Goal: Complete application form: Complete application form

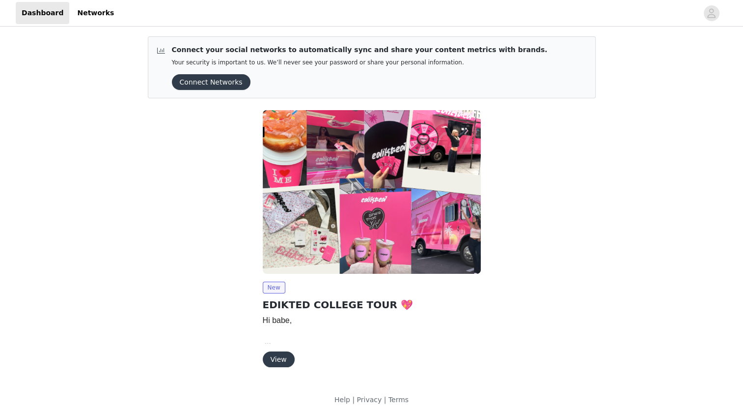
scroll to position [6, 0]
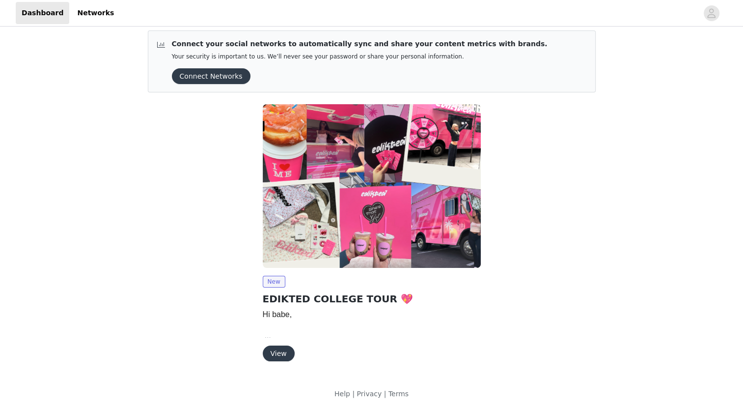
click at [283, 355] on button "View" at bounding box center [279, 353] width 32 height 16
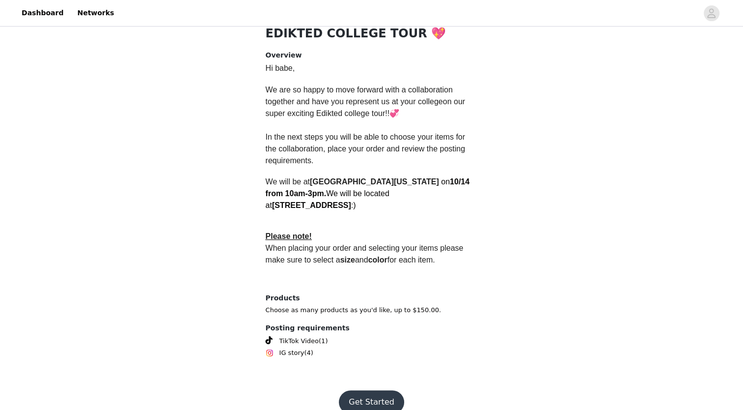
scroll to position [233, 0]
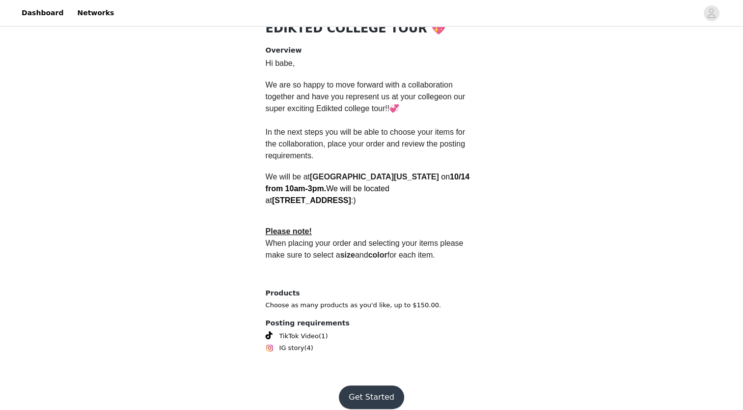
click at [387, 391] on button "Get Started" at bounding box center [371, 397] width 65 height 24
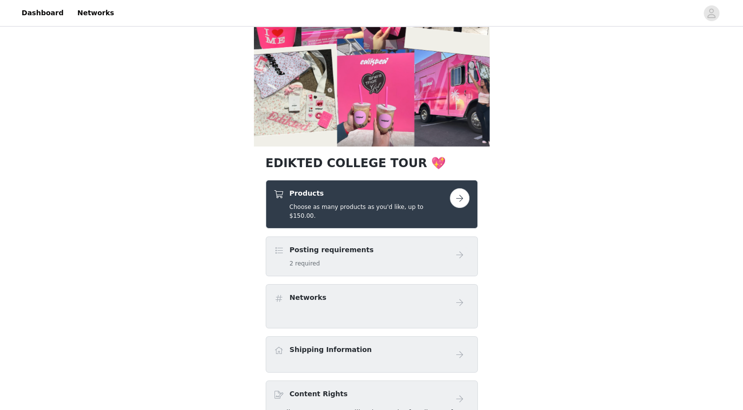
scroll to position [69, 0]
click at [453, 198] on button "button" at bounding box center [460, 198] width 20 height 20
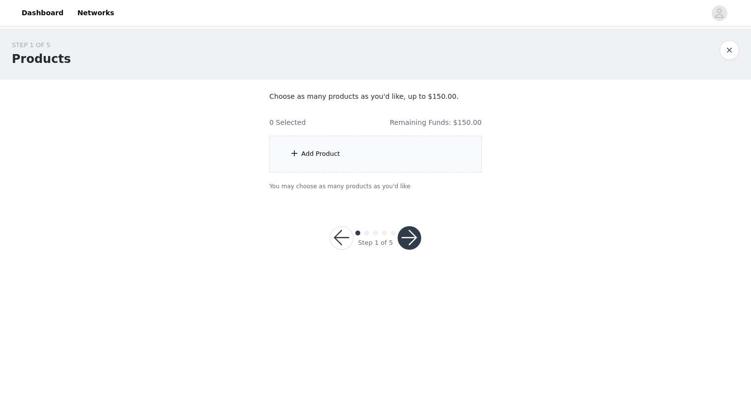
click at [349, 159] on div "Add Product" at bounding box center [375, 154] width 212 height 37
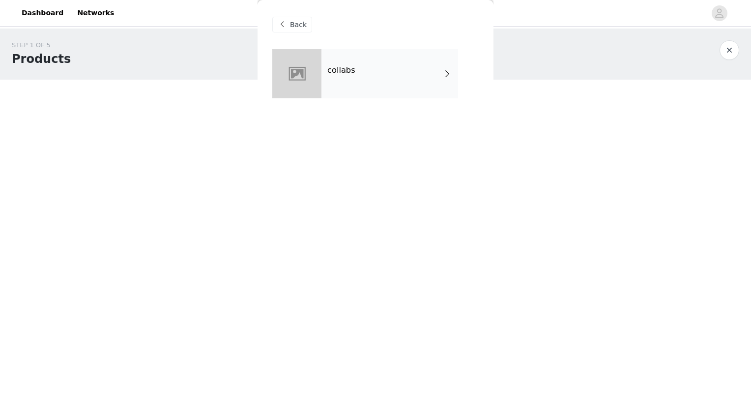
click at [421, 71] on div "collabs" at bounding box center [389, 73] width 137 height 49
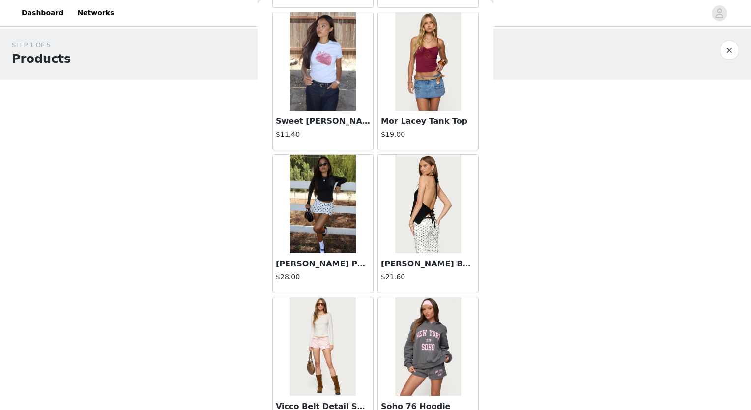
scroll to position [1091, 0]
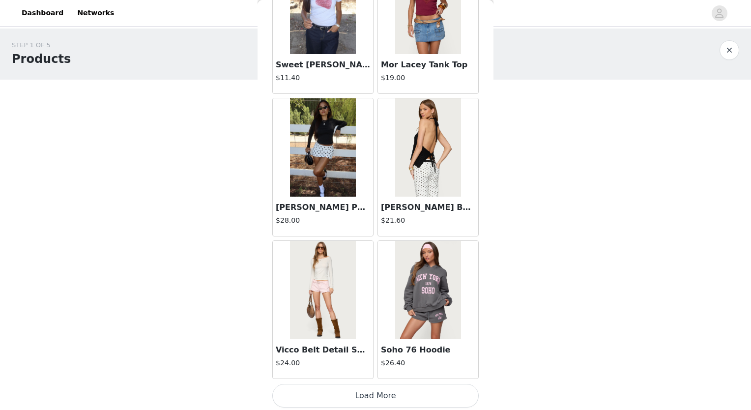
click at [418, 394] on button "Load More" at bounding box center [375, 396] width 206 height 24
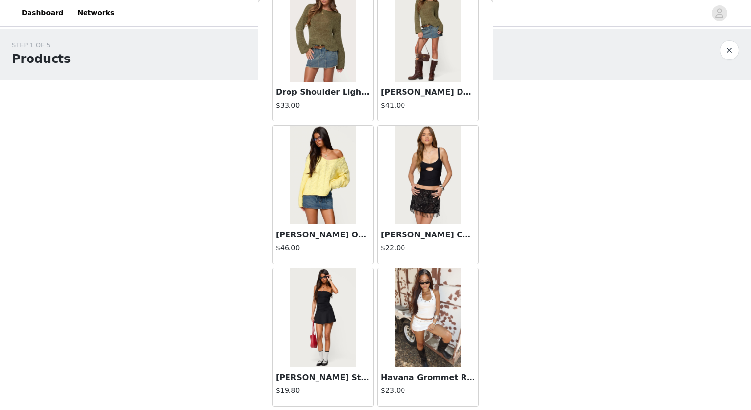
scroll to position [2514, 0]
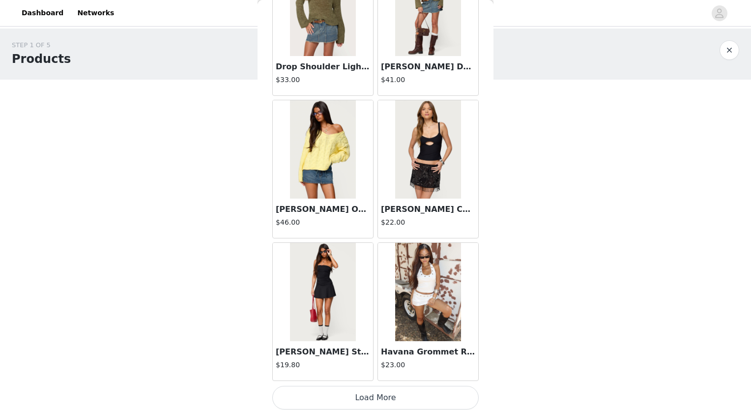
click at [397, 392] on button "Load More" at bounding box center [375, 398] width 206 height 24
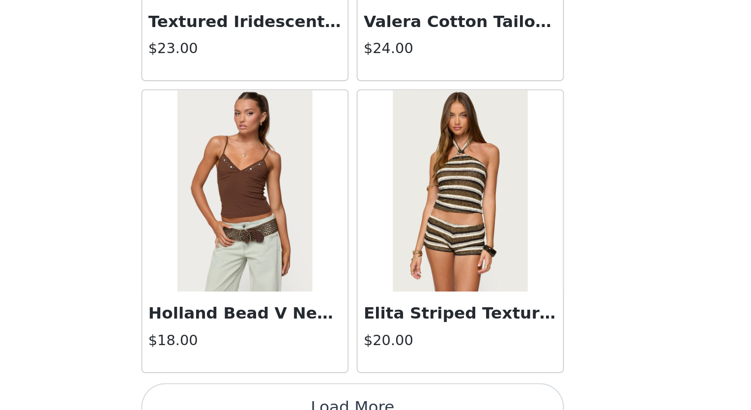
scroll to position [3937, 0]
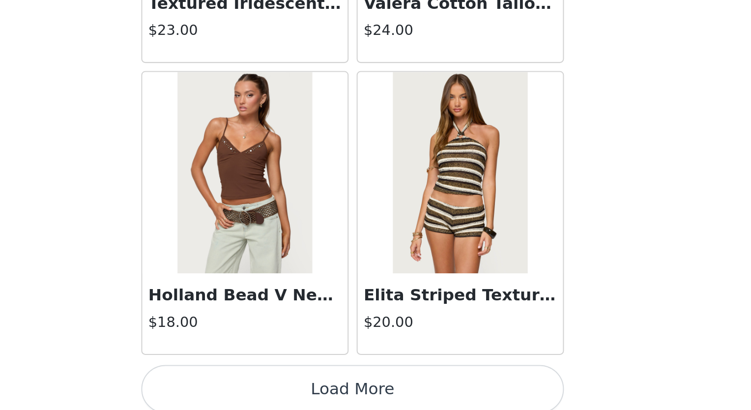
click at [440, 390] on button "Load More" at bounding box center [375, 400] width 206 height 24
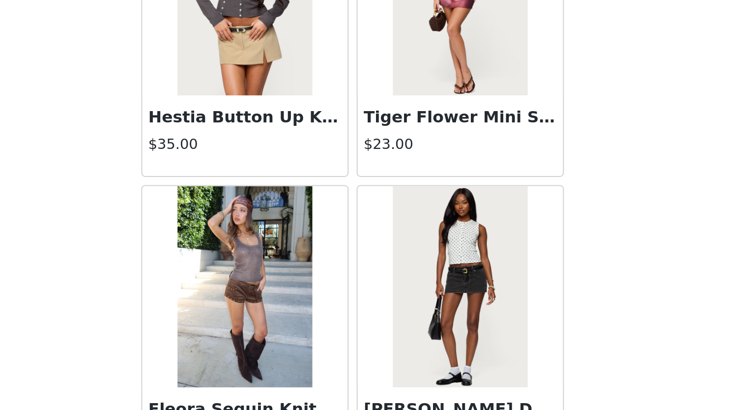
scroll to position [5360, 0]
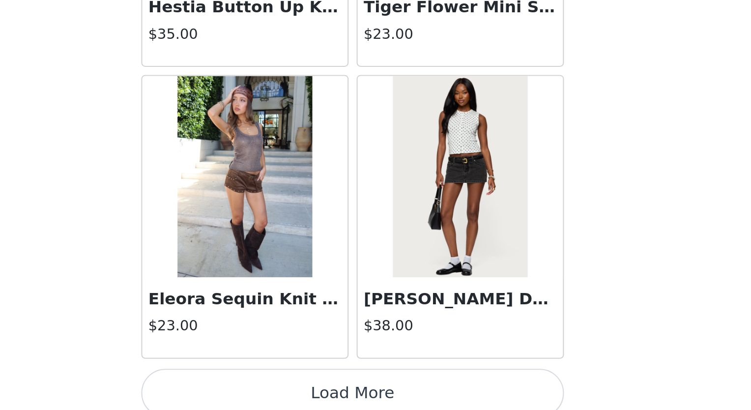
click at [438, 391] on button "Load More" at bounding box center [375, 402] width 206 height 24
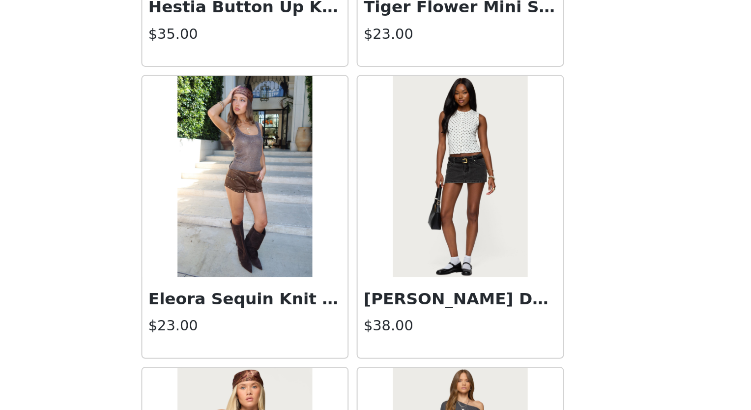
scroll to position [5369, 0]
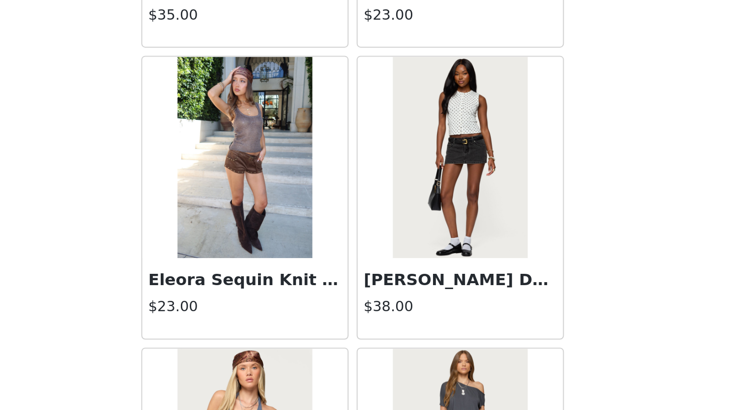
click at [446, 290] on img at bounding box center [427, 286] width 65 height 98
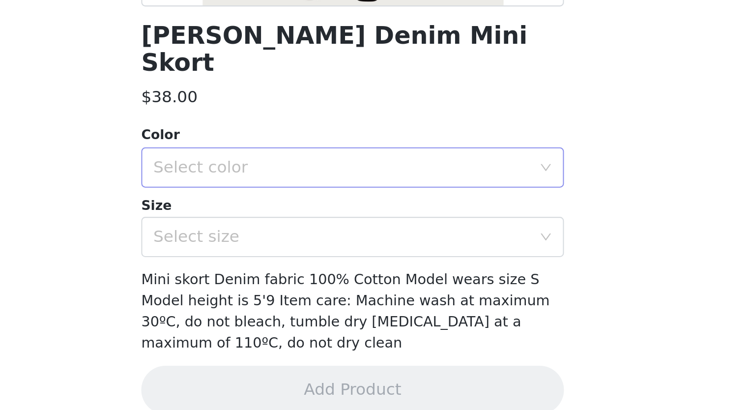
scroll to position [0, 0]
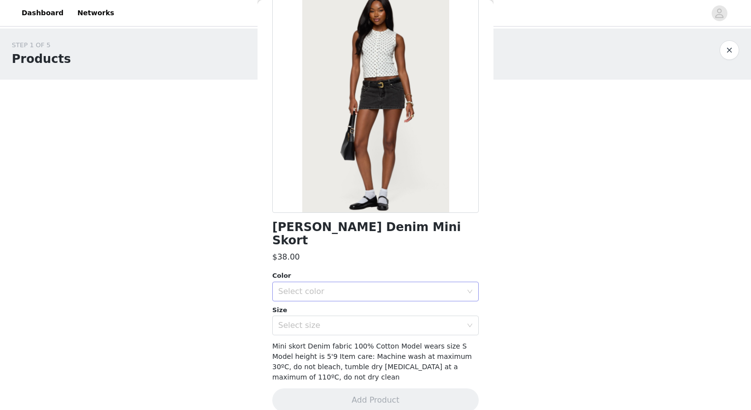
click at [412, 286] on div "Select color" at bounding box center [370, 291] width 184 height 10
click at [380, 223] on h1 "[PERSON_NAME] Denim Mini Skort" at bounding box center [375, 234] width 206 height 27
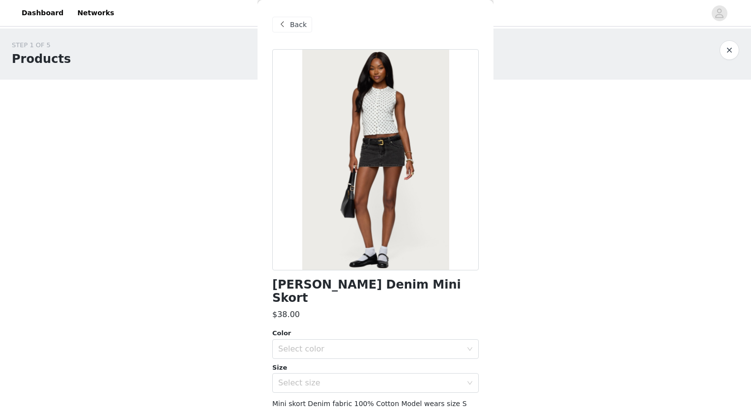
click at [687, 68] on div "STEP 1 OF 5 Products" at bounding box center [375, 53] width 751 height 51
click at [299, 21] on span "Back" at bounding box center [298, 25] width 17 height 10
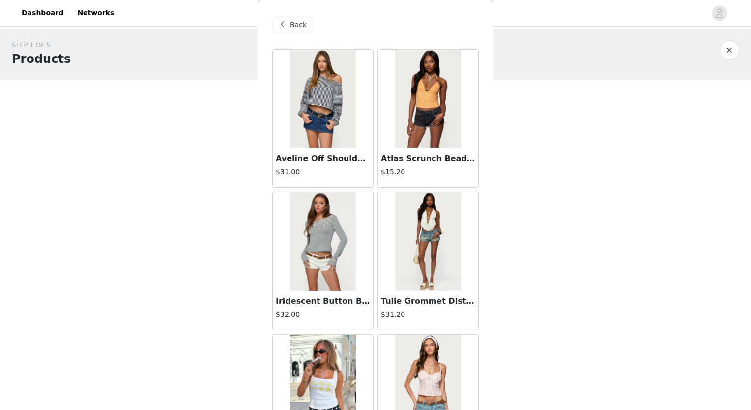
click at [290, 20] on span "Back" at bounding box center [298, 25] width 17 height 10
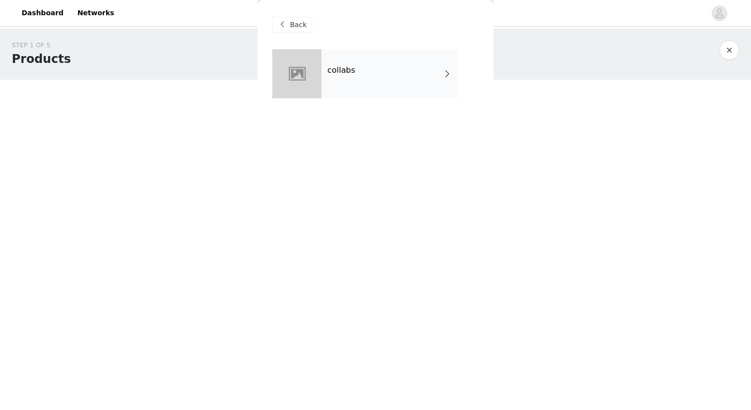
click at [294, 29] on span "Back" at bounding box center [298, 25] width 17 height 10
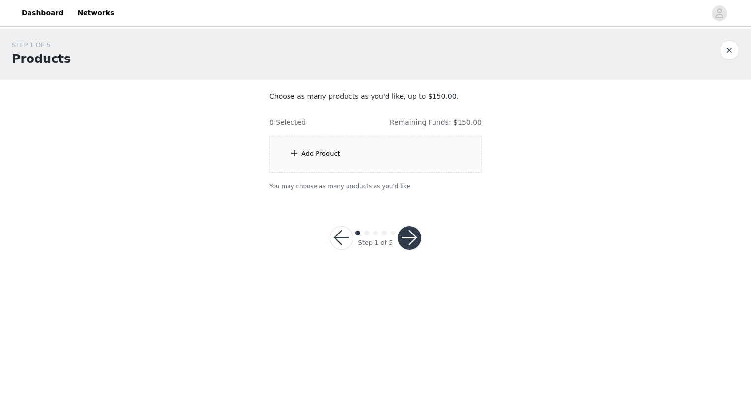
click at [318, 144] on div "Add Product" at bounding box center [375, 154] width 212 height 37
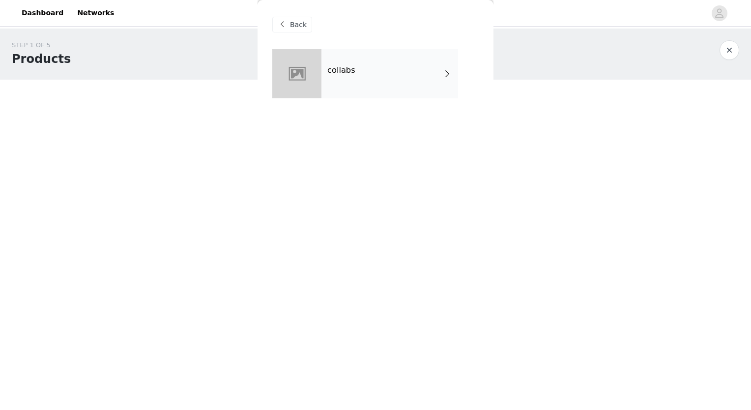
click at [417, 75] on div "collabs" at bounding box center [389, 73] width 137 height 49
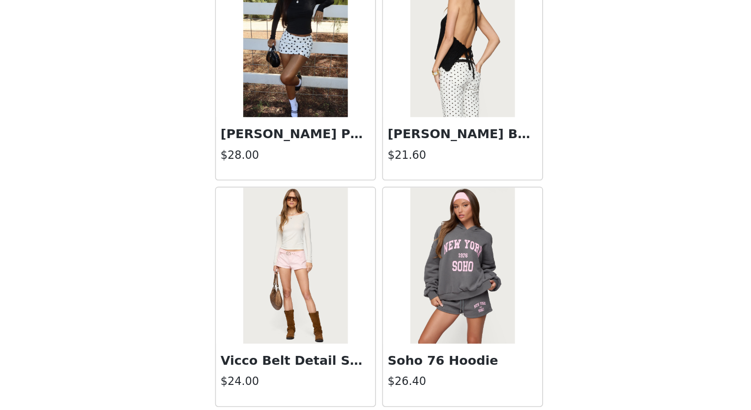
scroll to position [1091, 0]
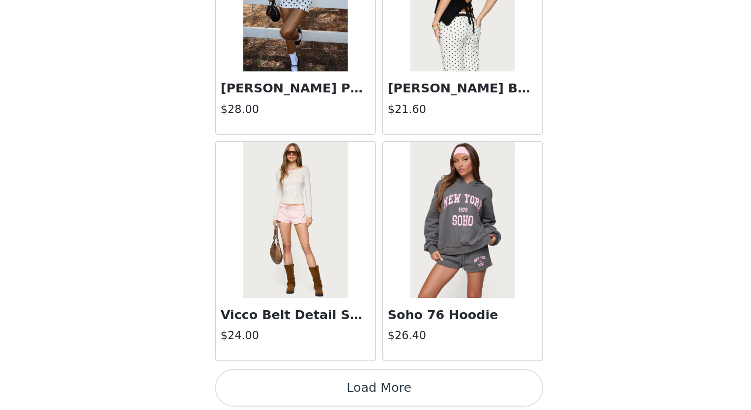
click at [400, 390] on button "Load More" at bounding box center [375, 396] width 206 height 24
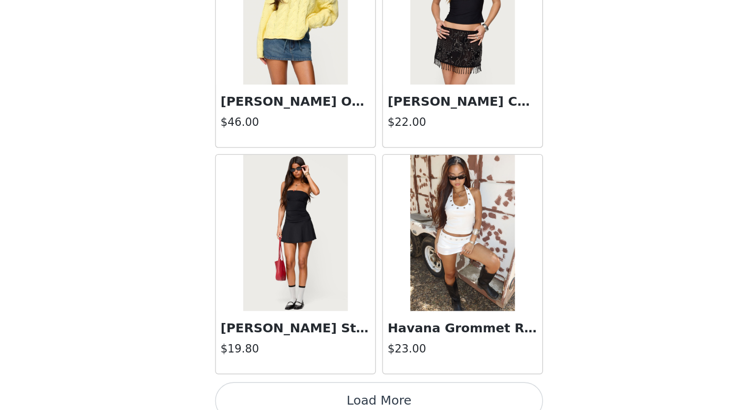
scroll to position [2514, 0]
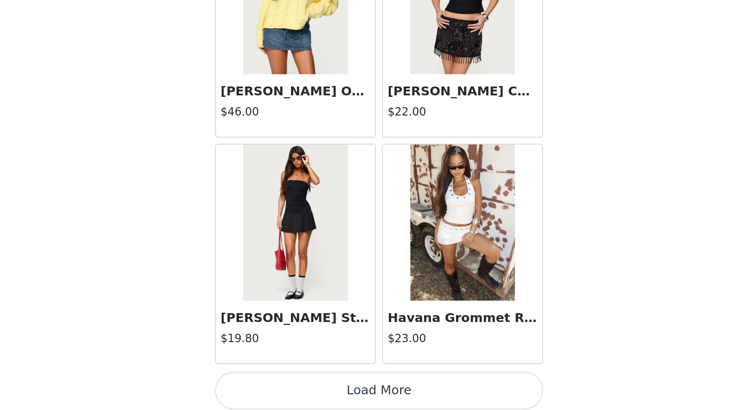
click at [416, 396] on button "Load More" at bounding box center [375, 398] width 206 height 24
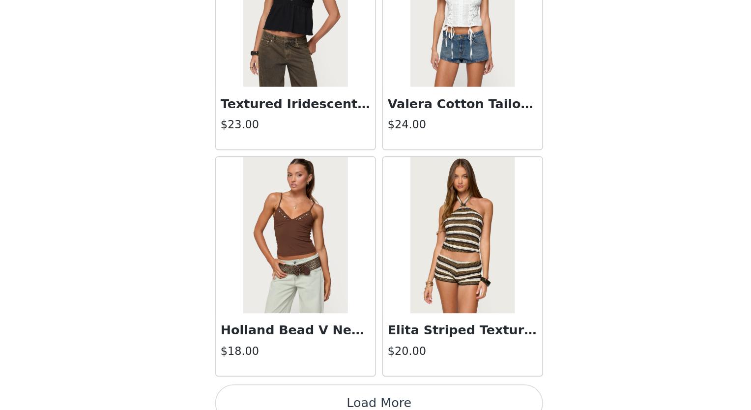
scroll to position [3937, 0]
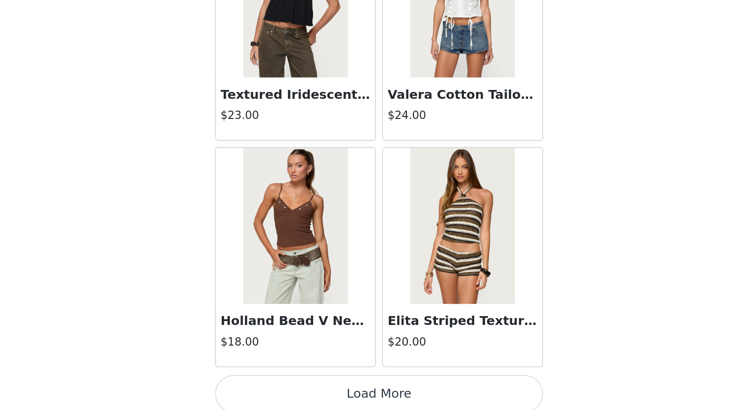
click at [407, 391] on button "Load More" at bounding box center [375, 400] width 206 height 24
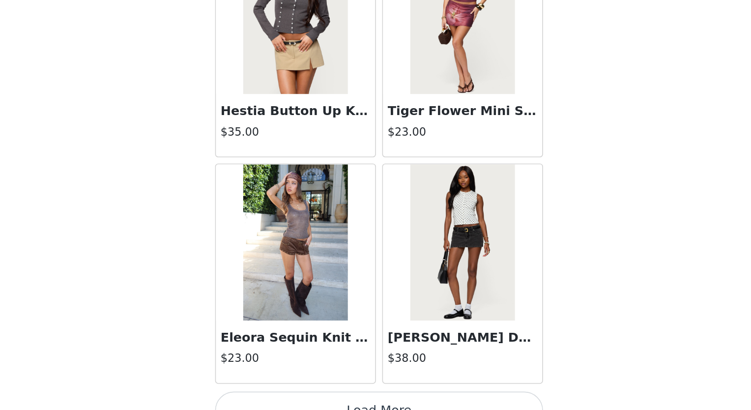
scroll to position [5360, 0]
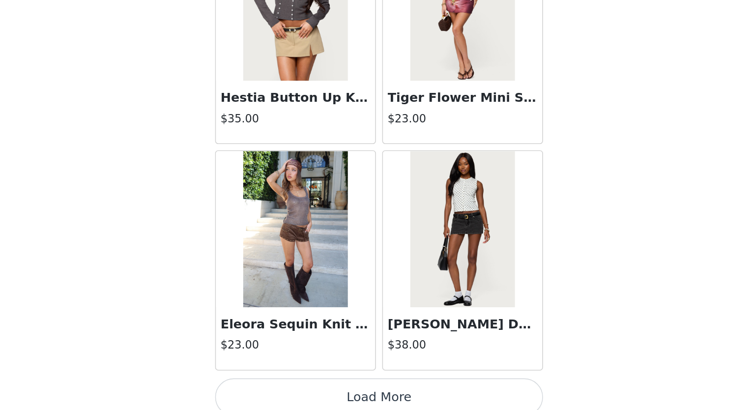
click at [400, 393] on button "Load More" at bounding box center [375, 402] width 206 height 24
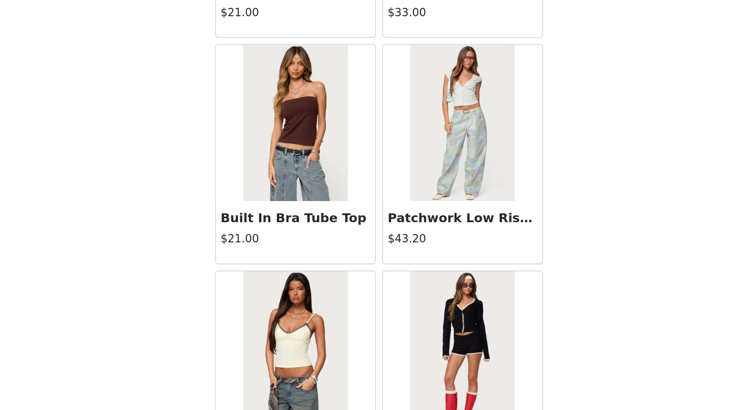
scroll to position [6783, 0]
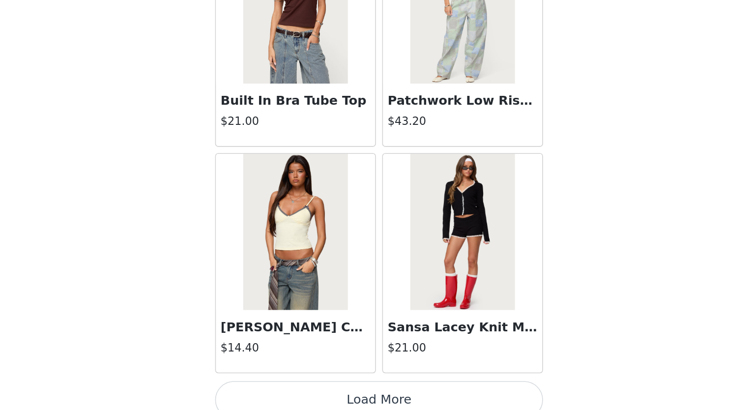
click at [414, 392] on button "Load More" at bounding box center [375, 404] width 206 height 24
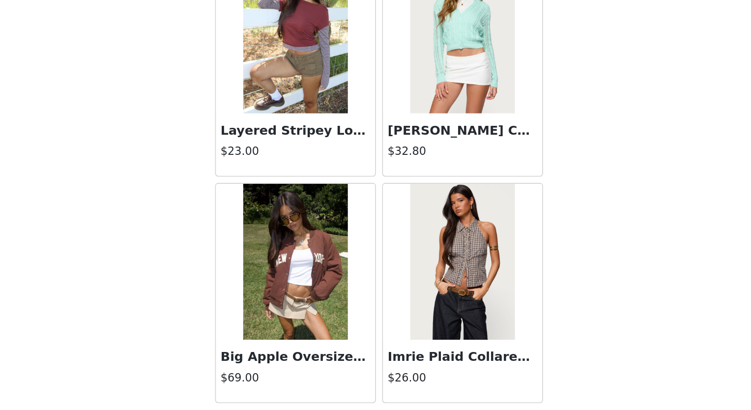
scroll to position [8206, 0]
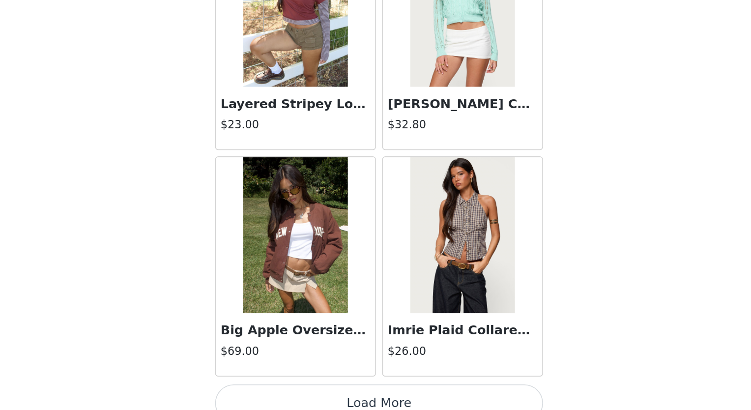
click at [417, 398] on button "Load More" at bounding box center [375, 406] width 206 height 24
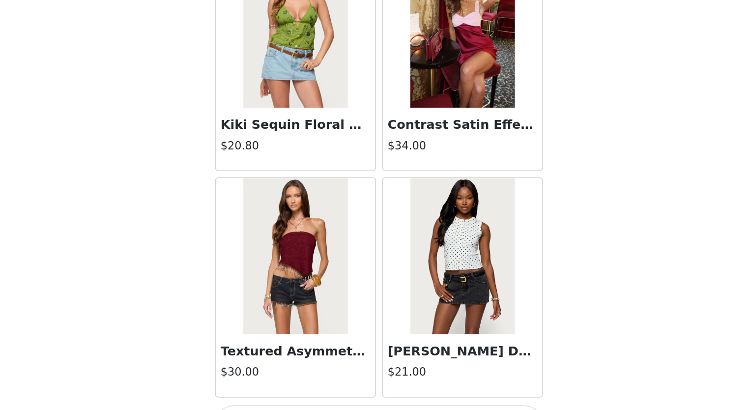
scroll to position [9629, 0]
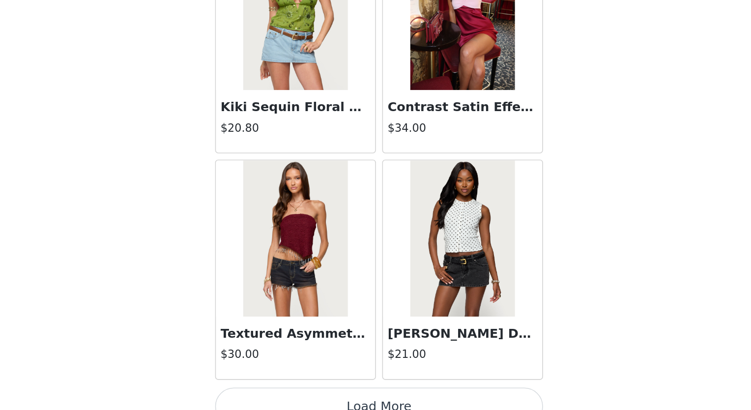
click at [392, 396] on button "Load More" at bounding box center [375, 408] width 206 height 24
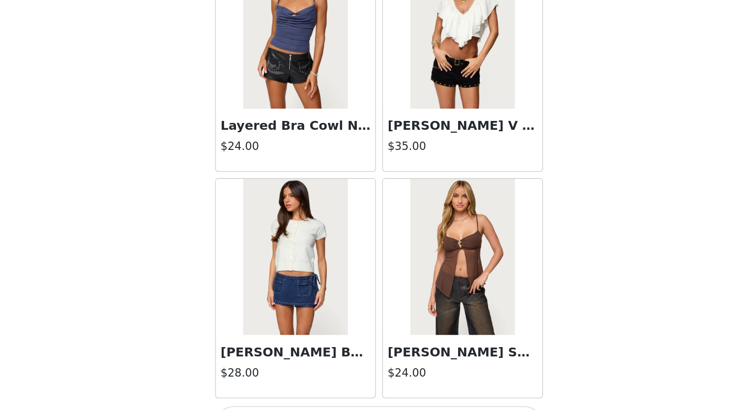
scroll to position [11052, 0]
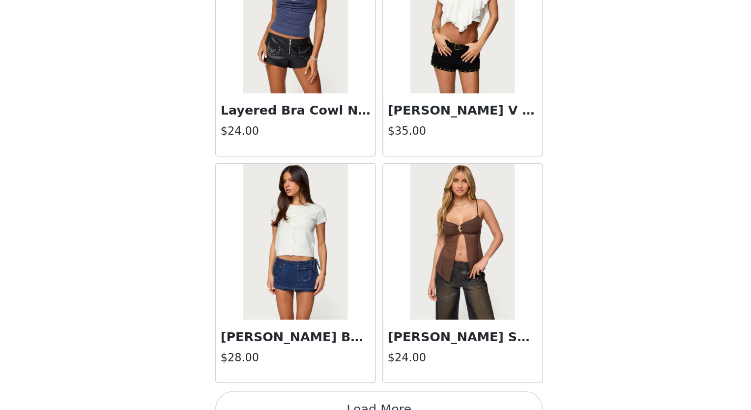
click at [377, 398] on button "Load More" at bounding box center [375, 410] width 206 height 24
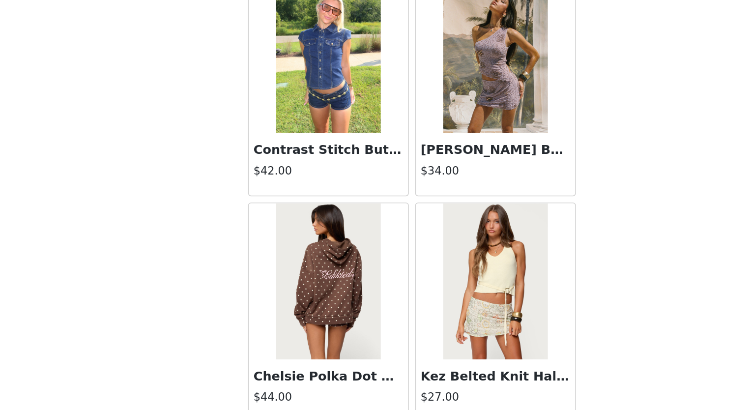
scroll to position [12475, 0]
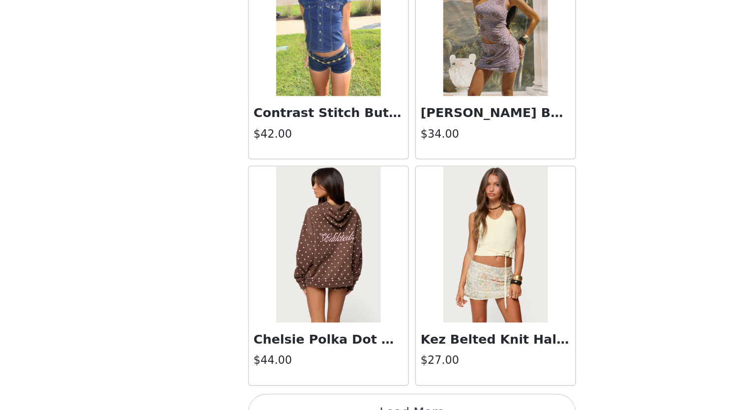
click at [328, 285] on img at bounding box center [322, 305] width 65 height 98
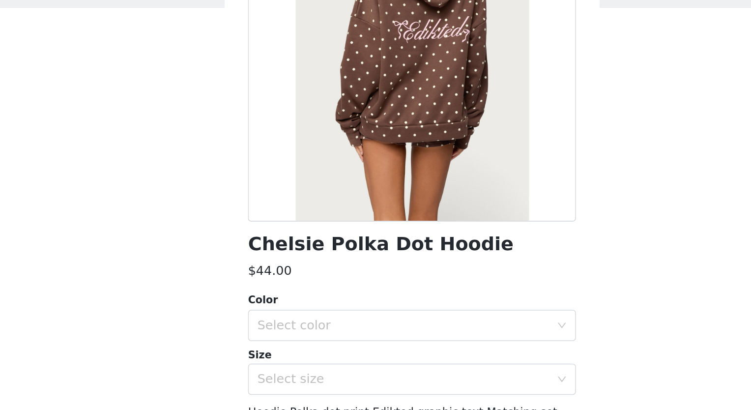
scroll to position [57, 0]
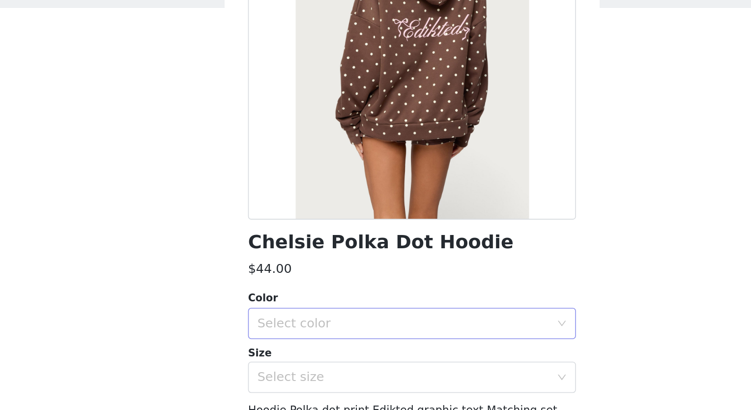
click at [450, 281] on div "Select color" at bounding box center [370, 278] width 184 height 10
click at [381, 292] on li "BROWN" at bounding box center [371, 299] width 199 height 16
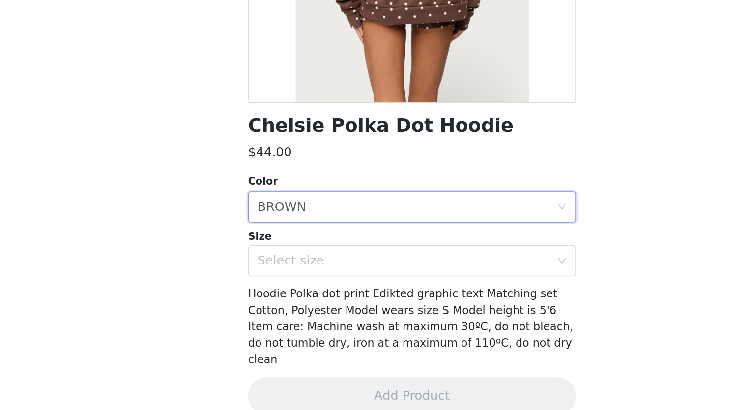
scroll to position [0, 0]
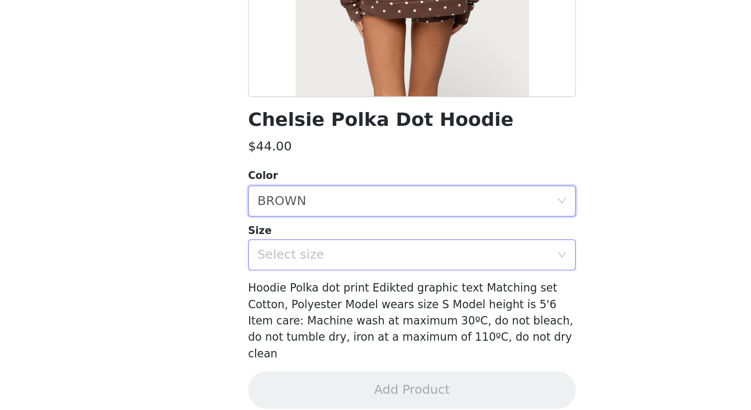
click at [434, 310] on div "Select size" at bounding box center [370, 312] width 184 height 10
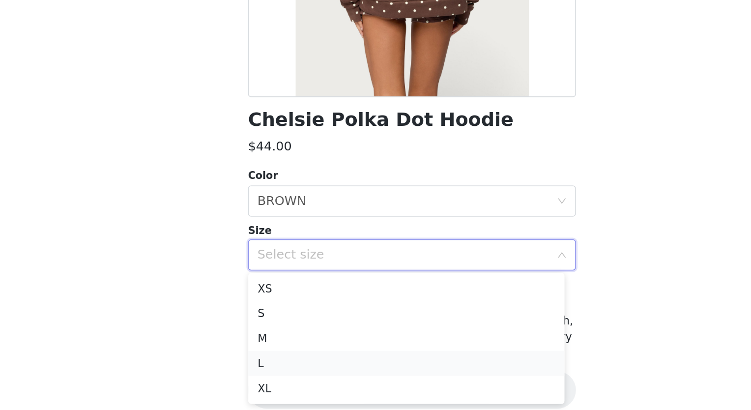
click at [296, 377] on li "L" at bounding box center [371, 380] width 199 height 16
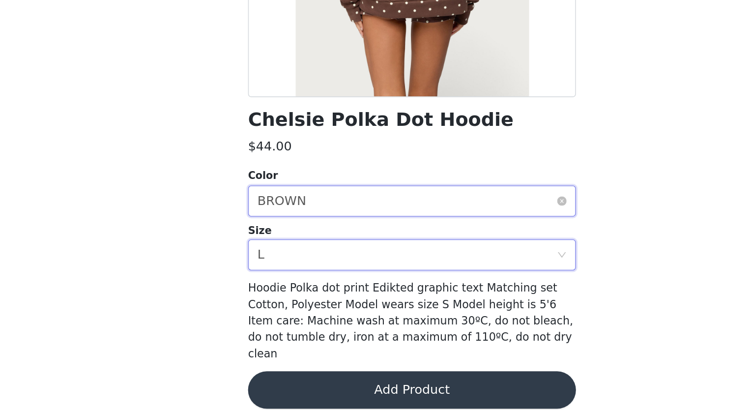
click at [354, 270] on div "Select color BROWN" at bounding box center [372, 278] width 188 height 19
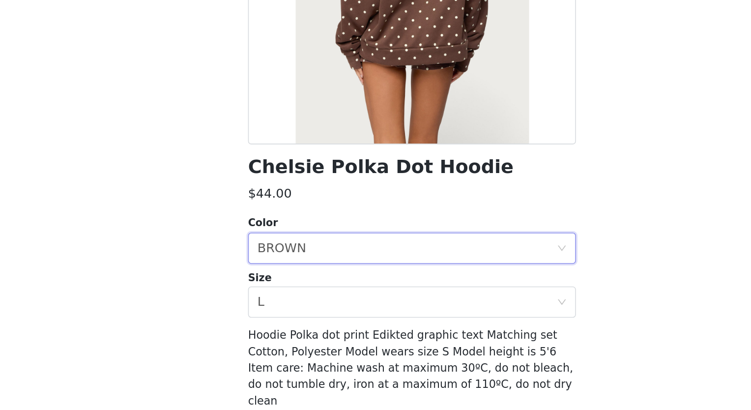
click at [405, 242] on div "$44.00" at bounding box center [375, 244] width 206 height 12
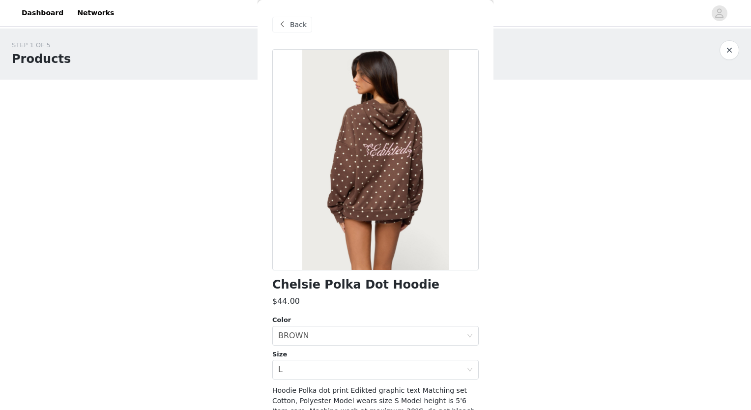
click at [293, 22] on span "Back" at bounding box center [298, 25] width 17 height 10
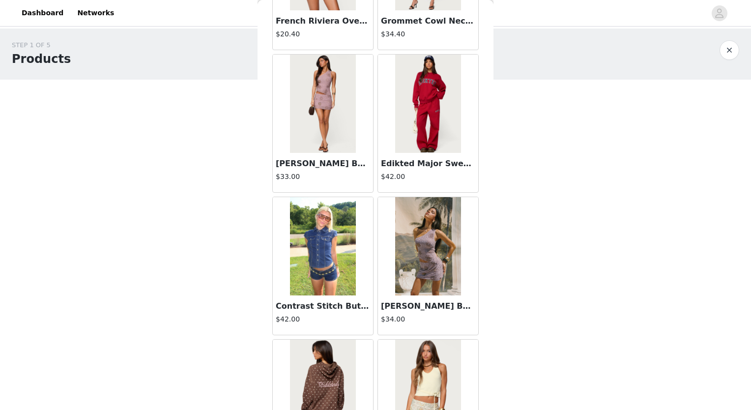
scroll to position [12475, 0]
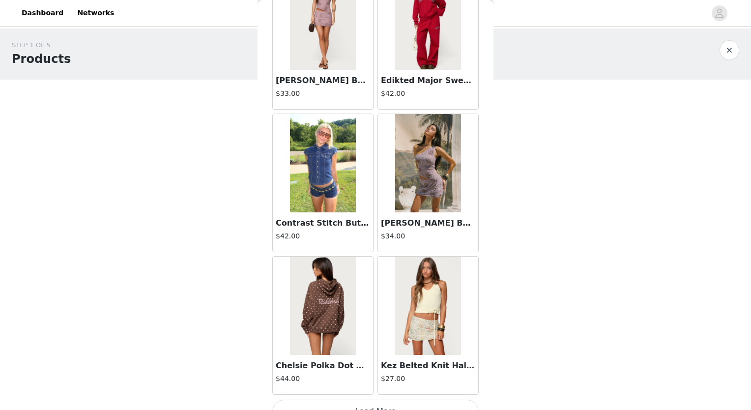
click at [417, 399] on button "Load More" at bounding box center [375, 411] width 206 height 24
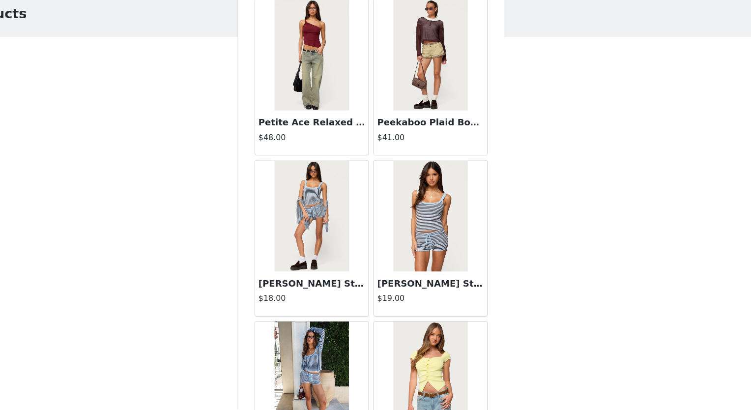
scroll to position [0, 0]
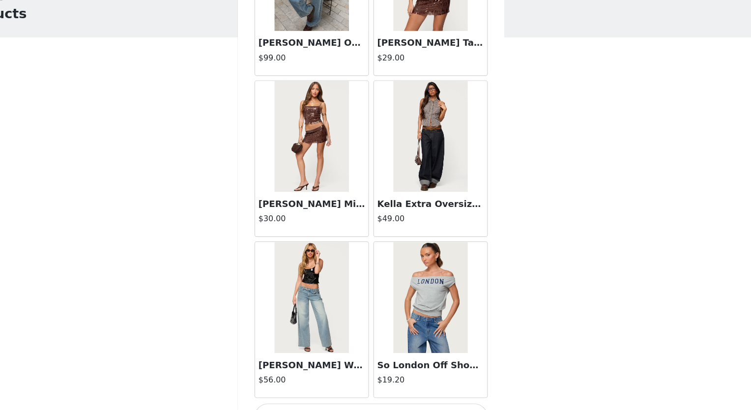
click at [389, 404] on button "Load More" at bounding box center [375, 416] width 206 height 24
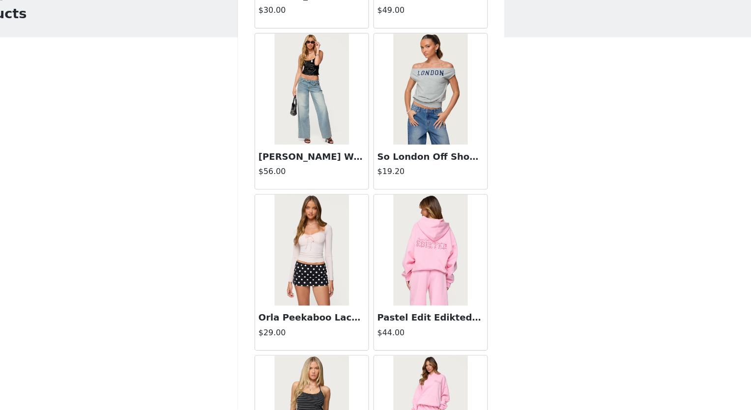
click at [422, 251] on img at bounding box center [427, 268] width 65 height 98
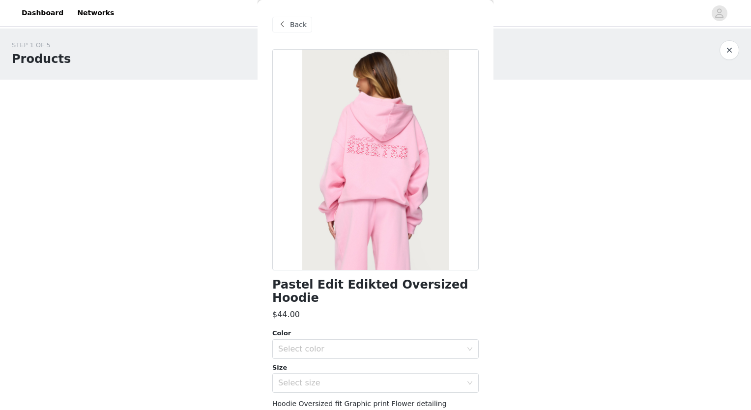
click at [404, 183] on div at bounding box center [375, 159] width 206 height 221
click at [418, 162] on div at bounding box center [375, 159] width 206 height 221
click at [329, 110] on div at bounding box center [375, 159] width 206 height 221
click at [294, 27] on span "Back" at bounding box center [298, 25] width 17 height 10
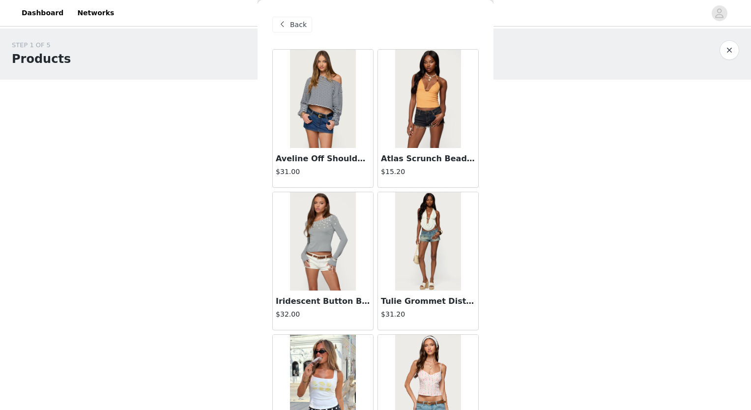
scroll to position [39, 0]
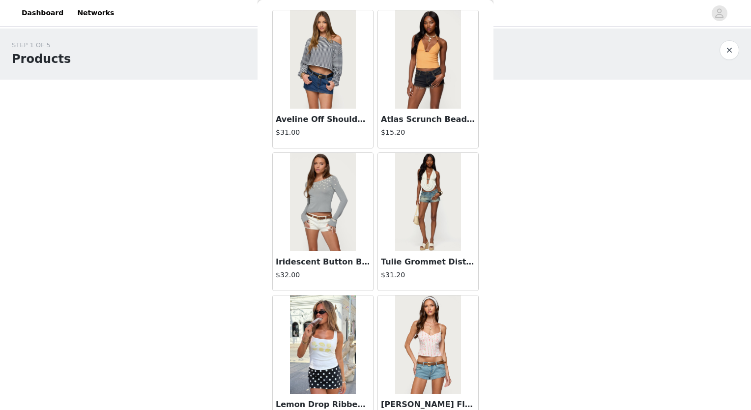
click at [336, 190] on img at bounding box center [322, 202] width 65 height 98
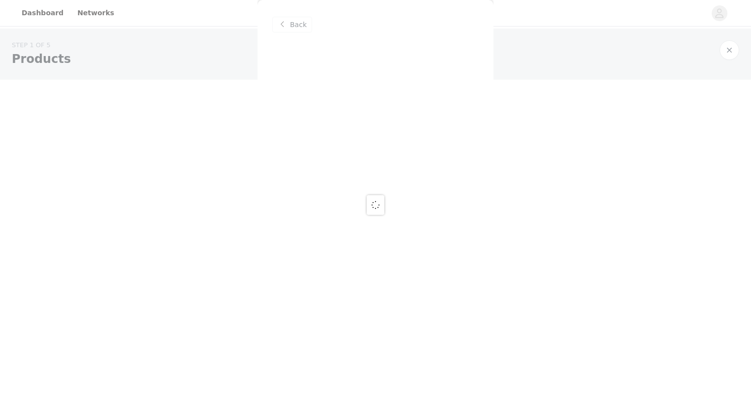
scroll to position [0, 0]
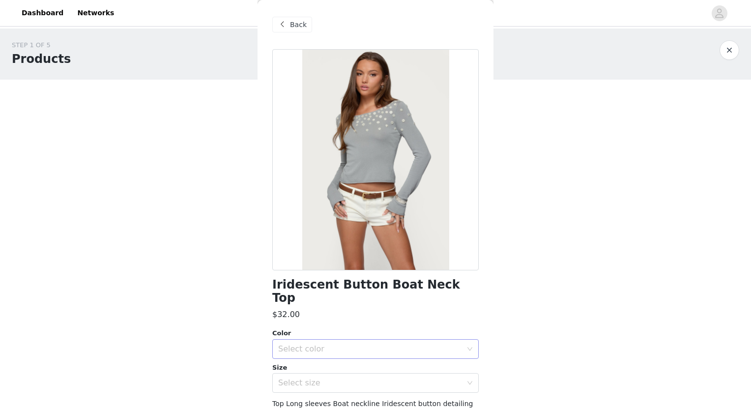
click at [440, 341] on div "Select color" at bounding box center [372, 349] width 188 height 19
click at [407, 240] on div at bounding box center [375, 159] width 206 height 221
click at [301, 23] on span "Back" at bounding box center [298, 25] width 17 height 10
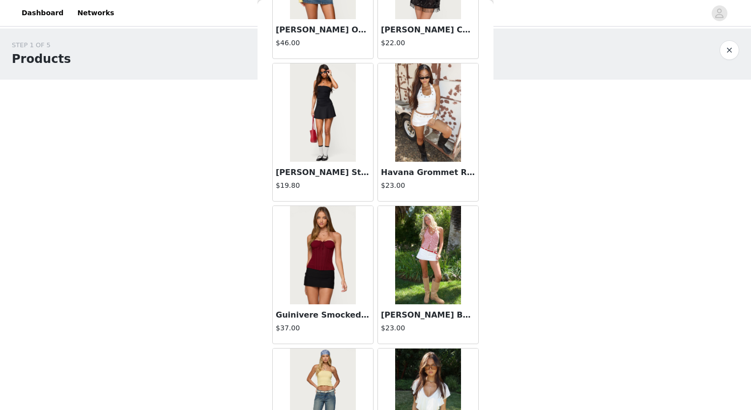
scroll to position [2746, 0]
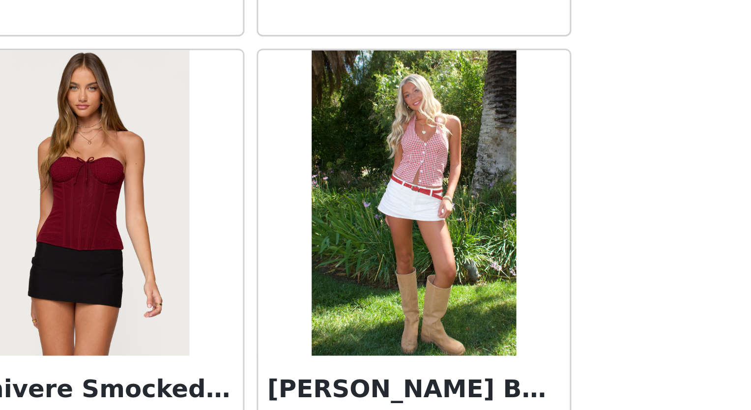
click at [427, 194] on img at bounding box center [427, 203] width 65 height 98
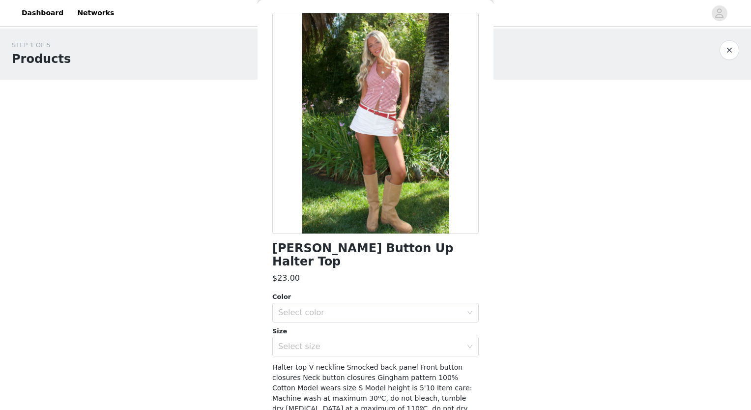
scroll to position [38, 0]
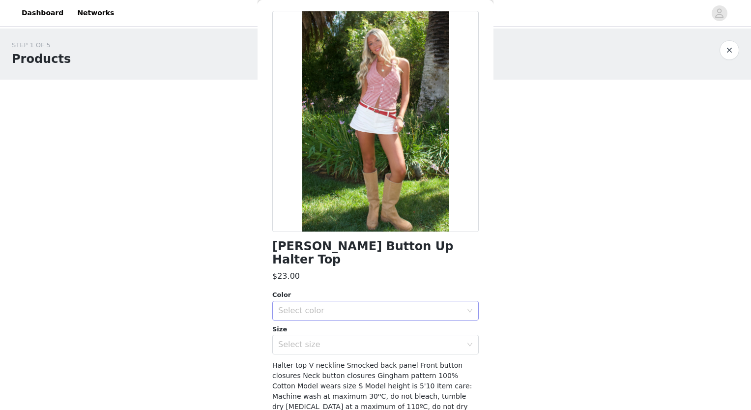
click at [430, 306] on div "Select color" at bounding box center [370, 311] width 184 height 10
click at [346, 317] on li "RED" at bounding box center [371, 319] width 199 height 16
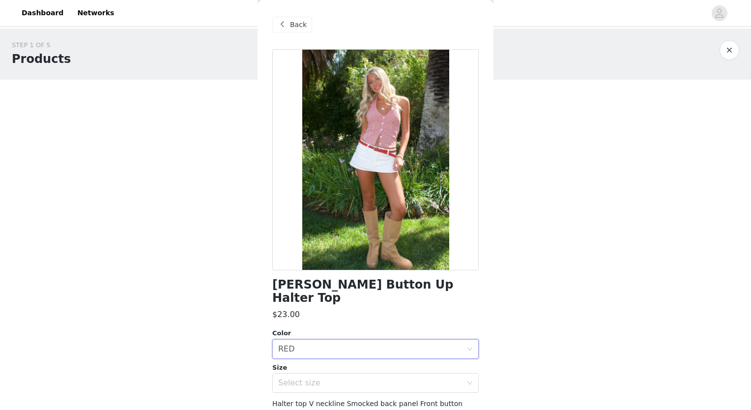
click at [298, 27] on span "Back" at bounding box center [298, 25] width 17 height 10
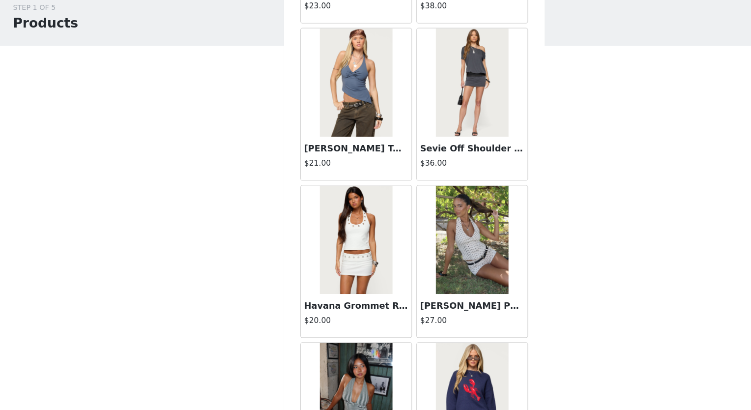
scroll to position [5702, 0]
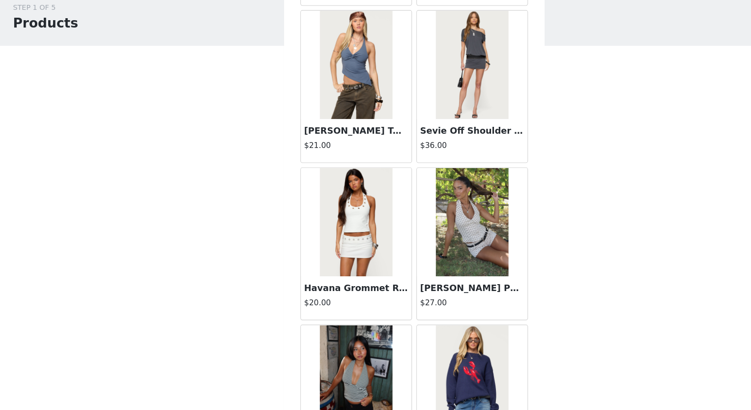
click at [418, 218] on img at bounding box center [427, 239] width 65 height 98
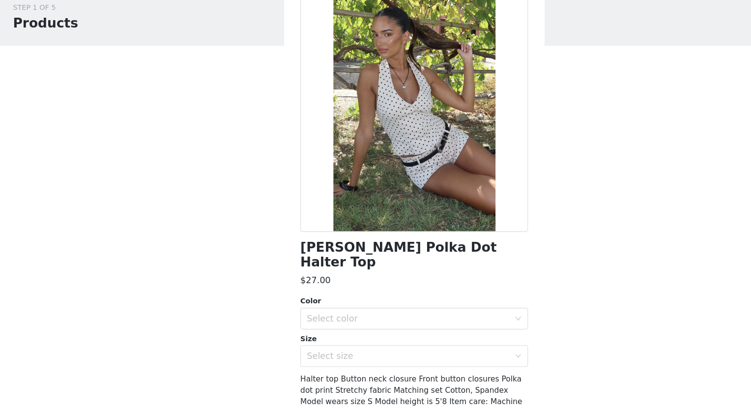
scroll to position [18, 0]
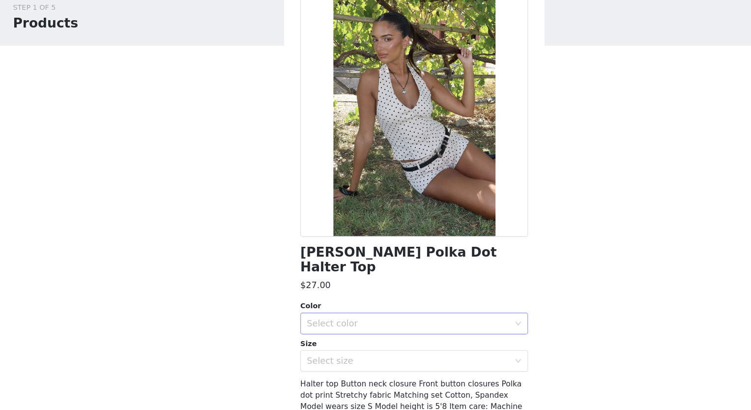
click at [398, 326] on div "Select color" at bounding box center [370, 331] width 184 height 10
click at [355, 335] on li "CREAM" at bounding box center [371, 339] width 199 height 16
click at [341, 356] on div "Select size" at bounding box center [372, 365] width 188 height 19
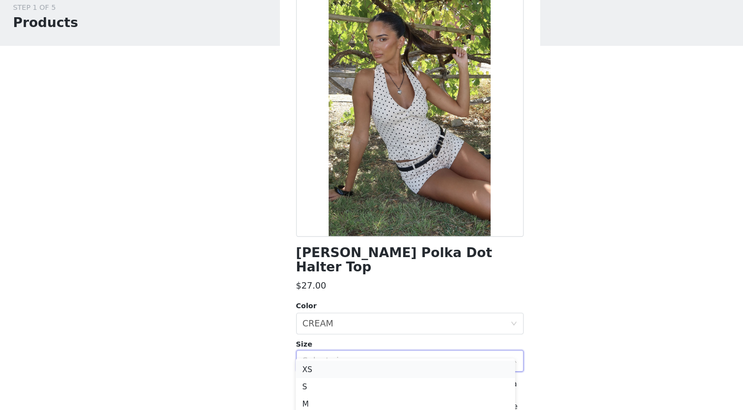
click at [306, 369] on li "XS" at bounding box center [367, 373] width 199 height 16
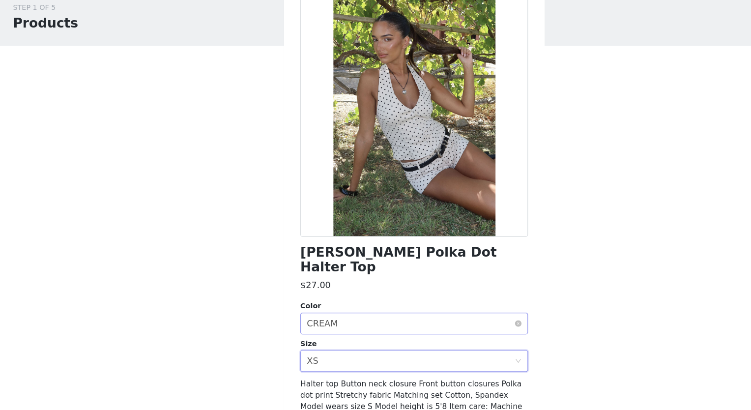
scroll to position [68, 0]
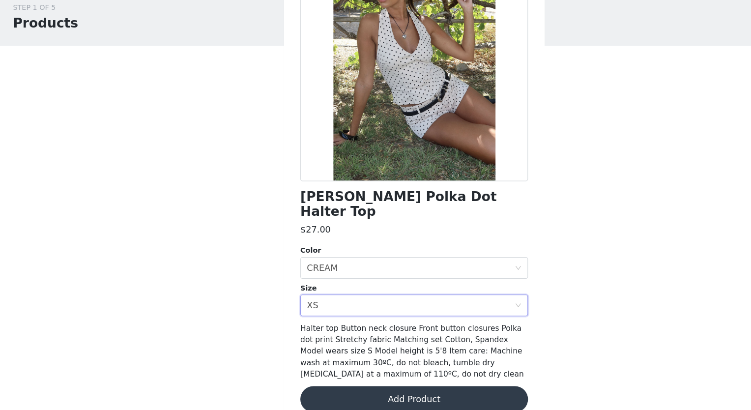
click at [371, 388] on button "Add Product" at bounding box center [375, 400] width 206 height 24
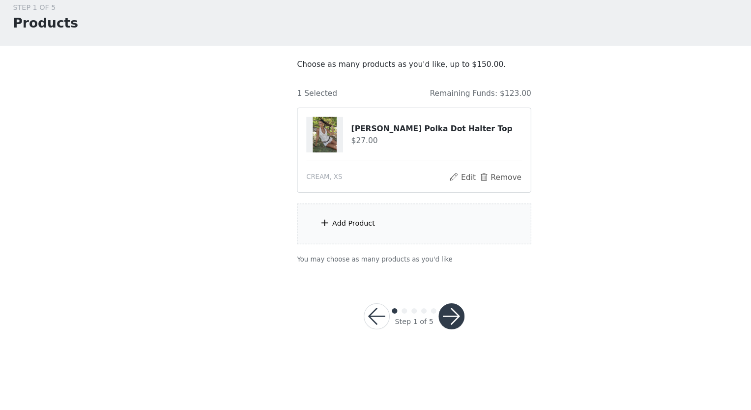
click at [337, 247] on div "Add Product" at bounding box center [375, 241] width 212 height 37
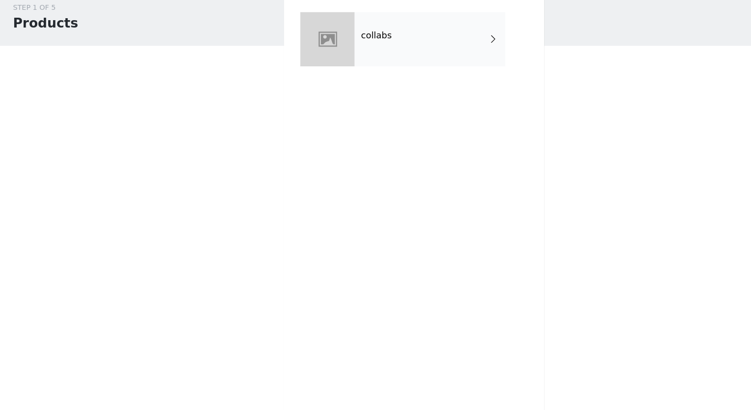
click at [382, 81] on div "collabs" at bounding box center [389, 73] width 137 height 49
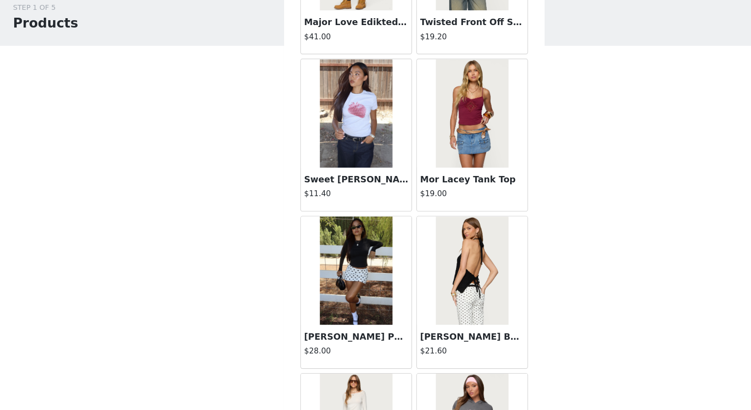
scroll to position [1091, 0]
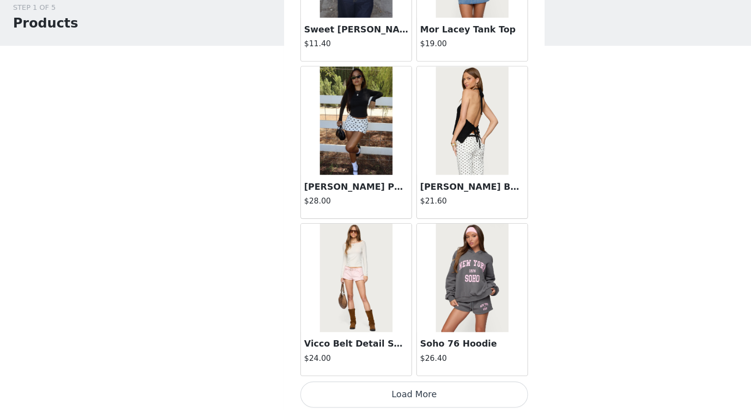
click at [404, 398] on button "Load More" at bounding box center [375, 396] width 206 height 24
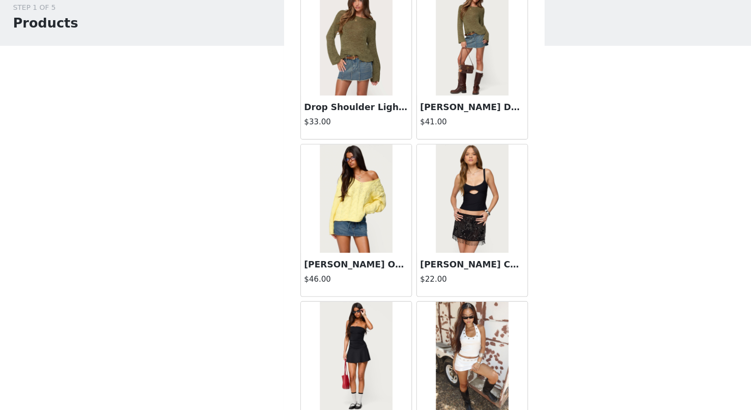
scroll to position [2514, 0]
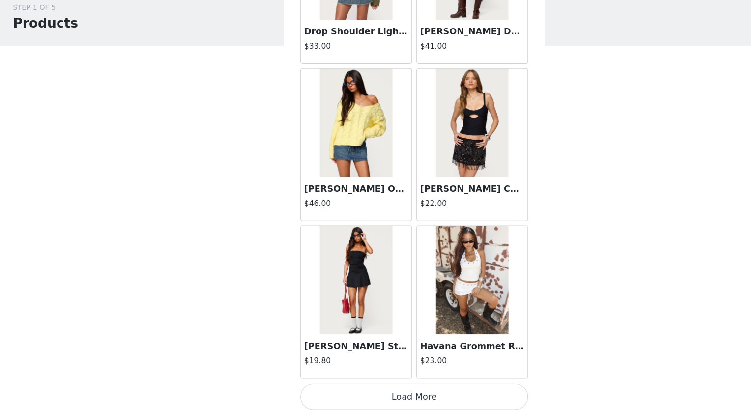
click at [395, 396] on button "Load More" at bounding box center [375, 398] width 206 height 24
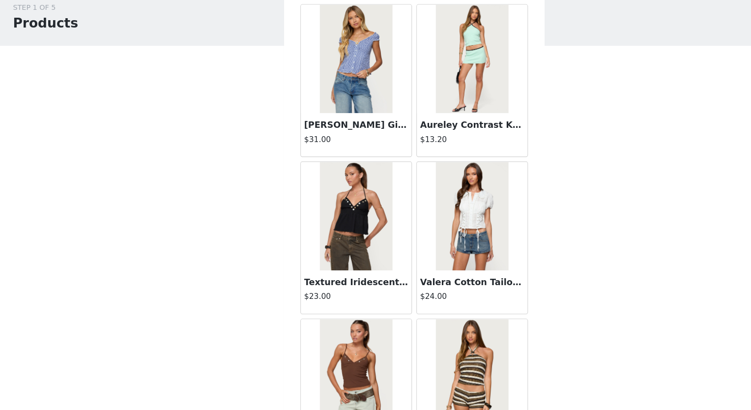
scroll to position [3937, 0]
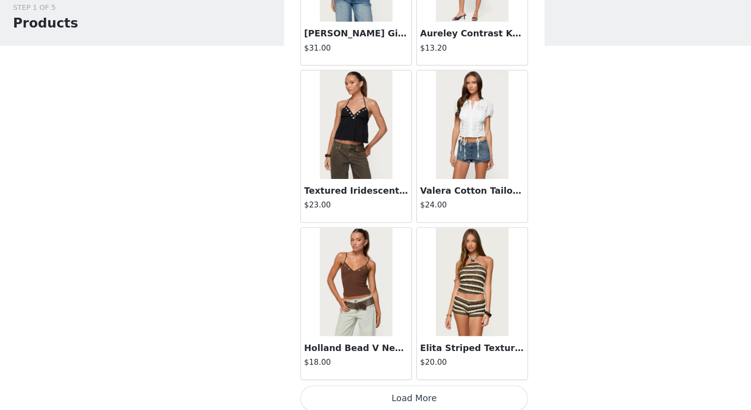
click at [379, 394] on button "Load More" at bounding box center [375, 400] width 206 height 24
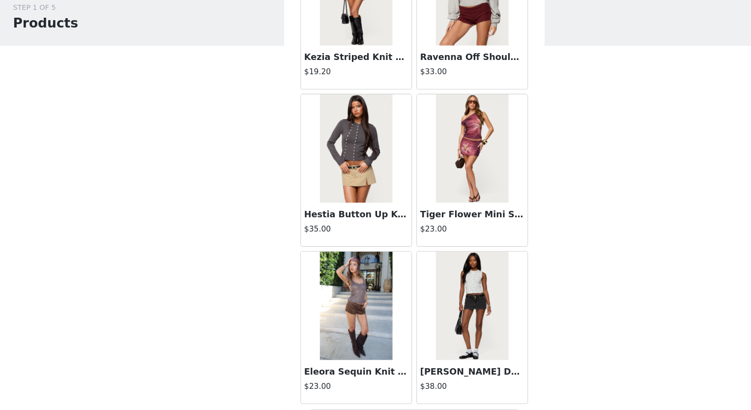
scroll to position [5360, 0]
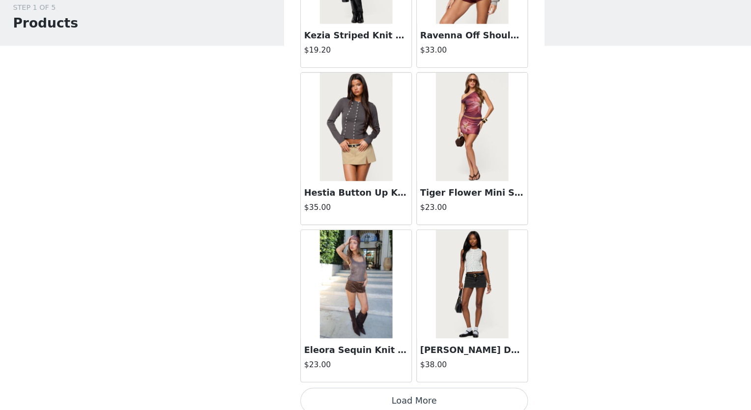
click at [392, 398] on button "Load More" at bounding box center [375, 402] width 206 height 24
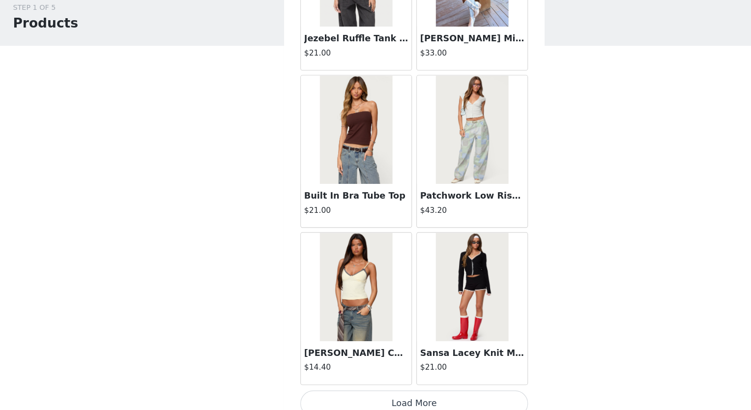
scroll to position [6783, 0]
click at [368, 392] on button "Load More" at bounding box center [375, 404] width 206 height 24
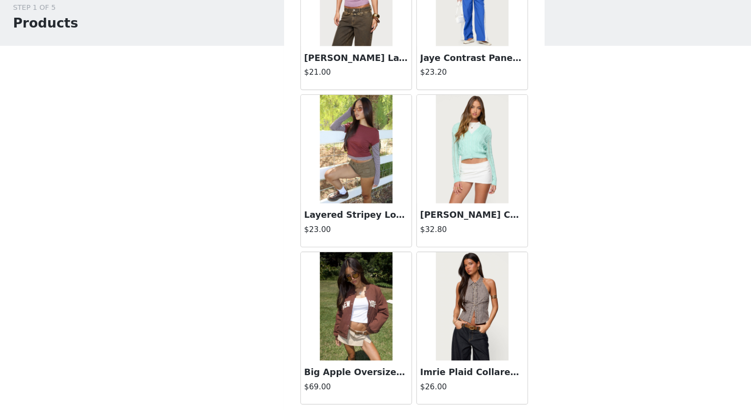
scroll to position [8206, 0]
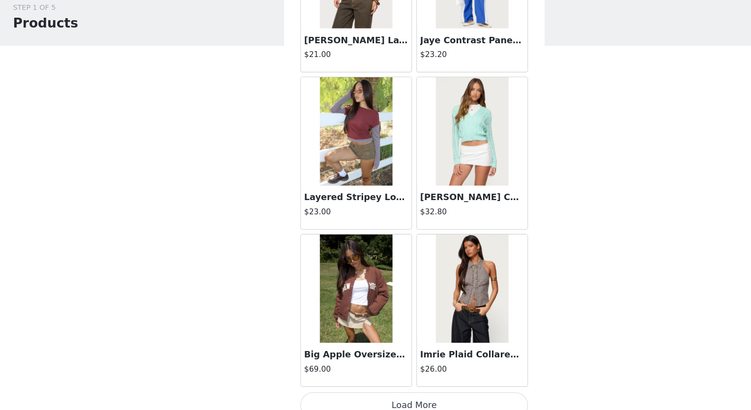
click at [380, 400] on button "Load More" at bounding box center [375, 406] width 206 height 24
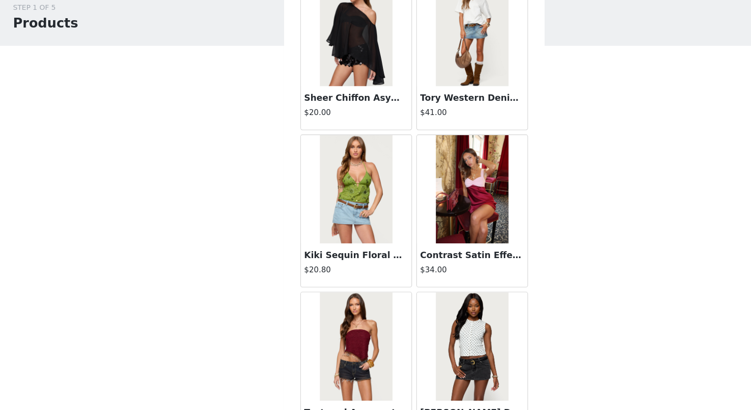
scroll to position [9629, 0]
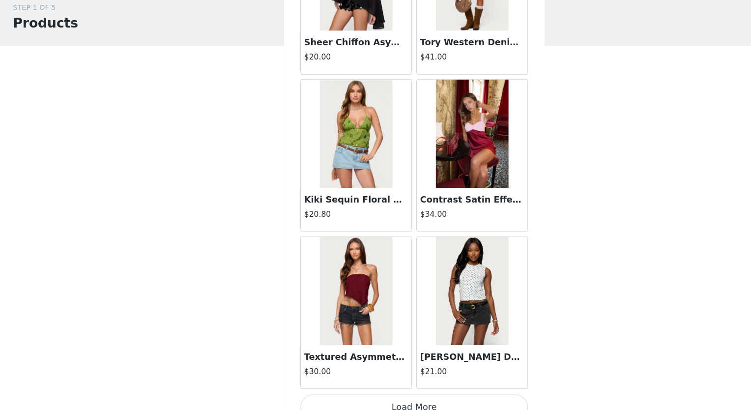
click at [384, 396] on button "Load More" at bounding box center [375, 408] width 206 height 24
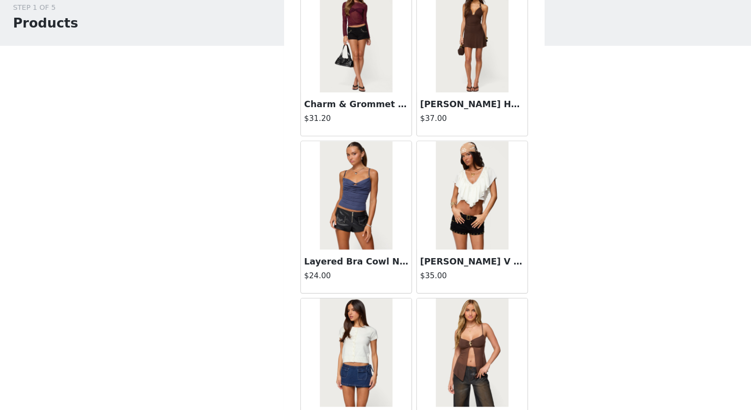
scroll to position [11052, 0]
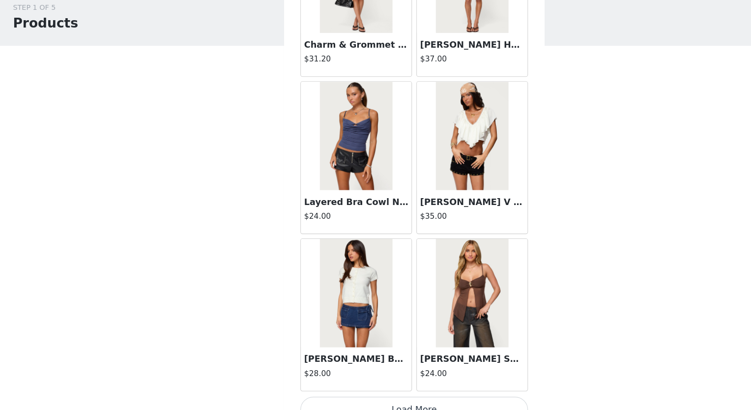
click at [375, 398] on button "Load More" at bounding box center [375, 410] width 206 height 24
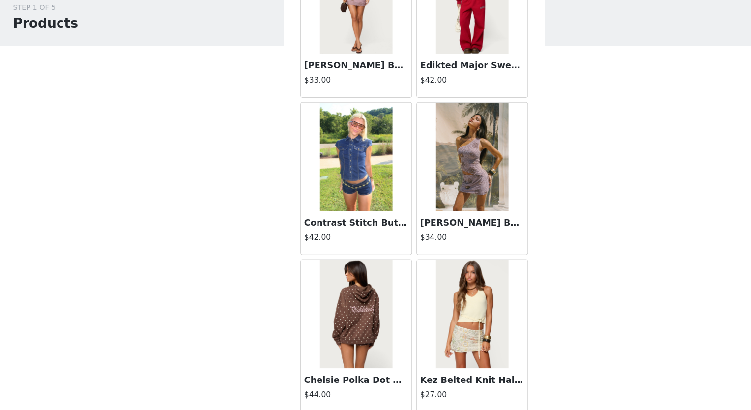
scroll to position [12475, 0]
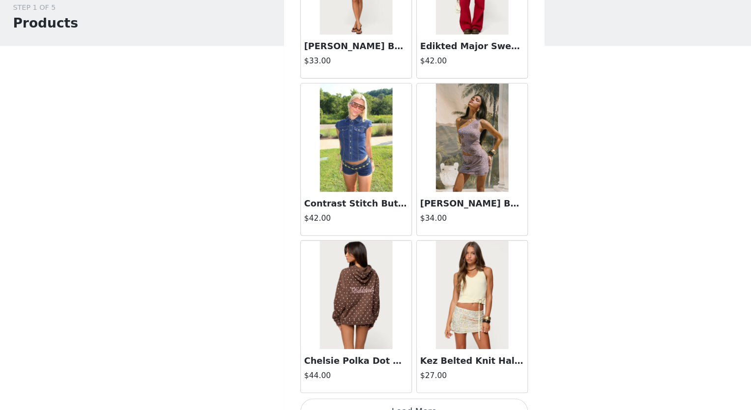
click at [410, 399] on button "Load More" at bounding box center [375, 411] width 206 height 24
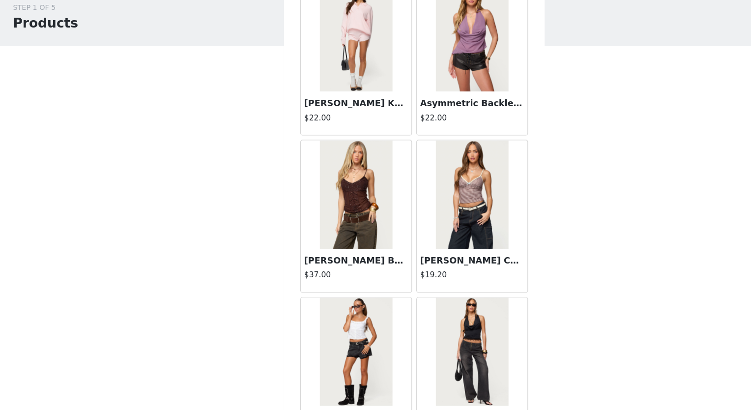
scroll to position [13893, 0]
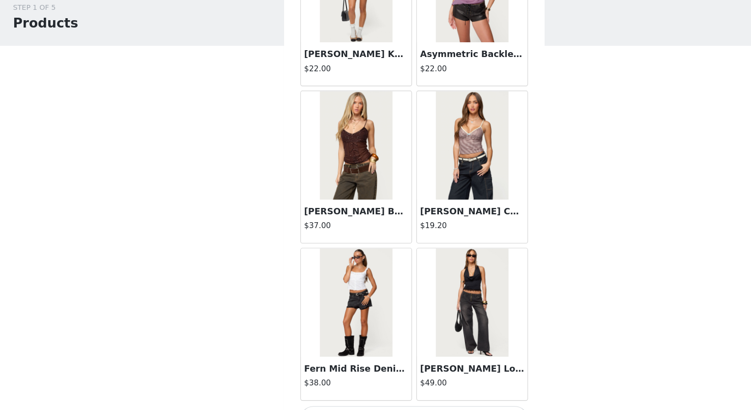
click at [394, 406] on button "Load More" at bounding box center [375, 418] width 206 height 24
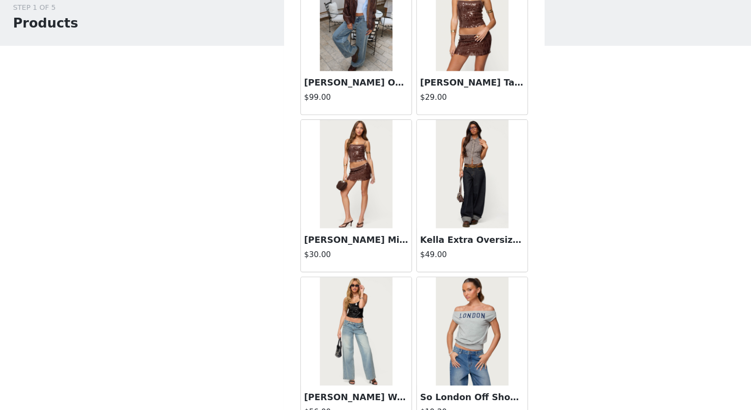
scroll to position [15321, 0]
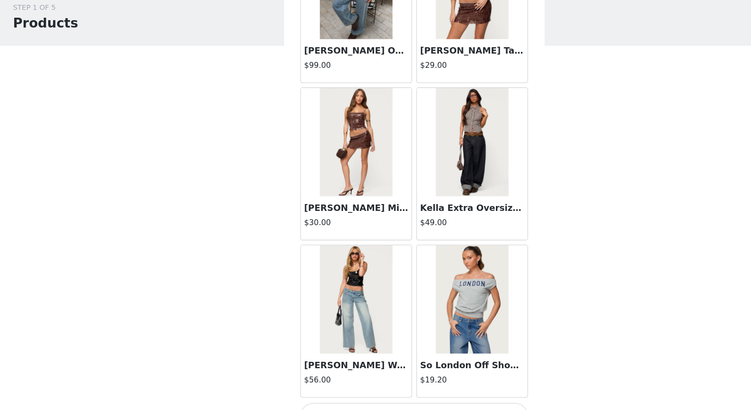
click at [374, 403] on button "Load More" at bounding box center [375, 415] width 206 height 24
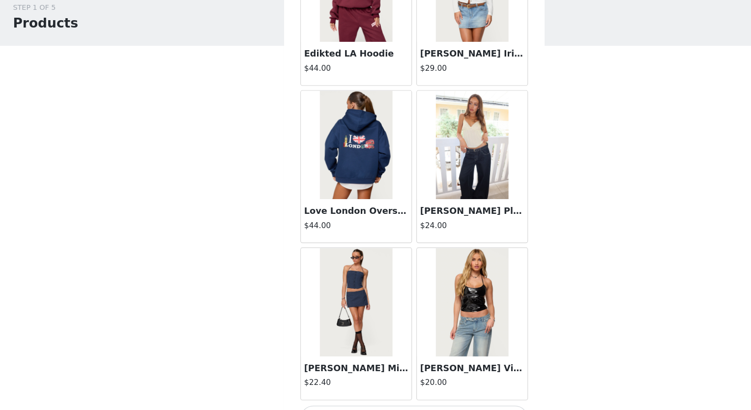
scroll to position [16744, 0]
click at [400, 405] on button "Load More" at bounding box center [375, 417] width 206 height 24
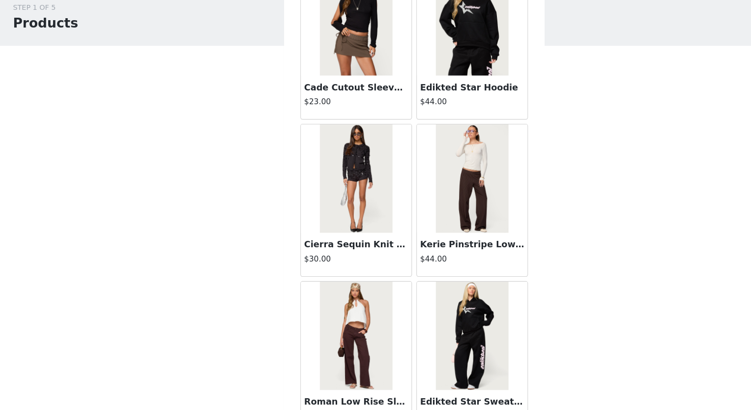
scroll to position [18167, 0]
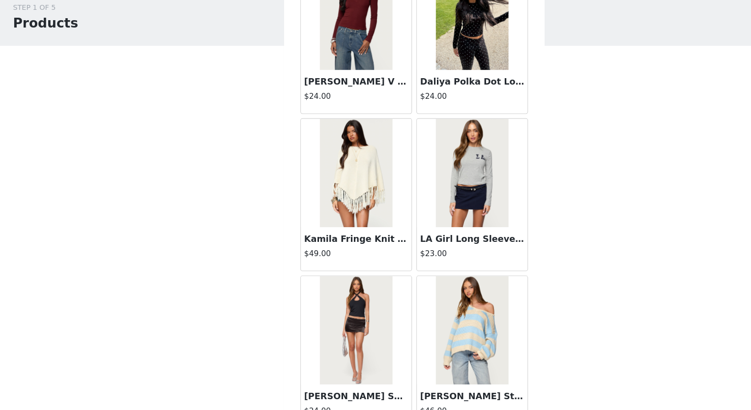
scroll to position [19590, 0]
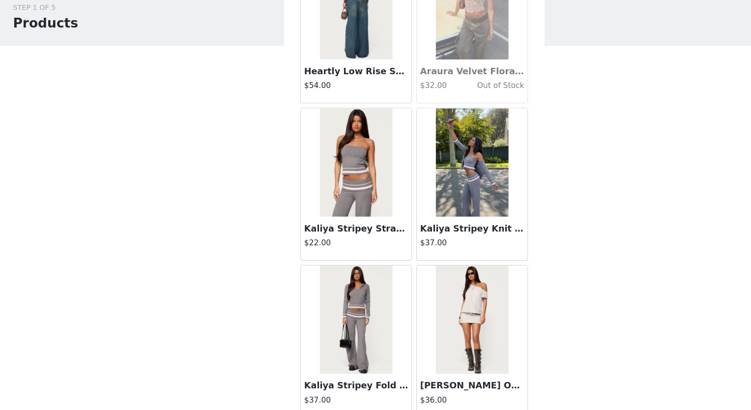
scroll to position [21012, 0]
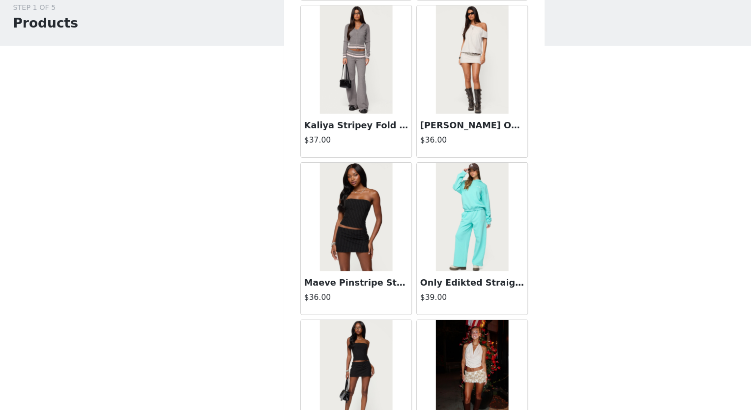
scroll to position [21232, 0]
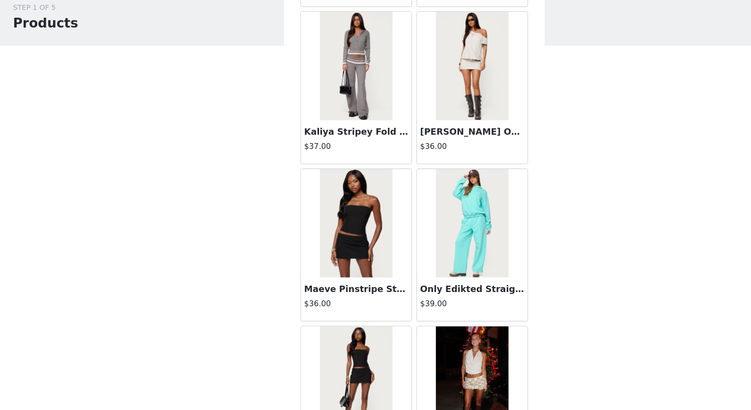
click at [333, 220] on img at bounding box center [322, 240] width 65 height 98
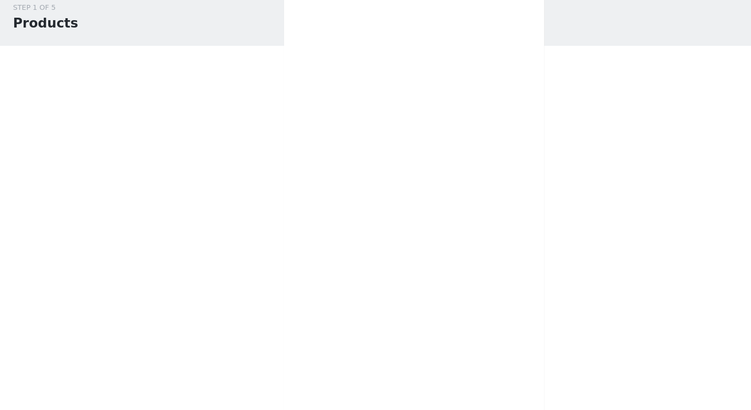
scroll to position [0, 0]
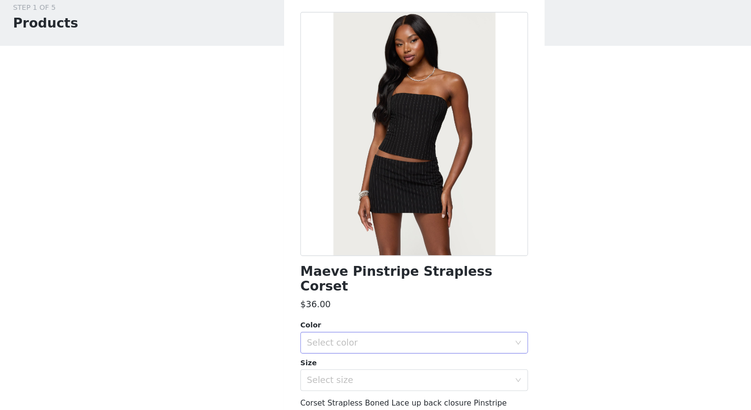
click at [413, 344] on div "Select color" at bounding box center [370, 349] width 184 height 10
click at [333, 350] on li "BLACK" at bounding box center [371, 357] width 199 height 16
click at [318, 378] on div "Select size" at bounding box center [370, 383] width 184 height 10
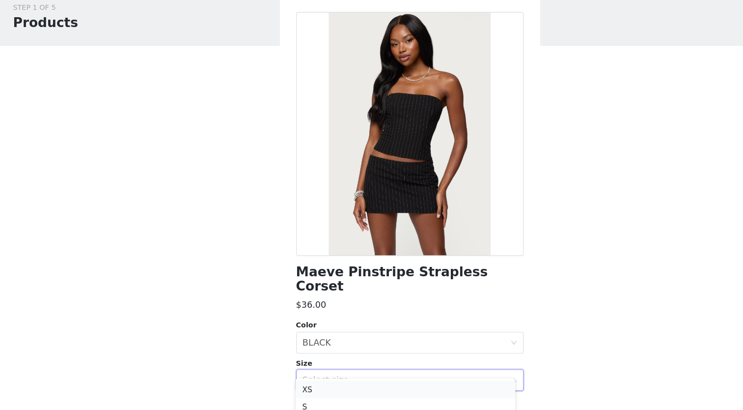
click at [300, 390] on li "XS" at bounding box center [367, 391] width 199 height 16
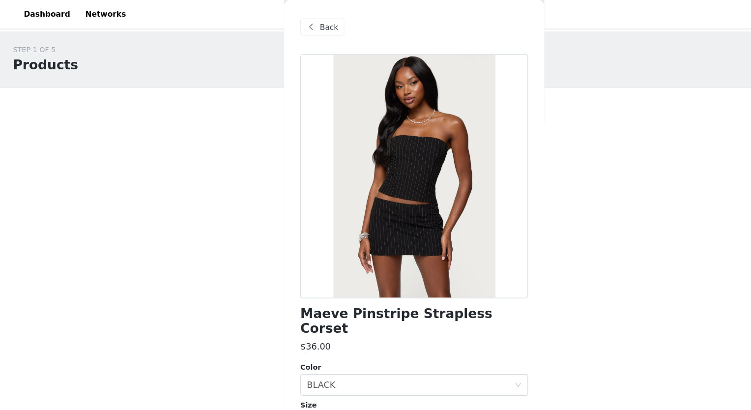
click at [296, 25] on span "Back" at bounding box center [298, 25] width 17 height 10
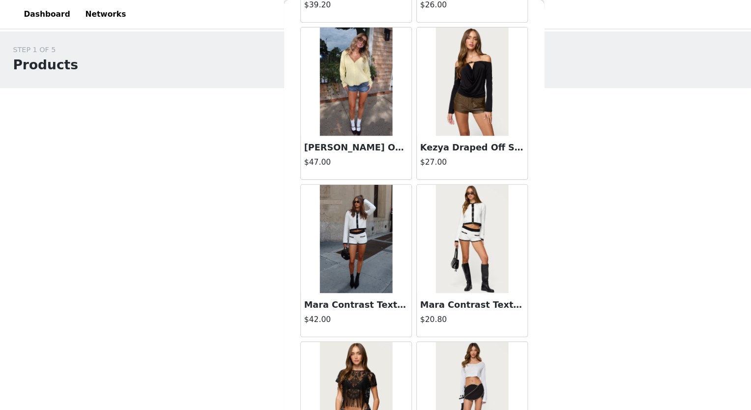
scroll to position [22400, 0]
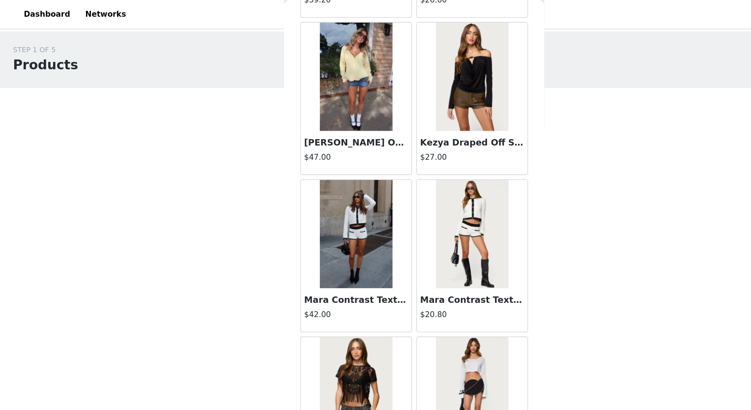
click at [320, 184] on img at bounding box center [322, 212] width 65 height 98
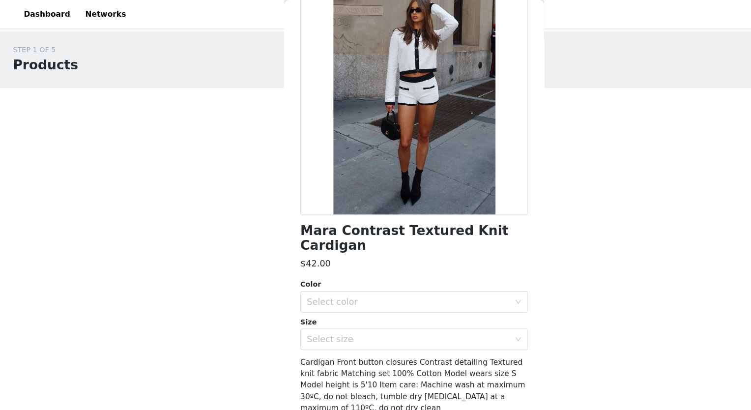
scroll to position [75, 0]
click at [340, 272] on div "Select color" at bounding box center [370, 274] width 184 height 10
click at [322, 292] on li "WHITE" at bounding box center [371, 296] width 199 height 16
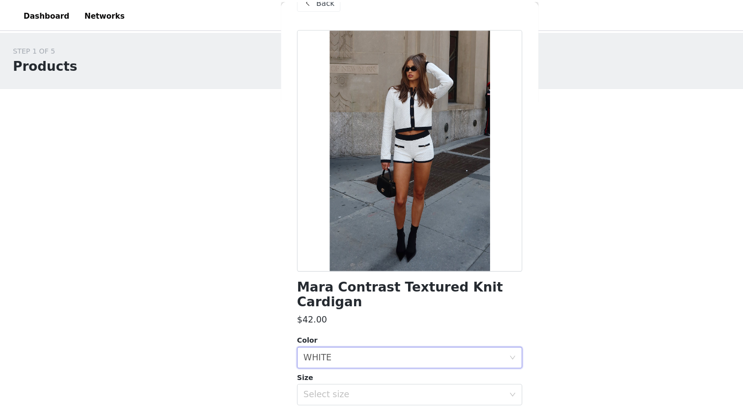
scroll to position [81, 0]
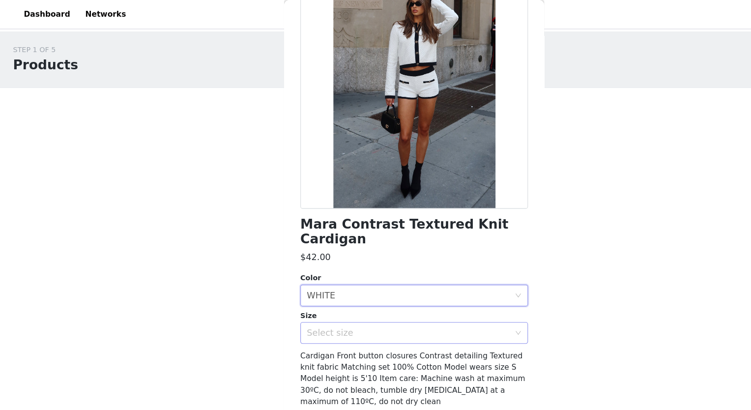
click at [341, 299] on div "Select size" at bounding box center [370, 302] width 184 height 10
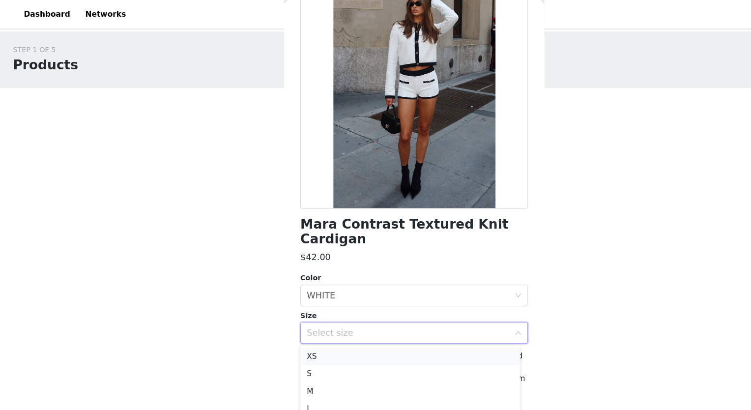
click at [307, 322] on li "XS" at bounding box center [371, 323] width 199 height 16
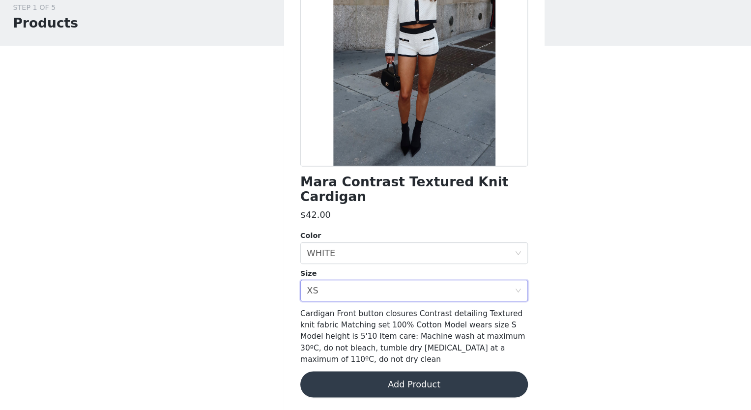
click at [360, 388] on button "Add Product" at bounding box center [375, 387] width 206 height 24
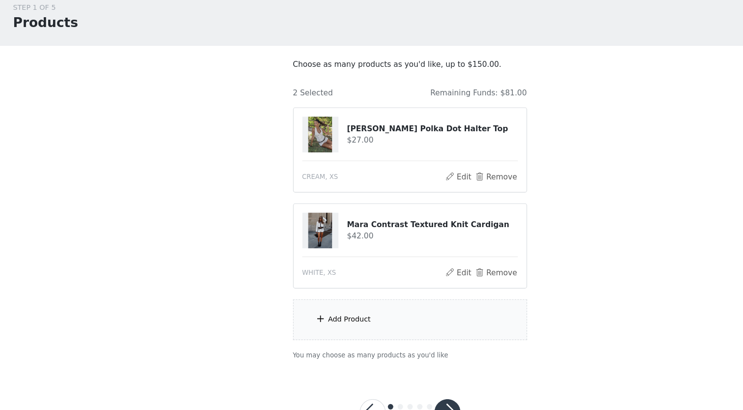
click at [328, 333] on div "Add Product" at bounding box center [372, 328] width 212 height 37
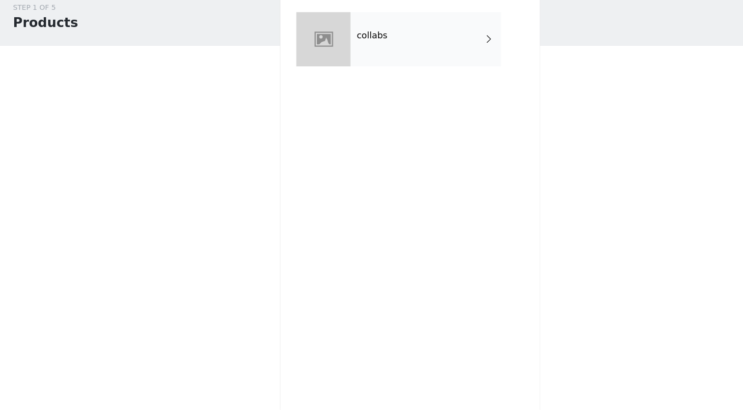
click at [364, 74] on div "collabs" at bounding box center [386, 73] width 137 height 49
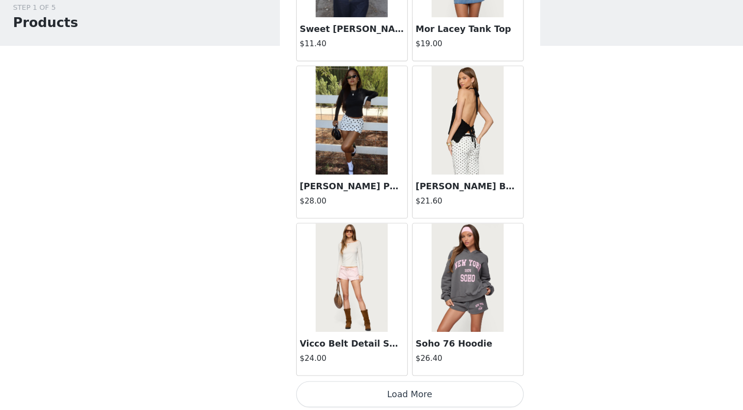
scroll to position [36, 0]
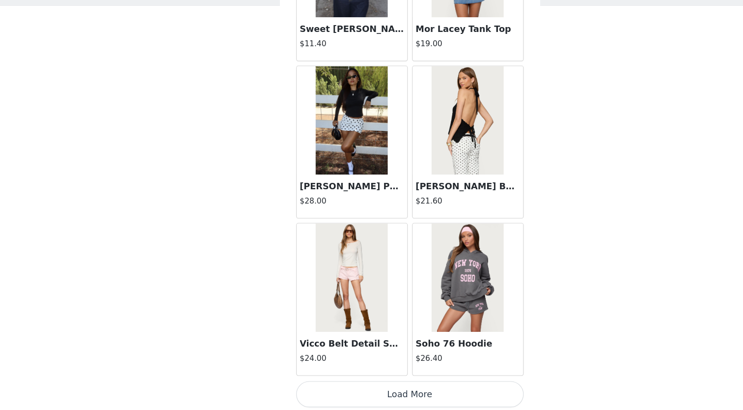
click at [376, 395] on button "Load More" at bounding box center [372, 396] width 206 height 24
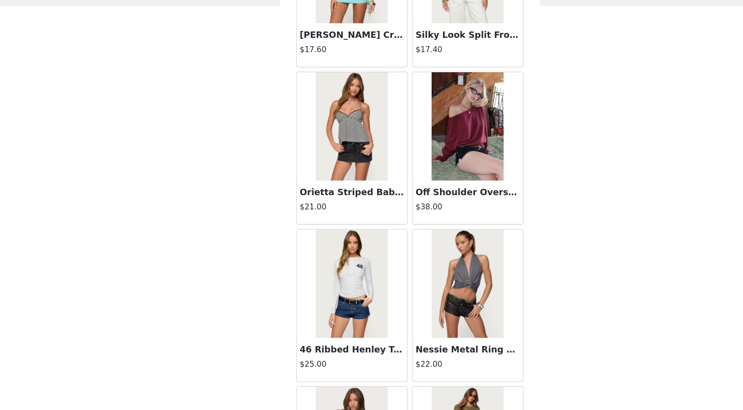
scroll to position [2514, 0]
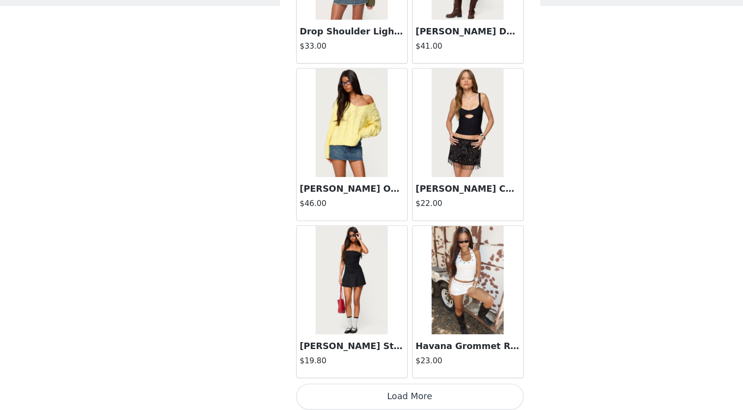
click at [382, 398] on button "Load More" at bounding box center [372, 398] width 206 height 24
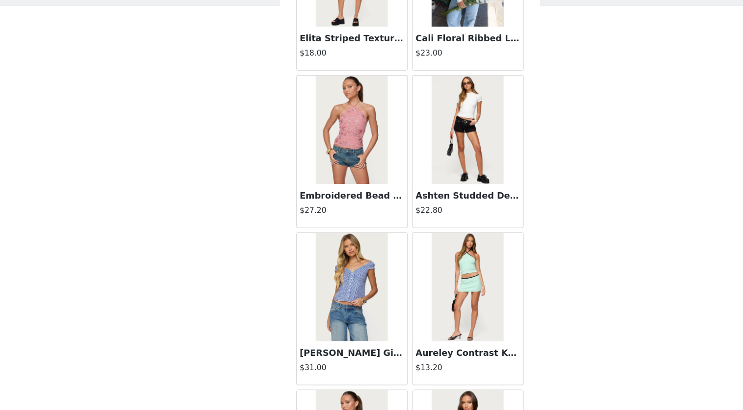
scroll to position [3937, 0]
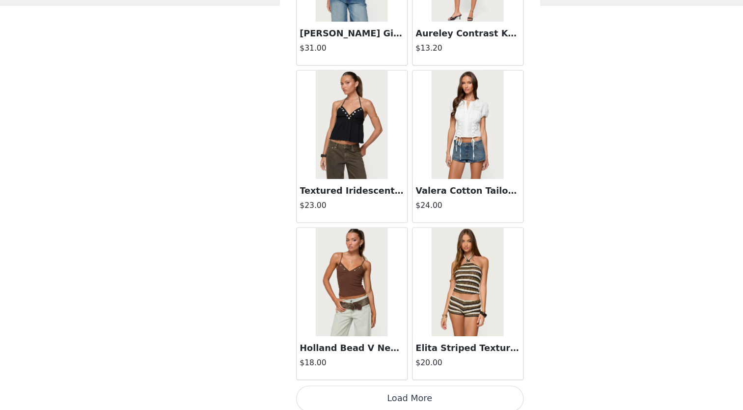
click at [381, 398] on button "Load More" at bounding box center [372, 400] width 206 height 24
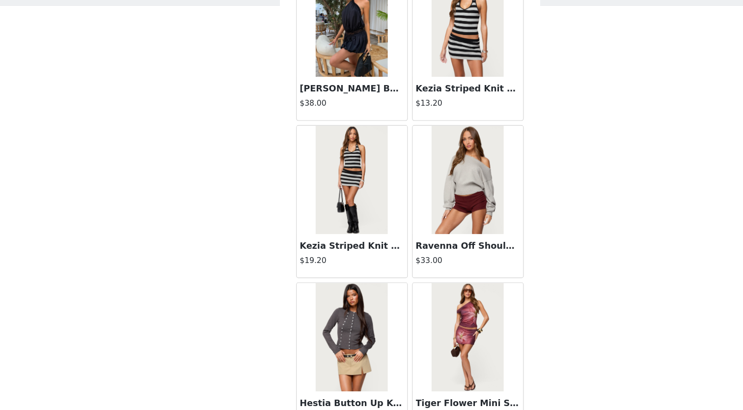
scroll to position [5360, 0]
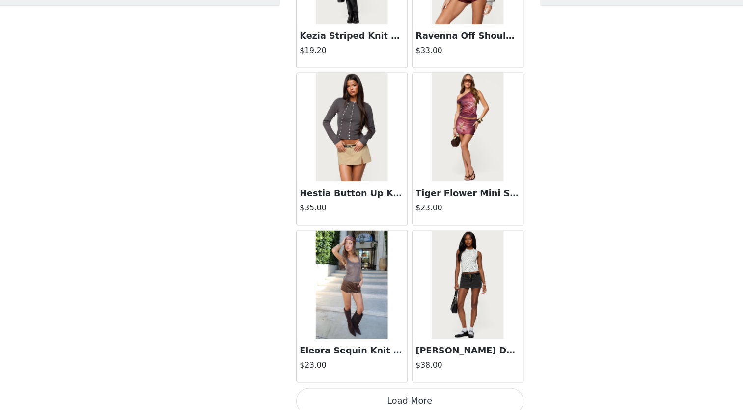
click at [374, 391] on button "Load More" at bounding box center [372, 402] width 206 height 24
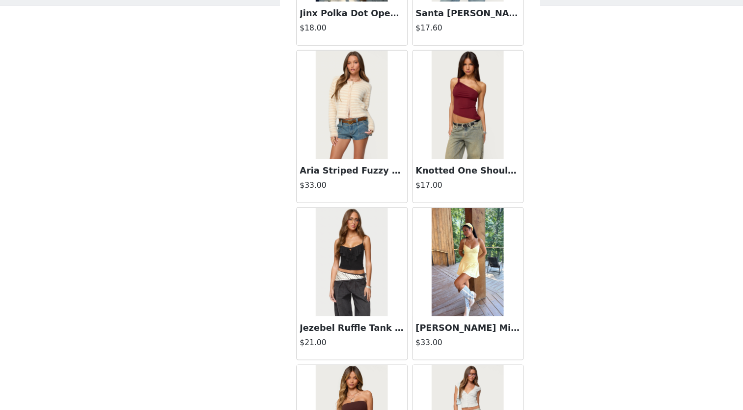
scroll to position [6783, 0]
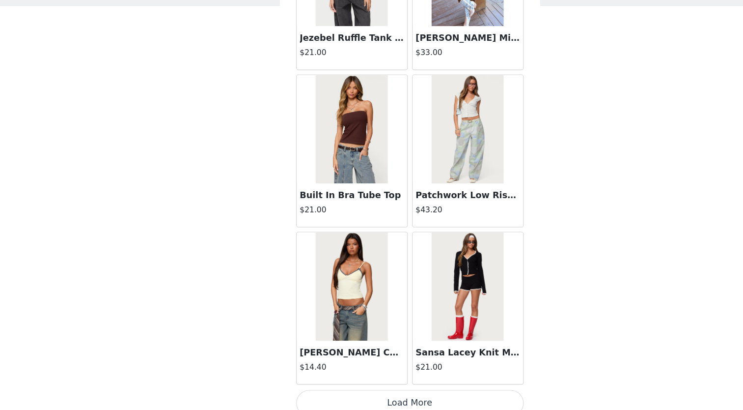
click at [385, 394] on button "Load More" at bounding box center [372, 404] width 206 height 24
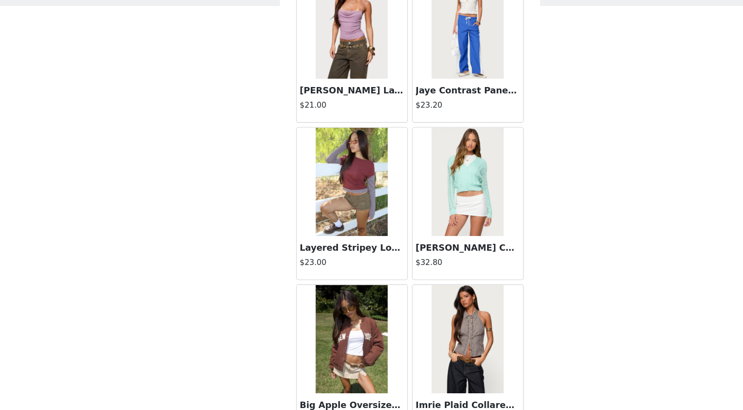
scroll to position [8206, 0]
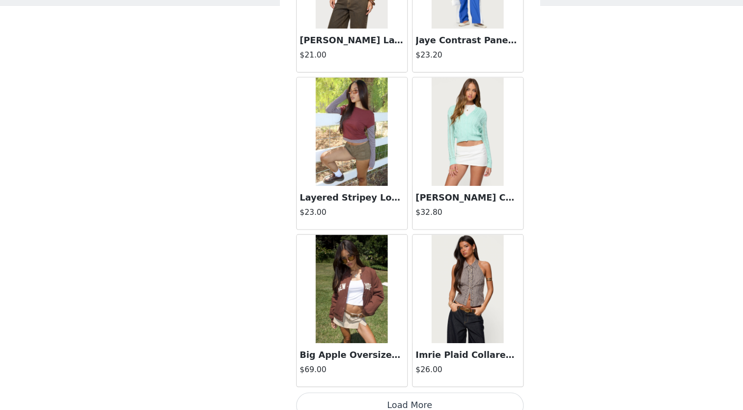
click at [378, 394] on button "Load More" at bounding box center [372, 406] width 206 height 24
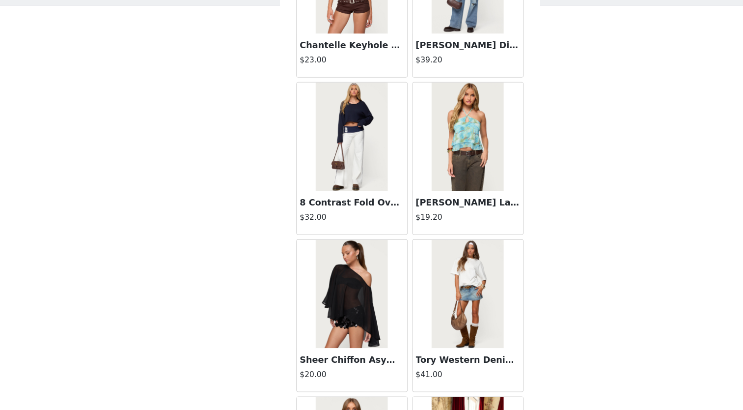
scroll to position [9629, 0]
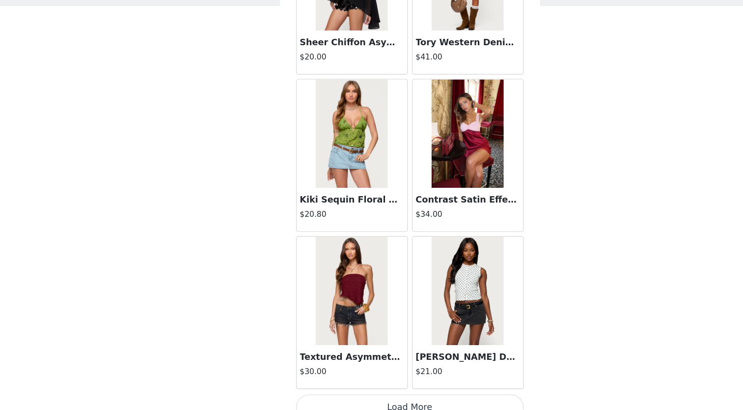
click at [378, 396] on button "Load More" at bounding box center [372, 408] width 206 height 24
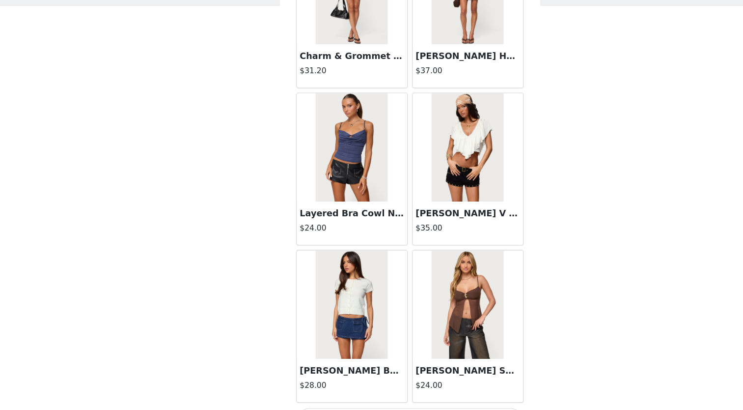
scroll to position [11052, 0]
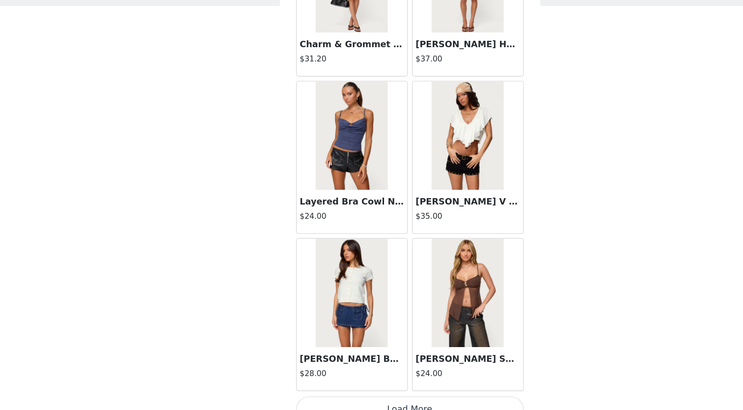
click at [386, 400] on button "Load More" at bounding box center [372, 410] width 206 height 24
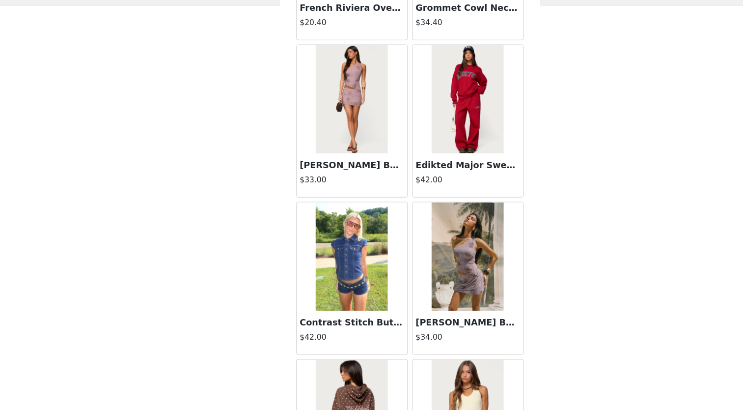
scroll to position [12475, 0]
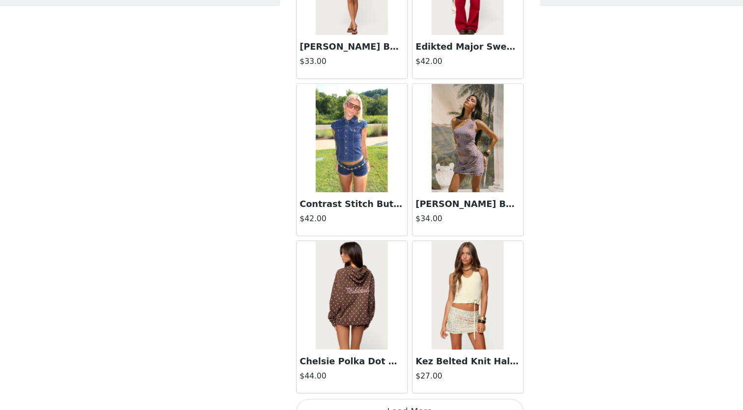
click at [365, 399] on button "Load More" at bounding box center [372, 411] width 206 height 24
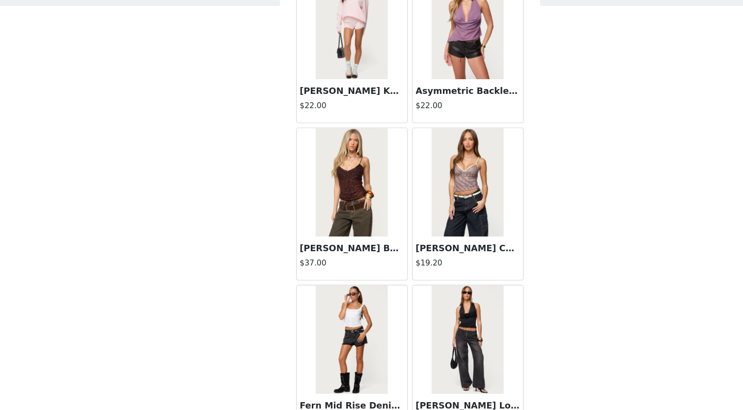
scroll to position [13898, 0]
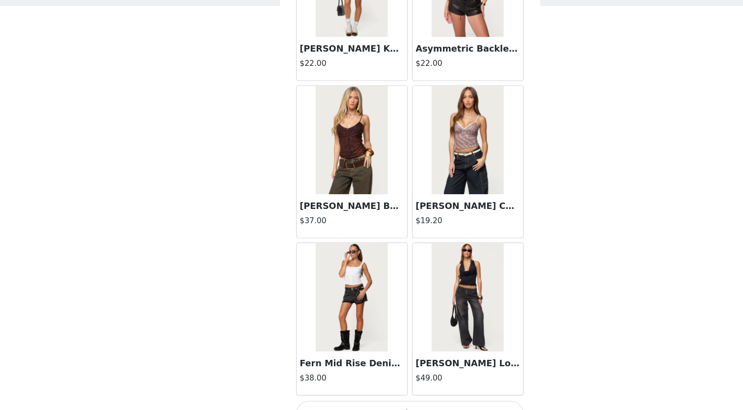
click at [384, 401] on button "Load More" at bounding box center [372, 413] width 206 height 24
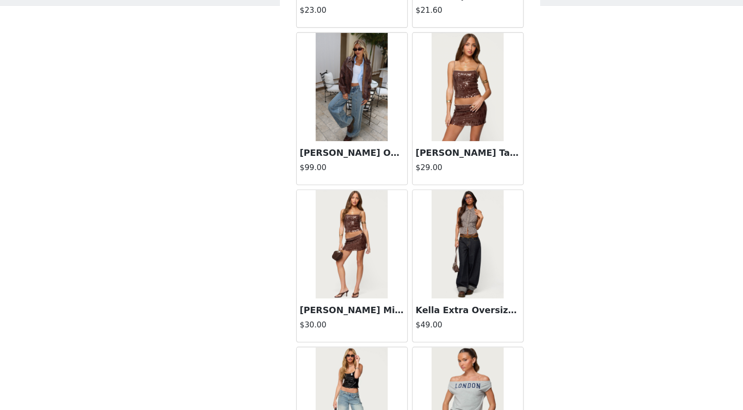
scroll to position [15321, 0]
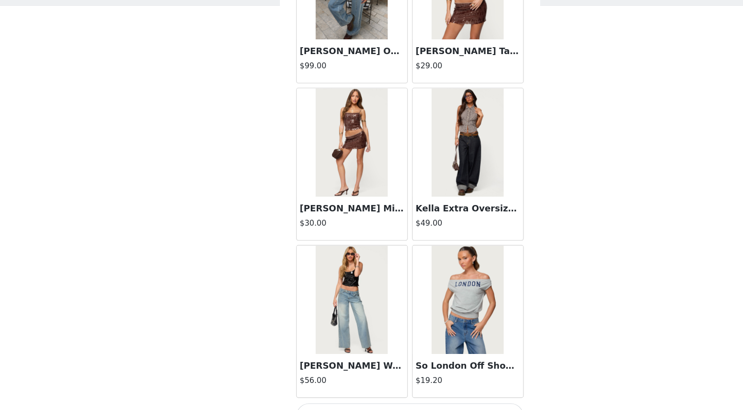
click at [385, 403] on button "Load More" at bounding box center [372, 415] width 206 height 24
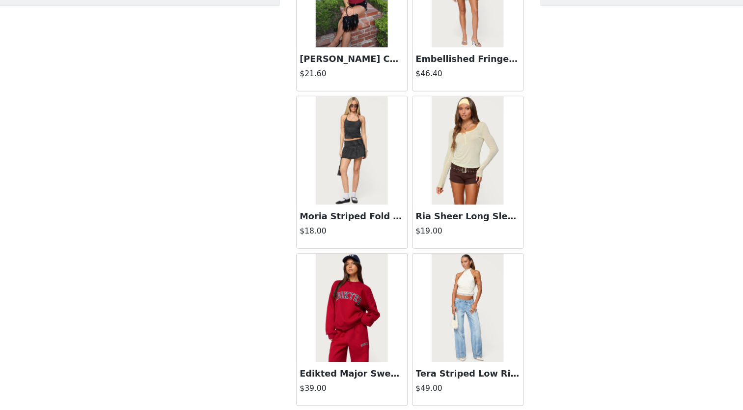
scroll to position [16744, 0]
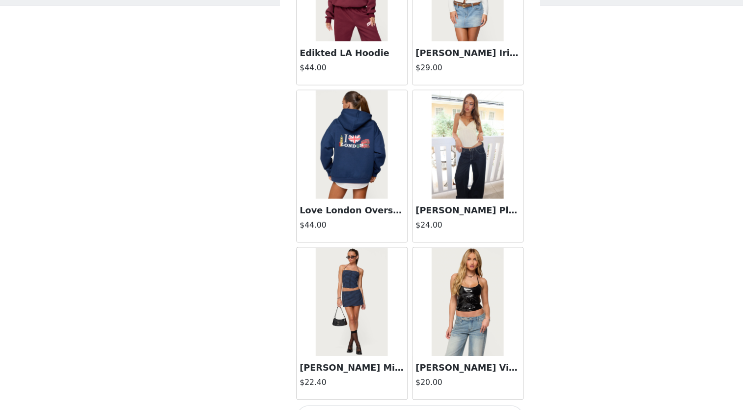
click at [385, 405] on button "Load More" at bounding box center [372, 417] width 206 height 24
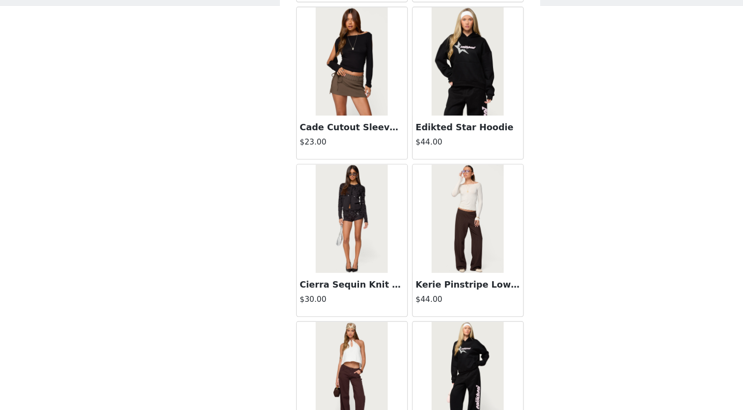
scroll to position [18167, 0]
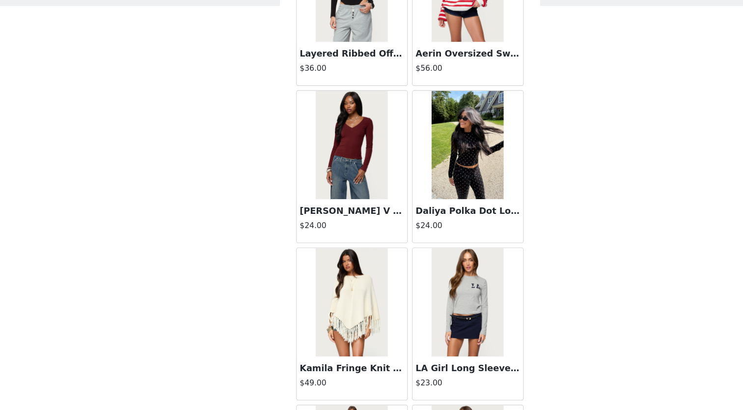
scroll to position [19590, 0]
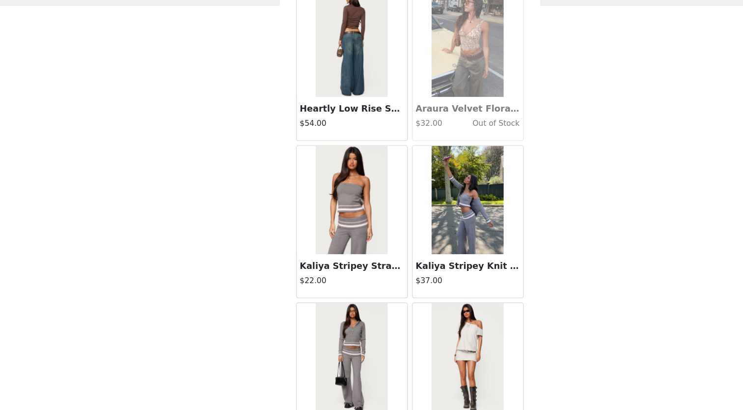
scroll to position [21012, 0]
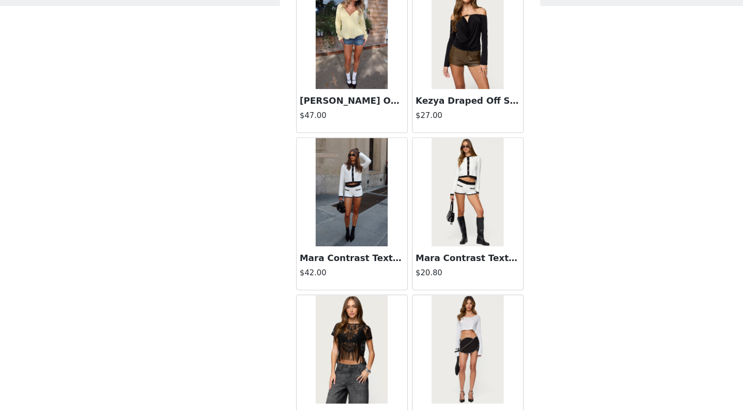
scroll to position [22435, 0]
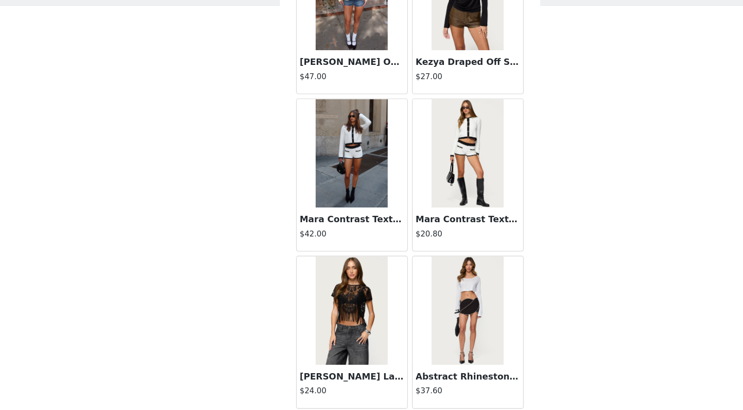
click at [429, 144] on img at bounding box center [424, 177] width 65 height 98
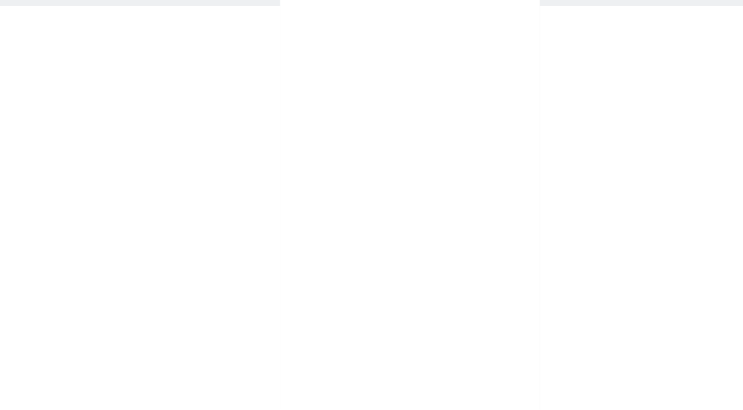
scroll to position [0, 0]
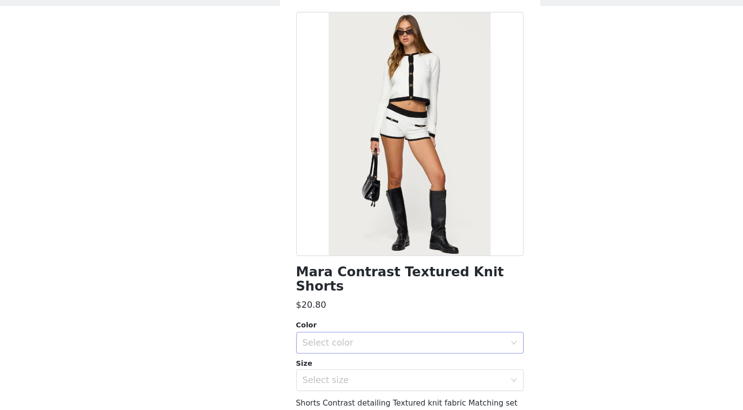
click at [328, 344] on div "Select color" at bounding box center [367, 349] width 184 height 10
click at [306, 356] on li "WHITE" at bounding box center [367, 357] width 199 height 16
click at [306, 378] on div "Select size" at bounding box center [367, 383] width 184 height 10
click at [290, 388] on li "XS" at bounding box center [367, 391] width 199 height 16
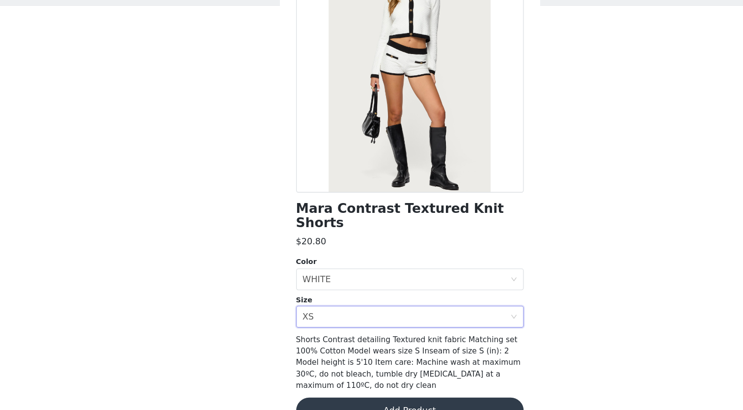
click at [354, 398] on button "Add Product" at bounding box center [372, 410] width 206 height 24
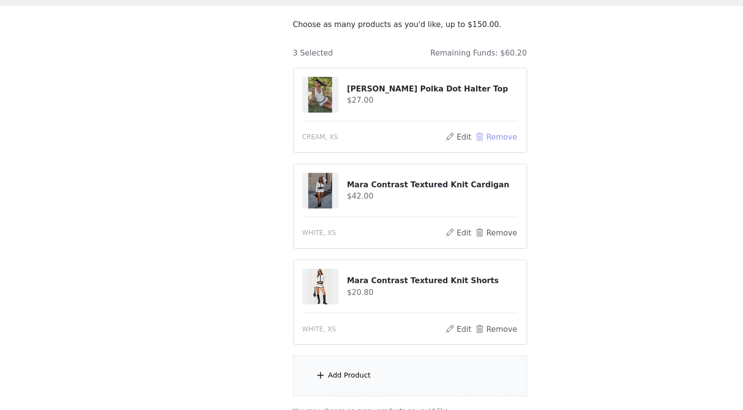
click at [461, 163] on button "Remove" at bounding box center [449, 162] width 39 height 12
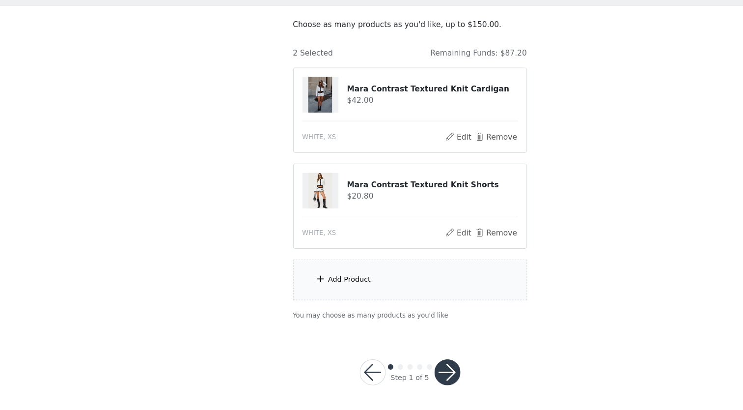
click at [336, 294] on div "Add Product" at bounding box center [372, 291] width 212 height 37
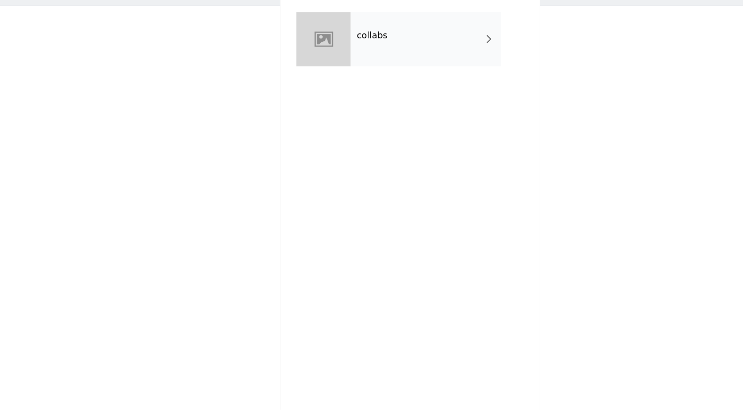
click at [388, 77] on div "collabs" at bounding box center [386, 73] width 137 height 49
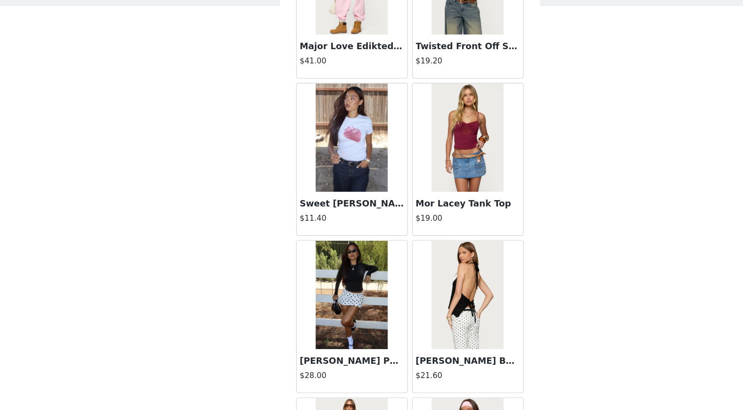
scroll to position [1091, 0]
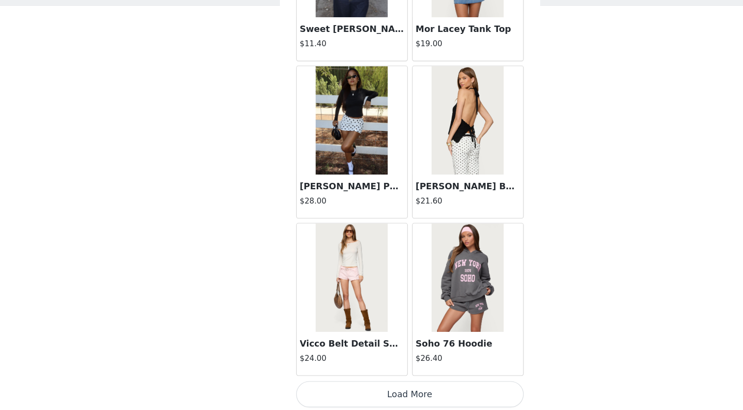
click at [392, 399] on button "Load More" at bounding box center [372, 396] width 206 height 24
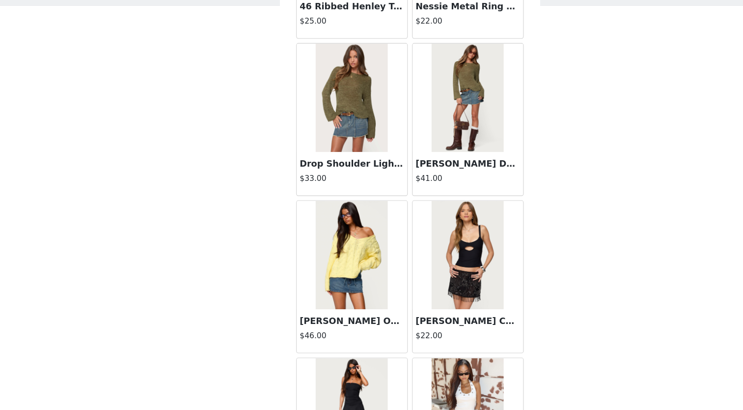
scroll to position [2514, 0]
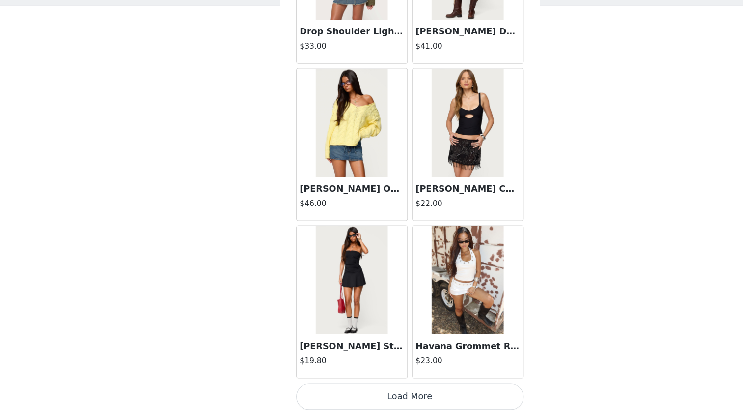
click at [394, 398] on button "Load More" at bounding box center [372, 398] width 206 height 24
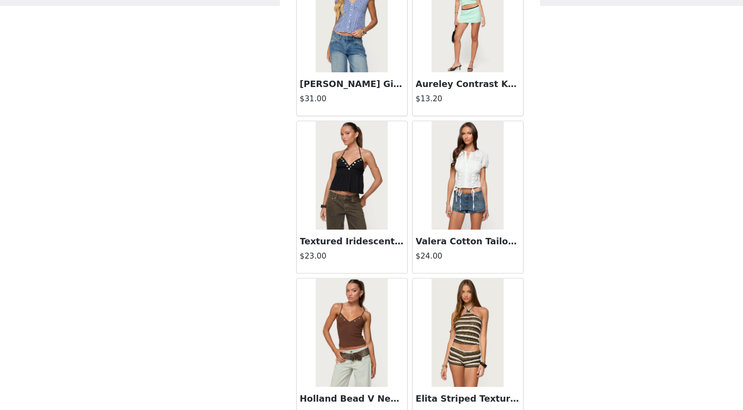
scroll to position [3937, 0]
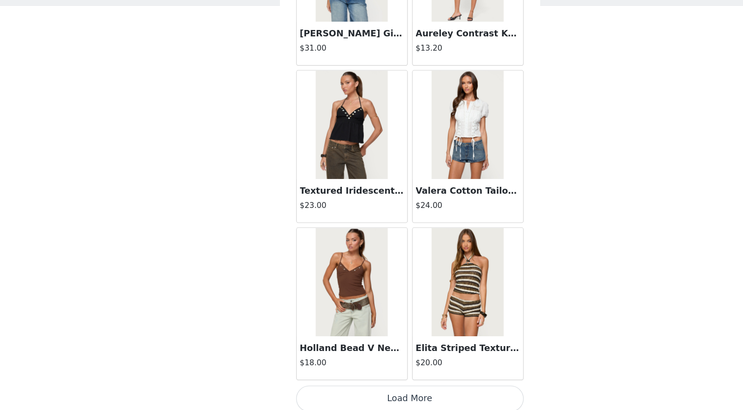
click at [397, 394] on button "Load More" at bounding box center [372, 400] width 206 height 24
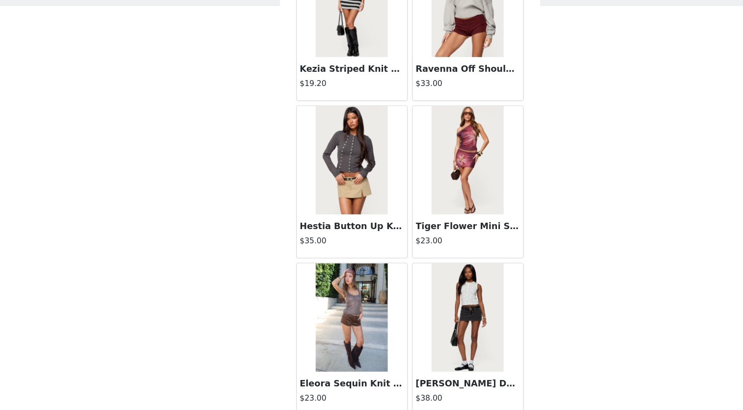
scroll to position [5360, 0]
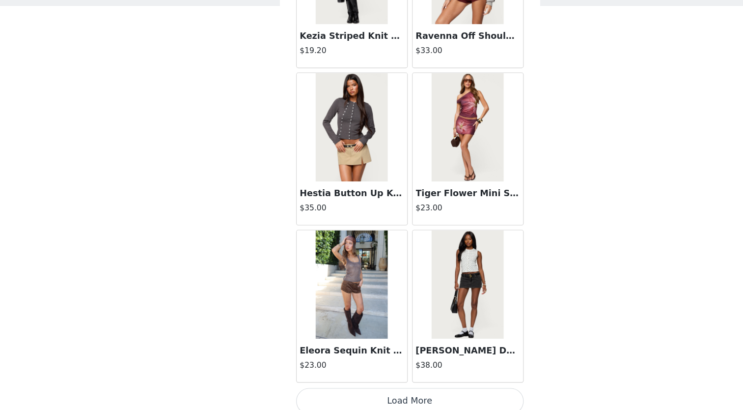
click at [383, 398] on button "Load More" at bounding box center [372, 402] width 206 height 24
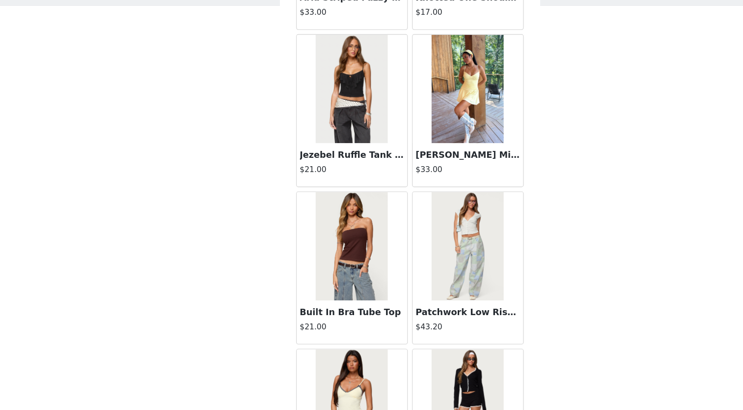
scroll to position [6783, 0]
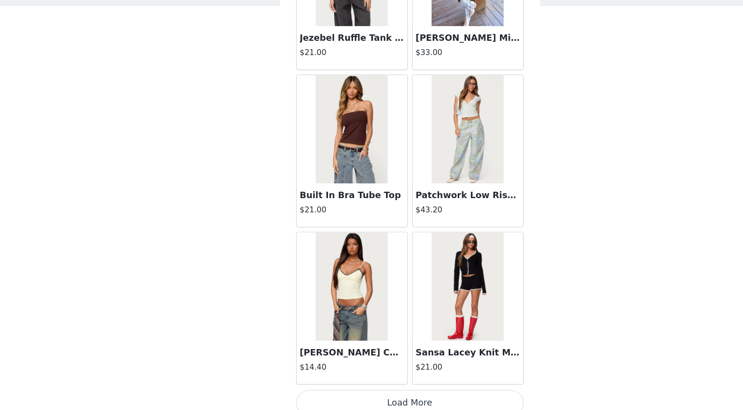
click at [382, 396] on button "Load More" at bounding box center [372, 404] width 206 height 24
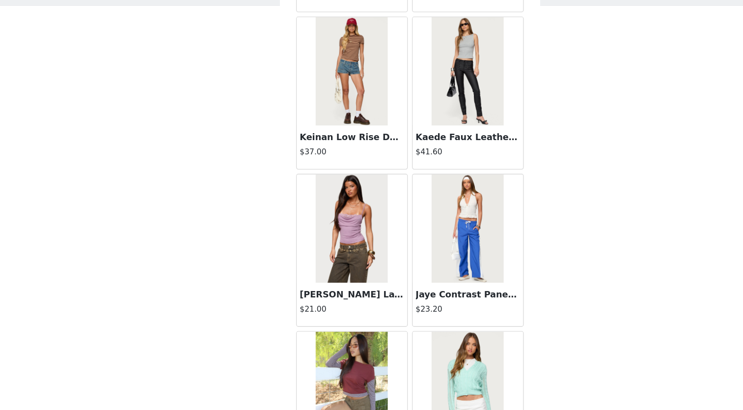
scroll to position [8206, 0]
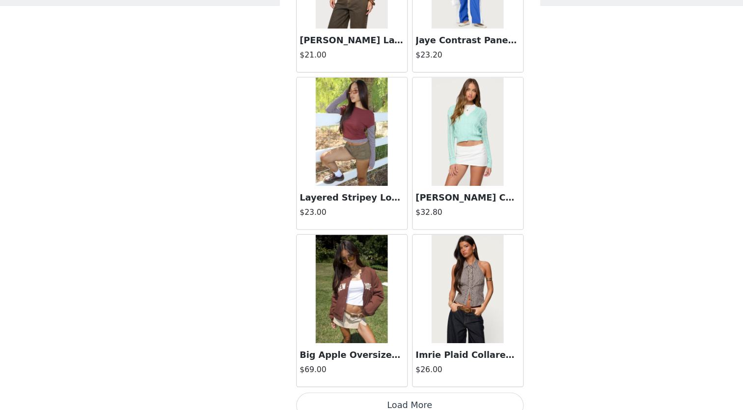
click at [379, 394] on button "Load More" at bounding box center [372, 406] width 206 height 24
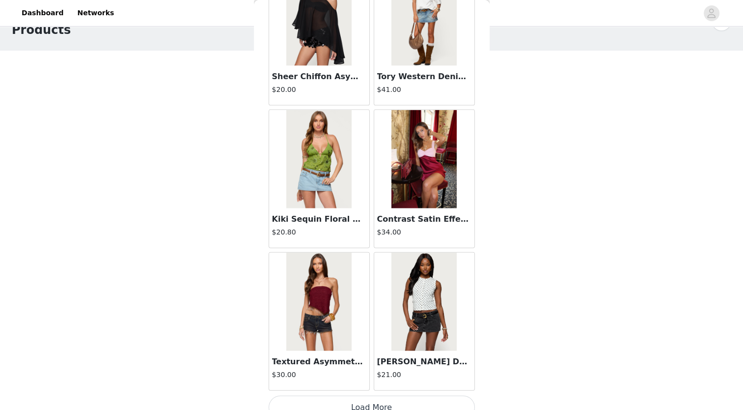
scroll to position [36, 0]
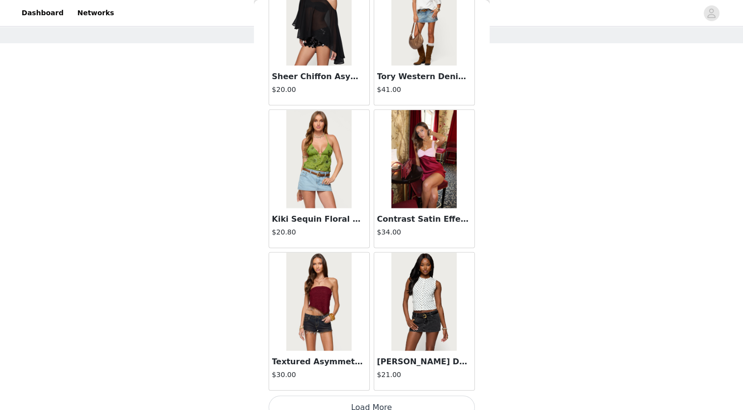
click at [399, 396] on button "Load More" at bounding box center [372, 408] width 206 height 24
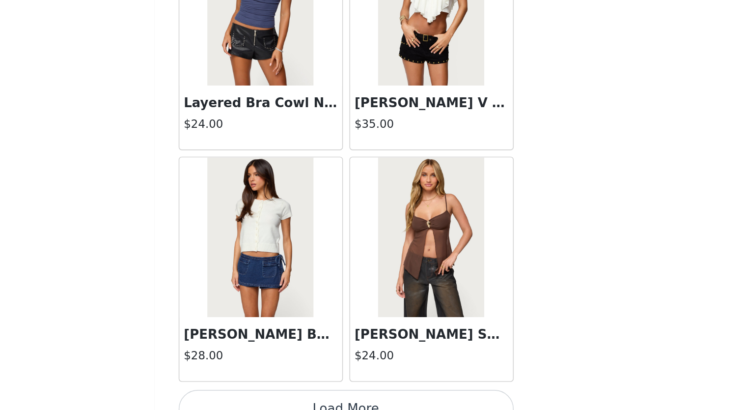
click at [404, 398] on button "Load More" at bounding box center [372, 410] width 206 height 24
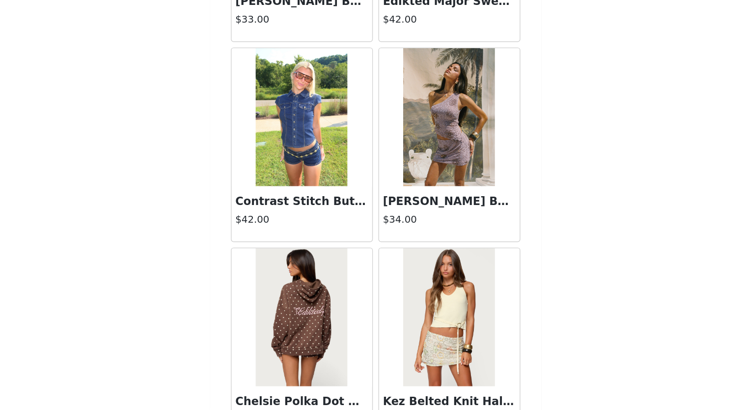
scroll to position [12475, 0]
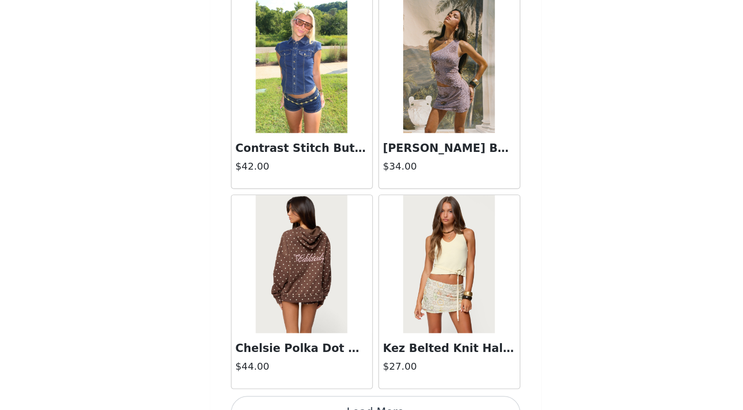
click at [390, 399] on button "Load More" at bounding box center [372, 411] width 206 height 24
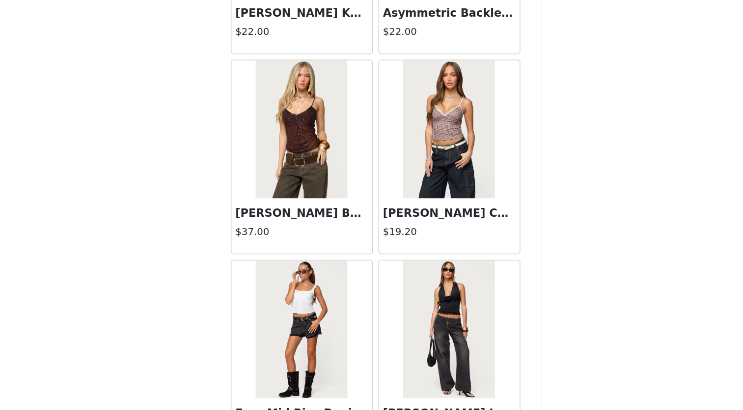
scroll to position [13898, 0]
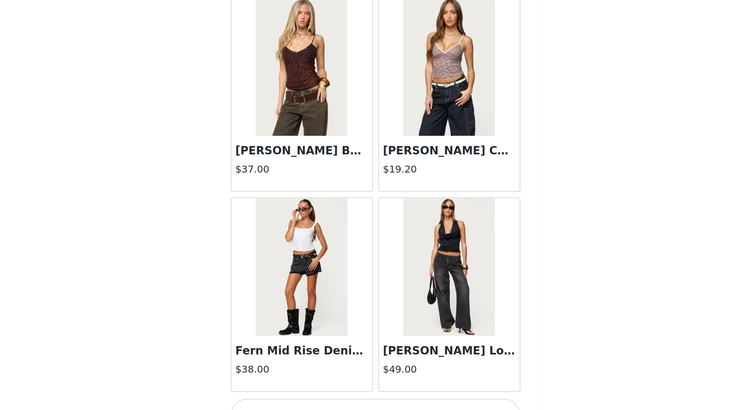
click at [389, 401] on button "Load More" at bounding box center [372, 413] width 206 height 24
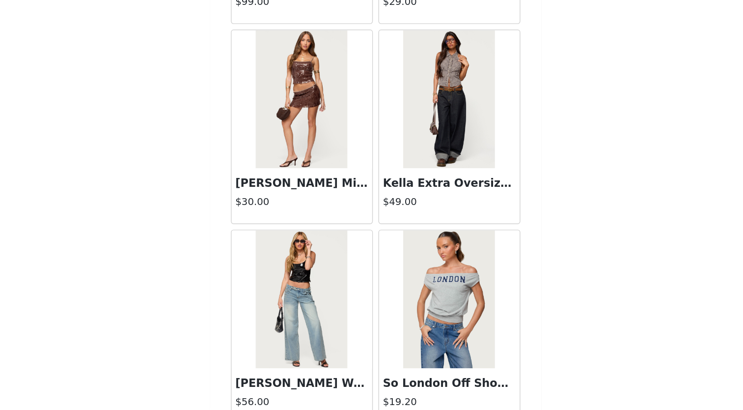
scroll to position [15321, 0]
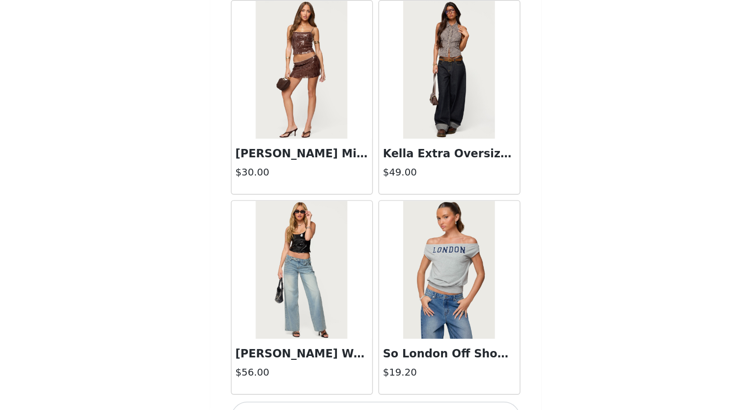
click at [382, 403] on button "Load More" at bounding box center [372, 415] width 206 height 24
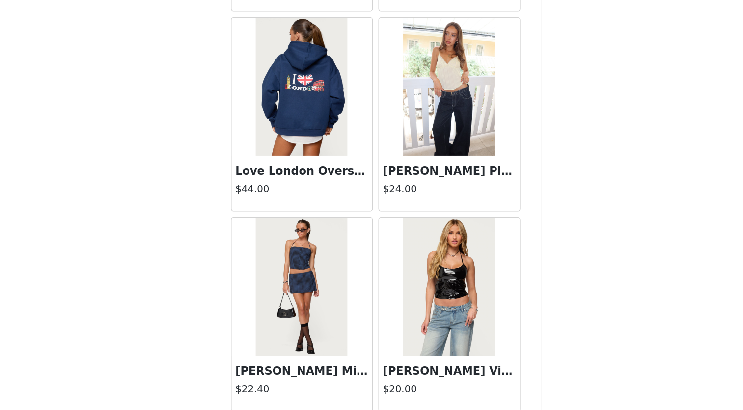
scroll to position [16744, 0]
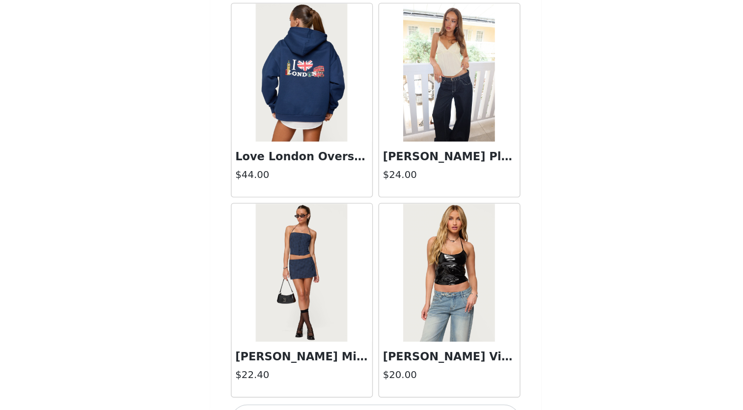
click at [387, 405] on button "Load More" at bounding box center [372, 417] width 206 height 24
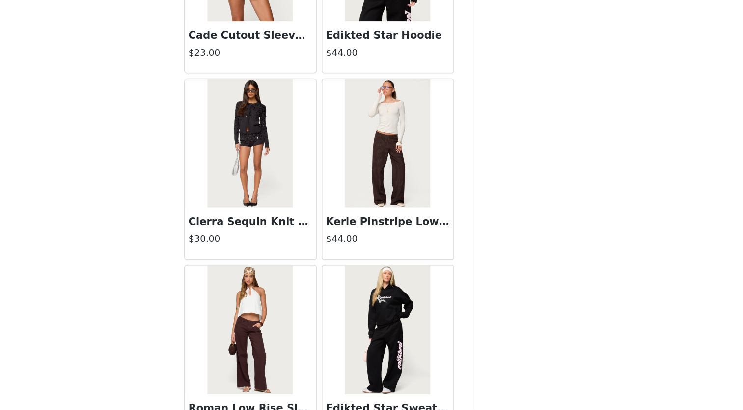
scroll to position [18167, 0]
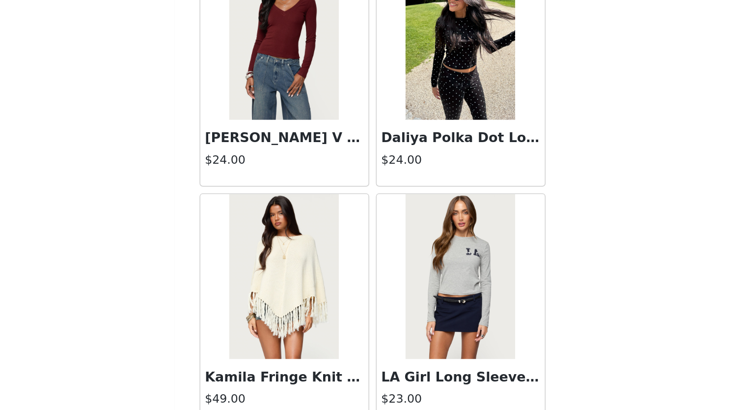
scroll to position [19456, 0]
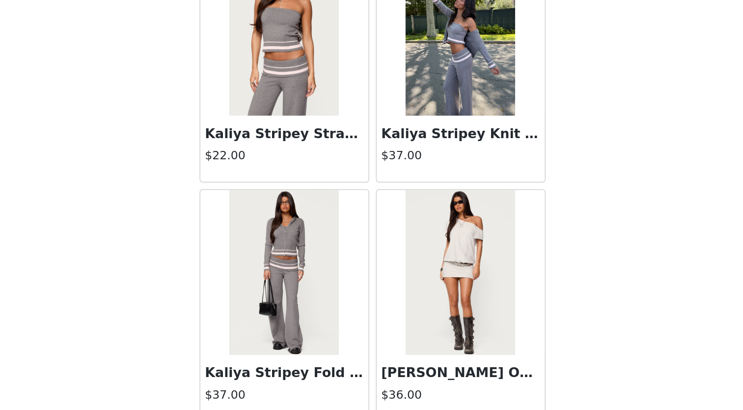
scroll to position [21012, 0]
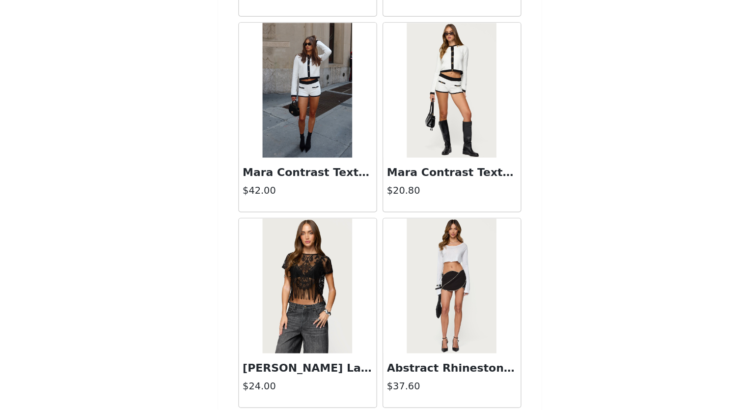
scroll to position [36, 0]
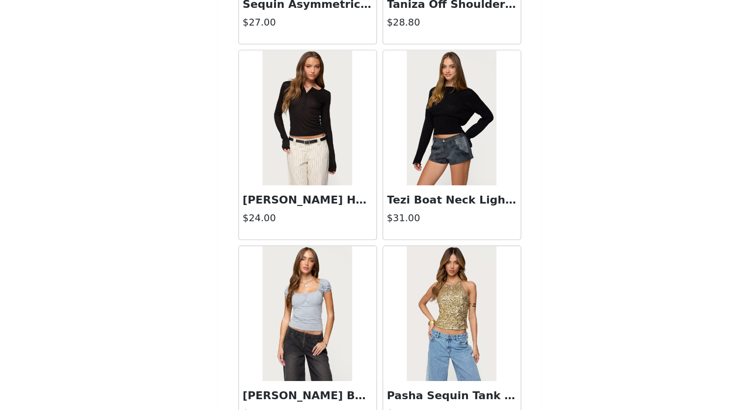
scroll to position [23858, 0]
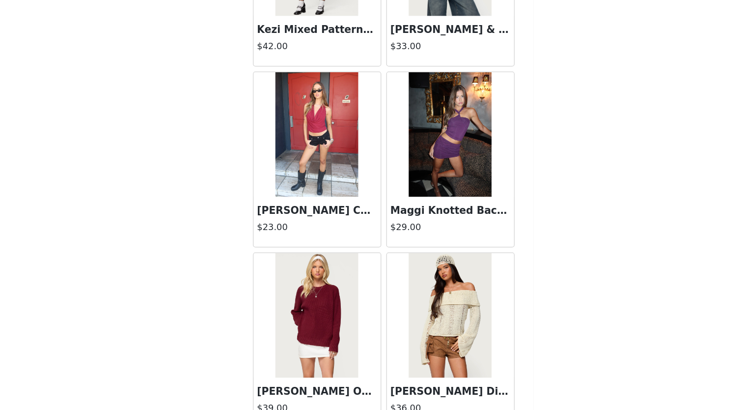
scroll to position [25281, 0]
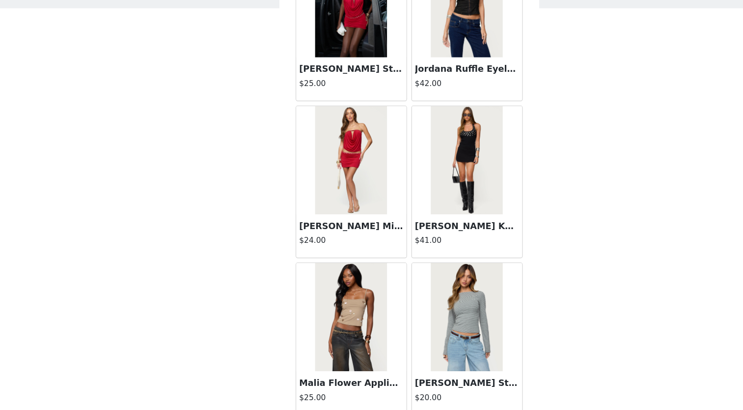
scroll to position [36, 0]
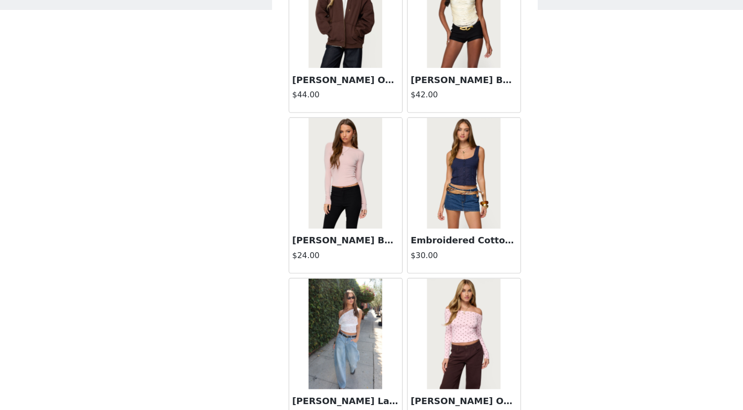
scroll to position [28127, 0]
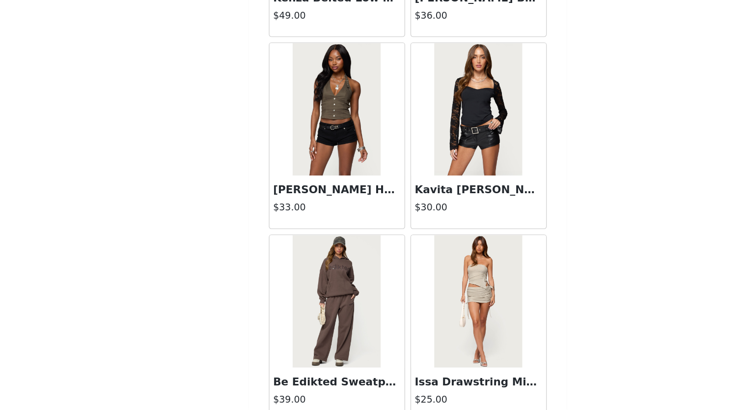
scroll to position [36, 0]
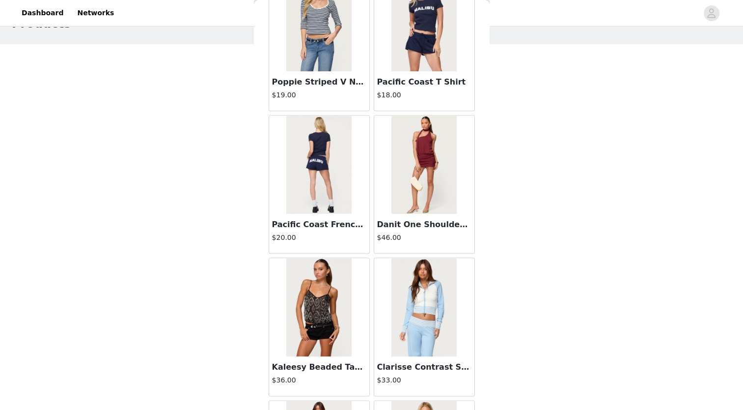
scroll to position [30973, 0]
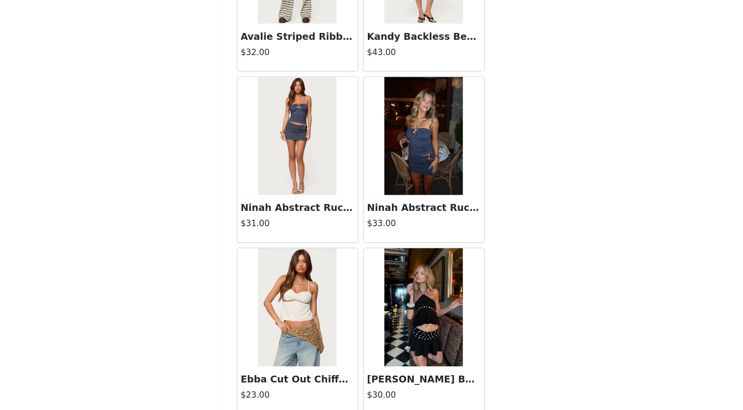
scroll to position [31410, 0]
click at [321, 282] on img at bounding box center [318, 322] width 65 height 98
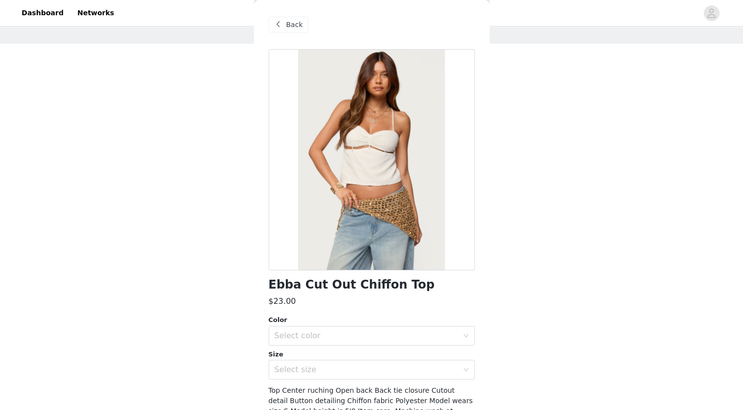
scroll to position [14, 0]
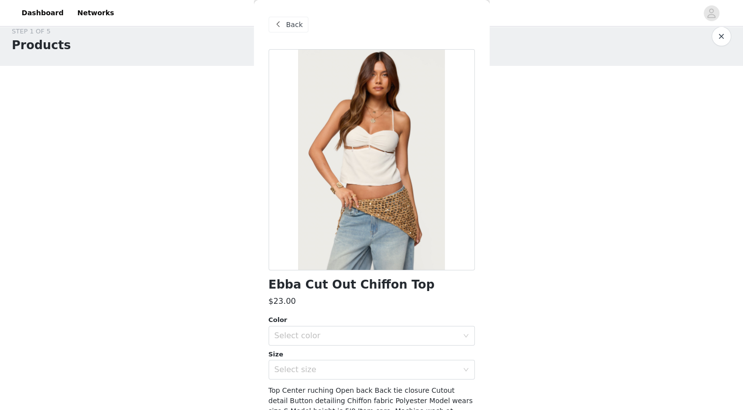
click at [297, 27] on span "Back" at bounding box center [294, 25] width 17 height 10
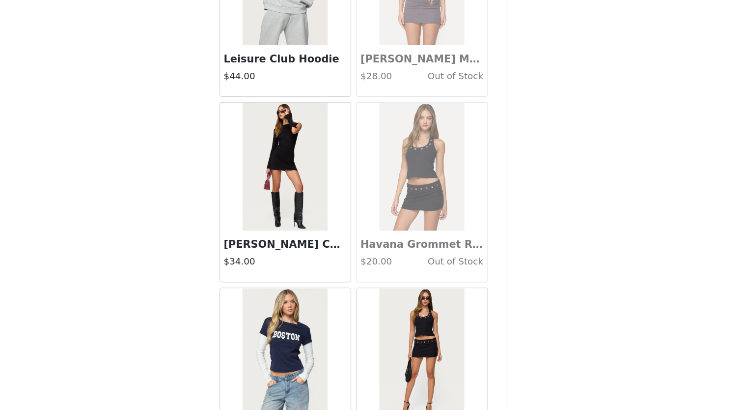
scroll to position [32396, 0]
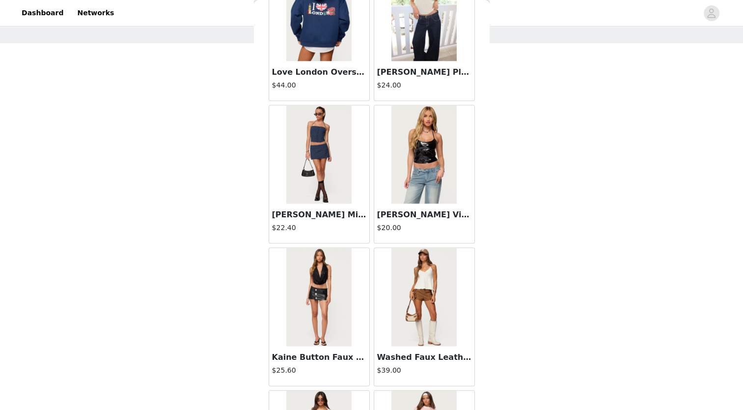
scroll to position [16971, 0]
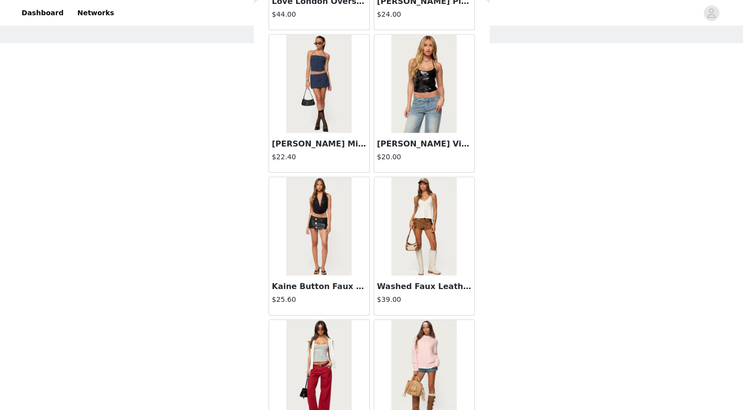
click at [420, 198] on img at bounding box center [424, 226] width 65 height 98
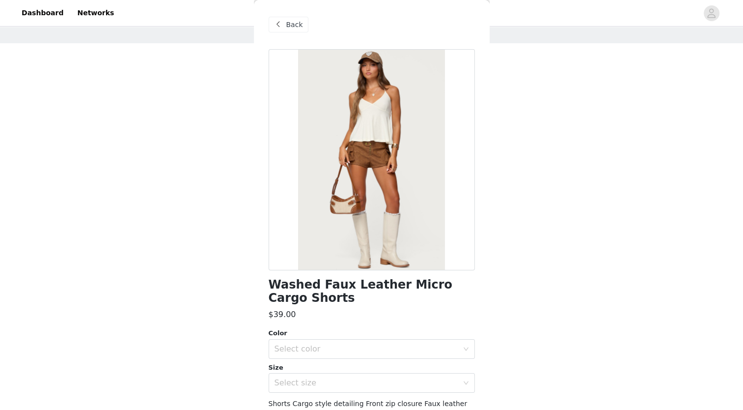
scroll to position [81, 0]
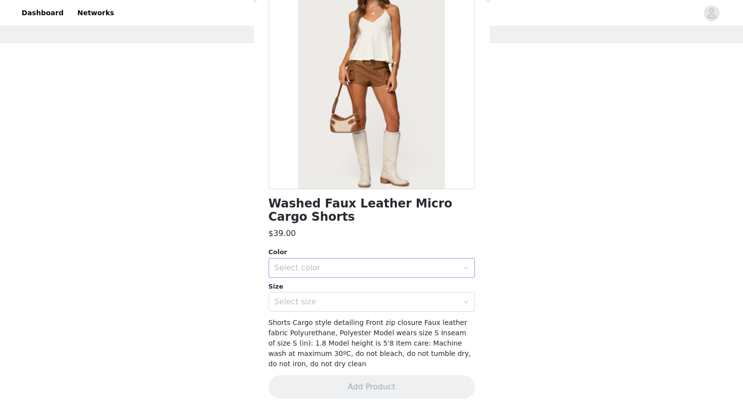
click at [354, 266] on div "Select color" at bounding box center [367, 268] width 184 height 10
click at [312, 286] on li "TAN" at bounding box center [367, 289] width 199 height 16
click at [301, 300] on div "Select size" at bounding box center [367, 302] width 184 height 10
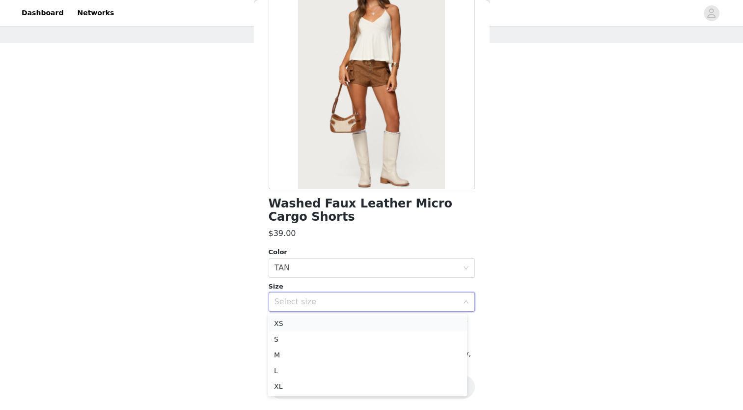
click at [293, 320] on li "XS" at bounding box center [367, 323] width 199 height 16
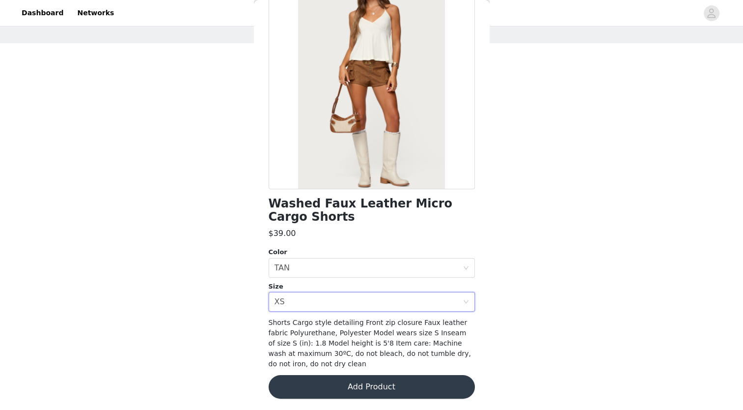
click at [358, 384] on button "Add Product" at bounding box center [372, 387] width 206 height 24
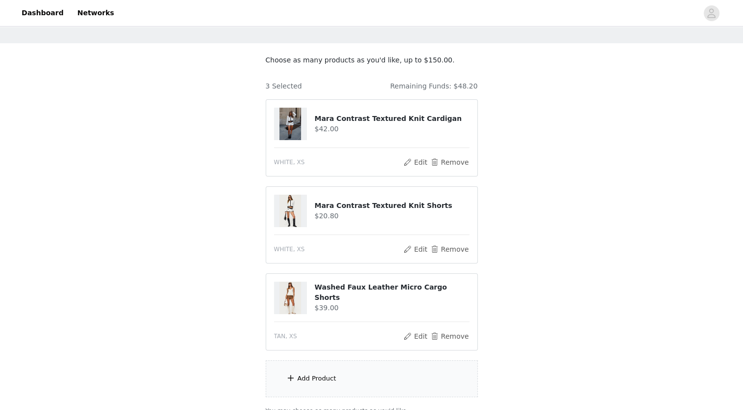
click at [319, 376] on div "Add Product" at bounding box center [317, 378] width 39 height 10
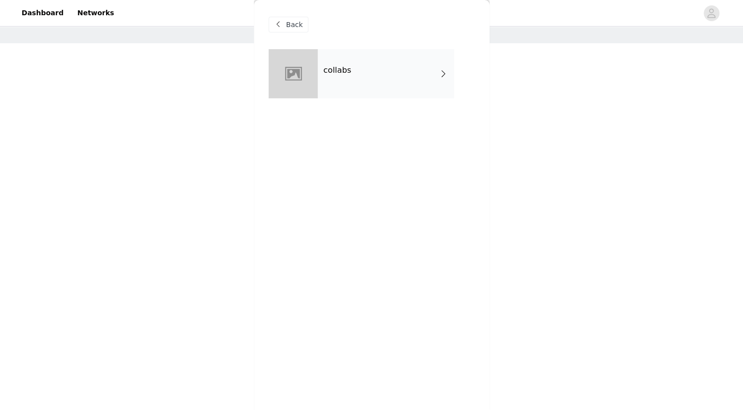
click at [424, 82] on div "collabs" at bounding box center [386, 73] width 137 height 49
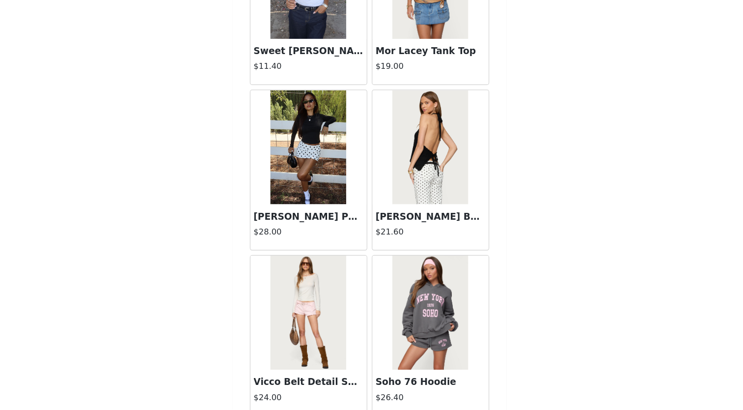
scroll to position [1091, 0]
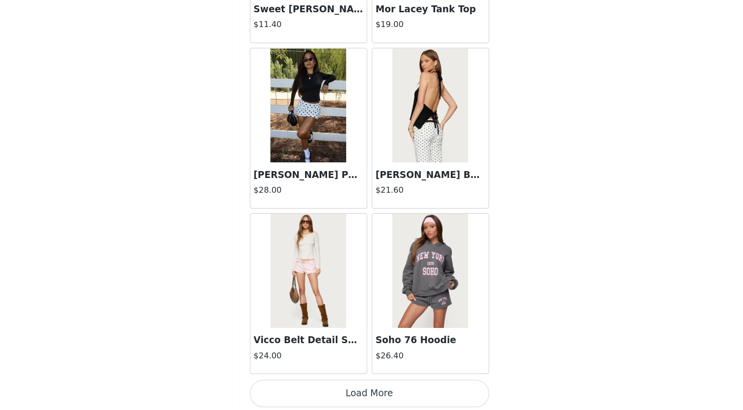
click at [372, 395] on button "Load More" at bounding box center [372, 396] width 206 height 24
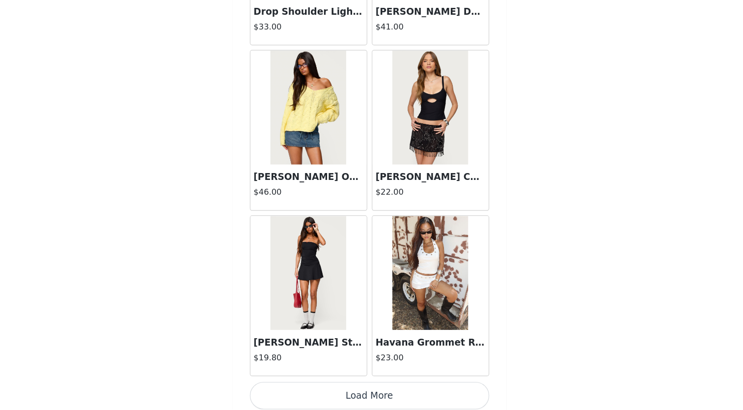
scroll to position [123, 0]
click at [386, 394] on button "Load More" at bounding box center [372, 398] width 206 height 24
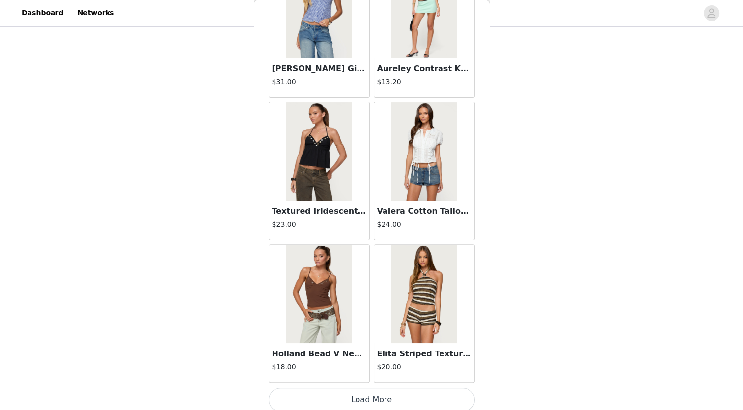
click at [385, 394] on button "Load More" at bounding box center [372, 400] width 206 height 24
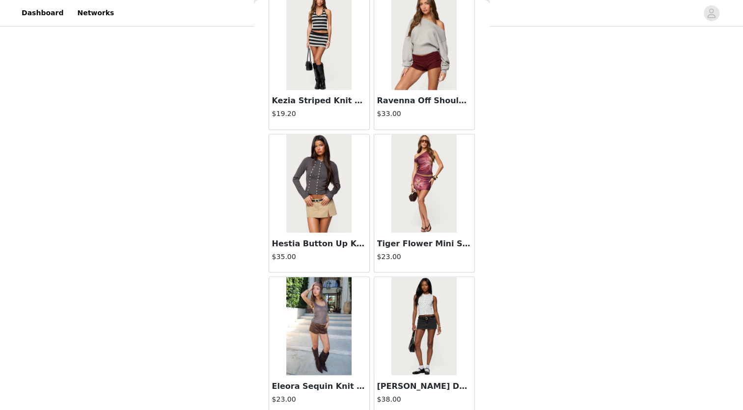
scroll to position [5360, 0]
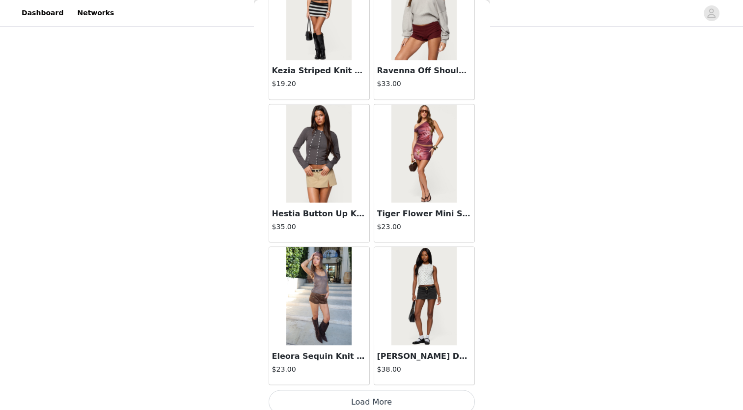
click at [378, 395] on button "Load More" at bounding box center [372, 402] width 206 height 24
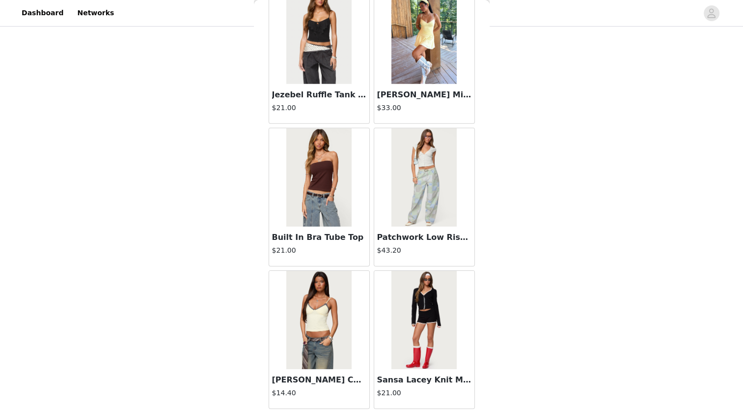
scroll to position [6783, 0]
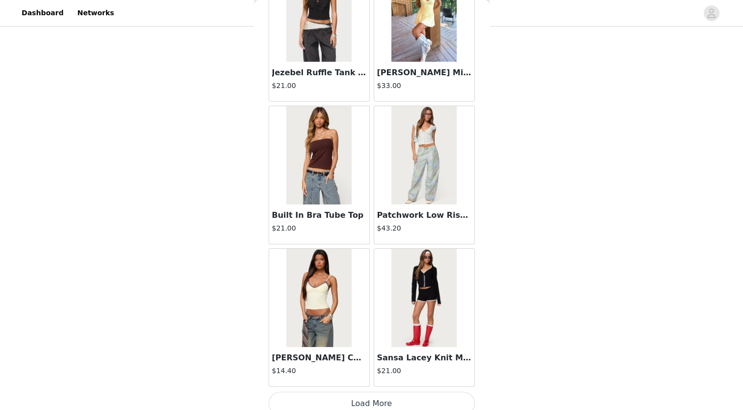
click at [417, 396] on button "Load More" at bounding box center [372, 404] width 206 height 24
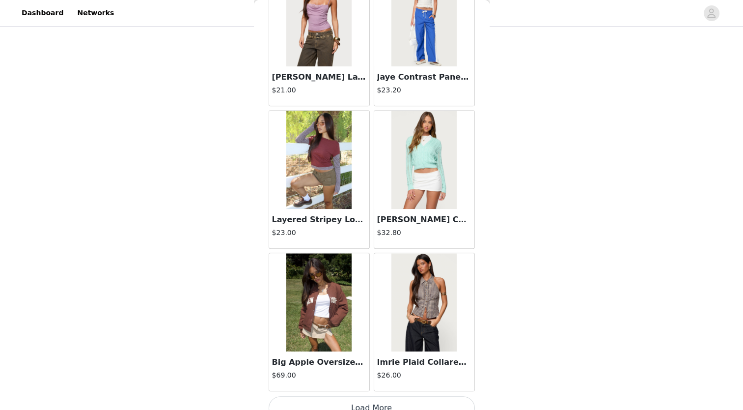
scroll to position [8206, 0]
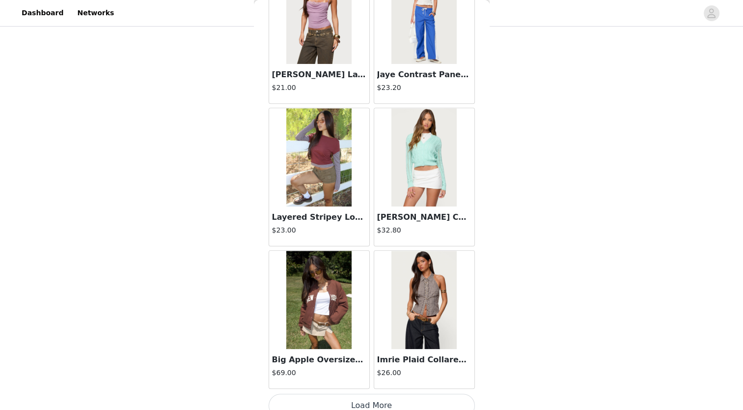
click at [399, 395] on button "Load More" at bounding box center [372, 406] width 206 height 24
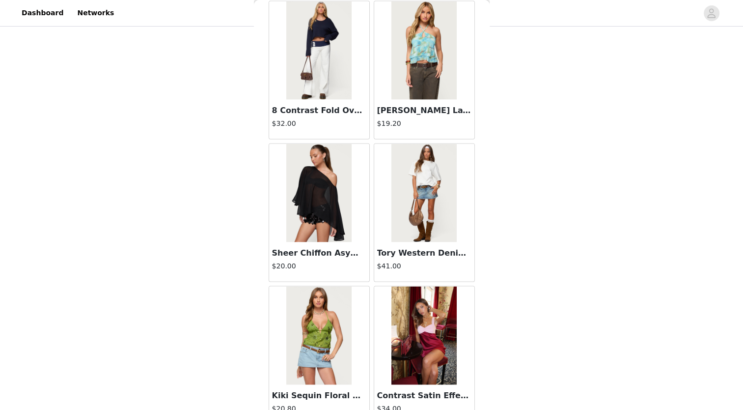
scroll to position [9455, 0]
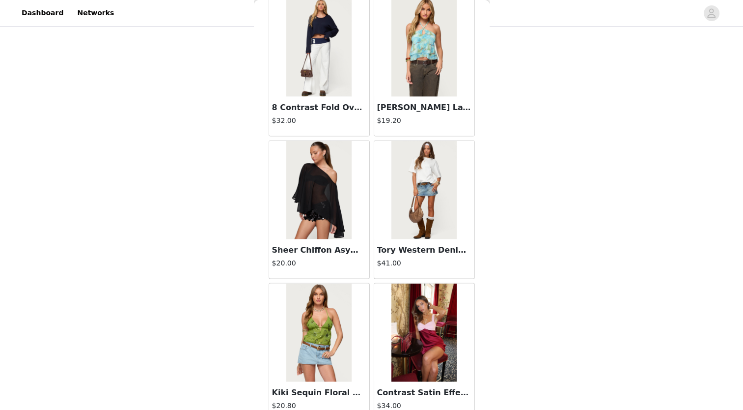
click at [406, 181] on img at bounding box center [424, 190] width 65 height 98
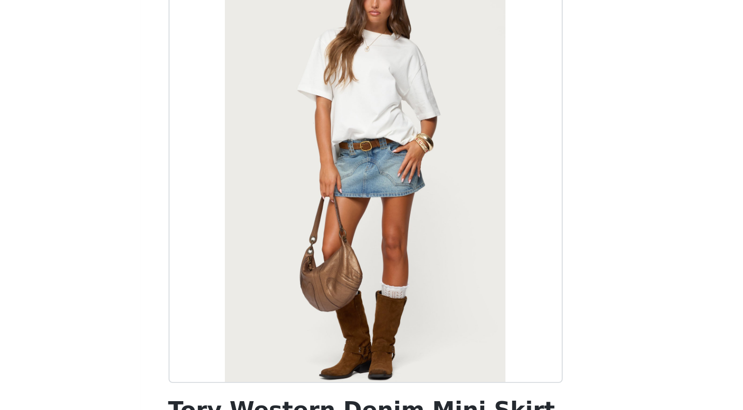
scroll to position [123, 0]
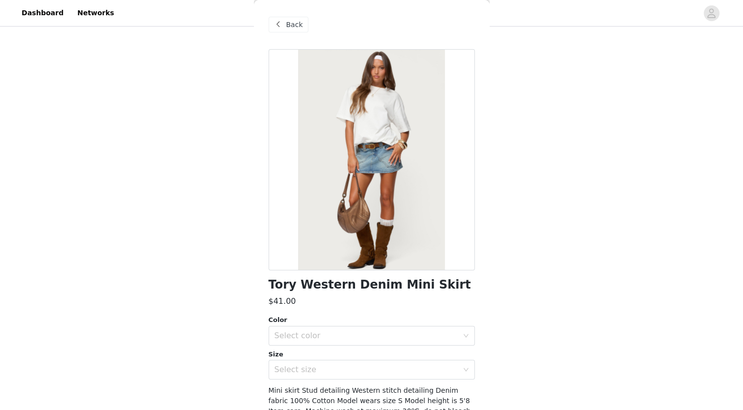
click at [291, 27] on span "Back" at bounding box center [294, 25] width 17 height 10
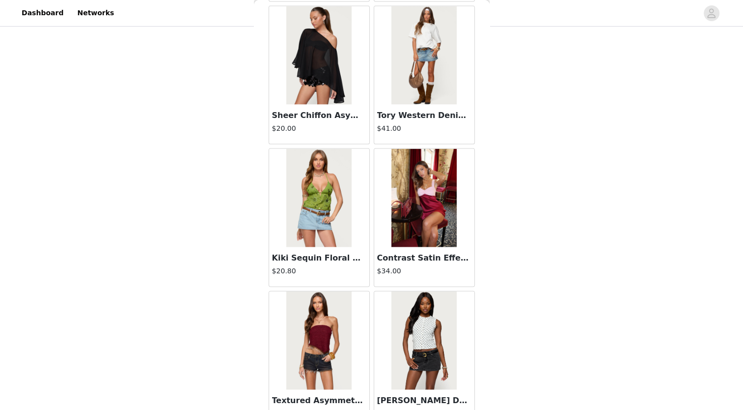
scroll to position [9629, 0]
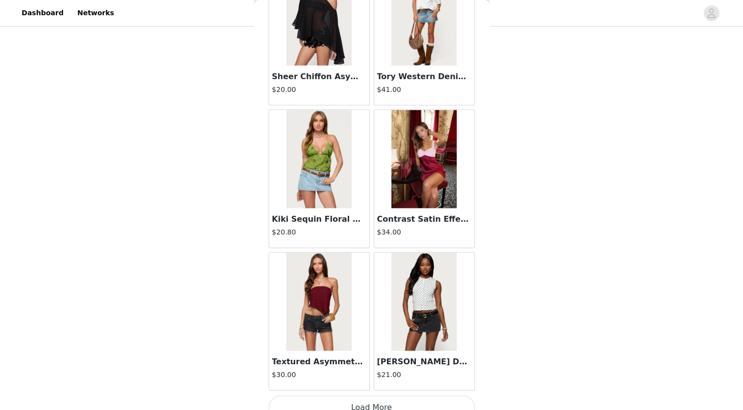
click at [381, 396] on button "Load More" at bounding box center [372, 408] width 206 height 24
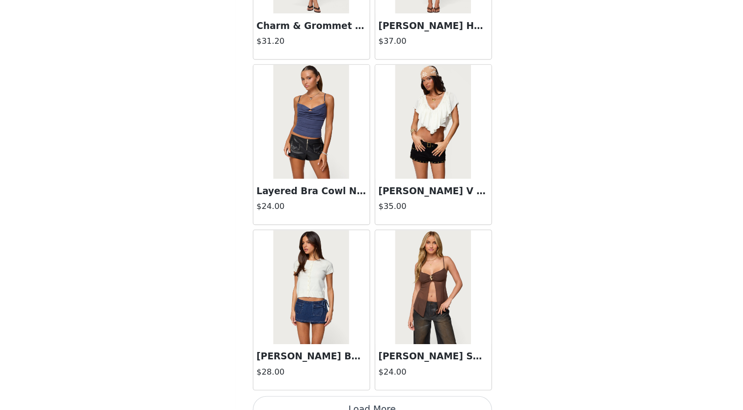
scroll to position [11051, 0]
click at [362, 398] on button "Load More" at bounding box center [372, 410] width 206 height 24
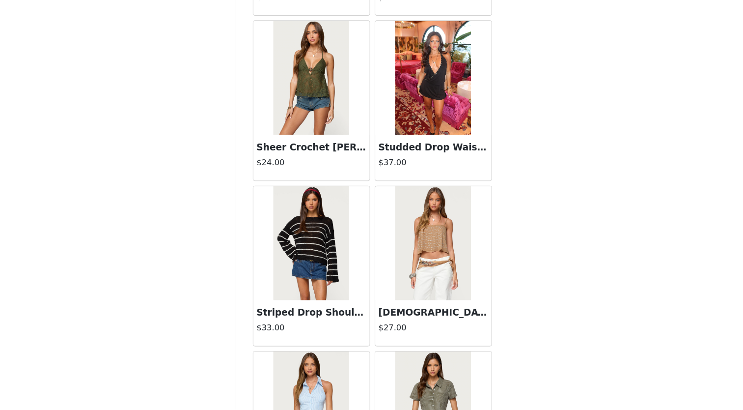
scroll to position [11408, 0]
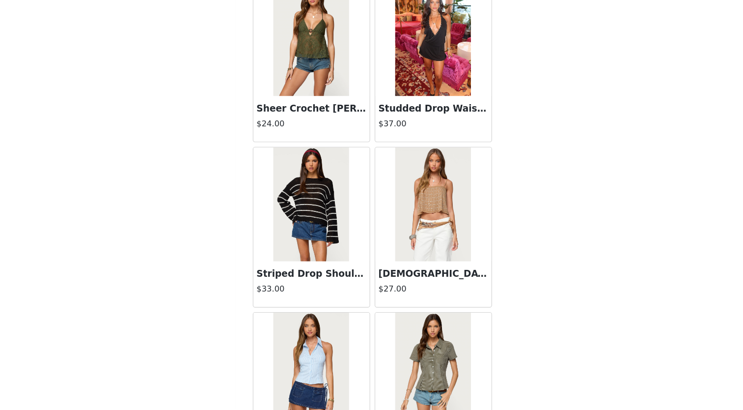
click at [414, 222] on img at bounding box center [424, 232] width 65 height 98
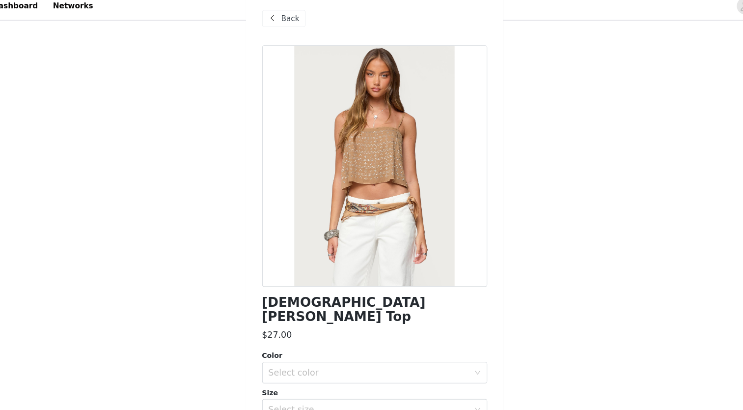
scroll to position [122, 0]
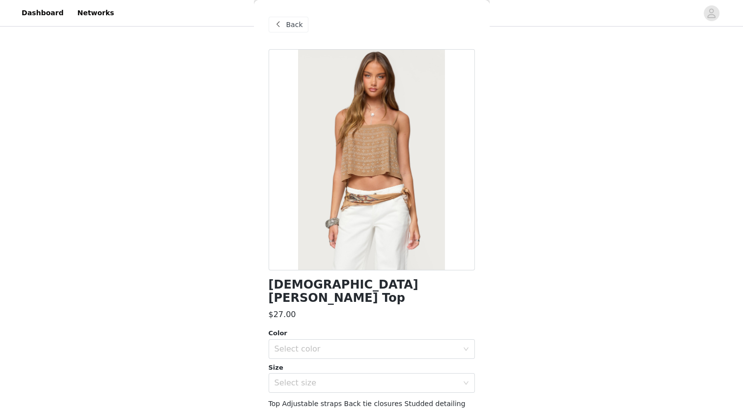
click at [295, 28] on span "Back" at bounding box center [294, 25] width 17 height 10
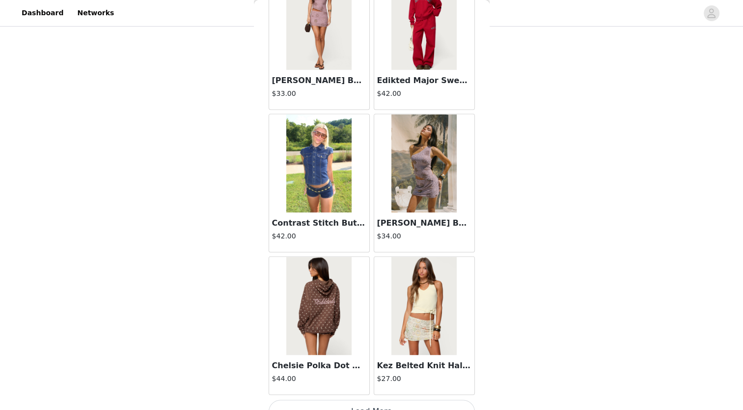
scroll to position [123, 0]
click at [389, 399] on button "Load More" at bounding box center [372, 411] width 206 height 24
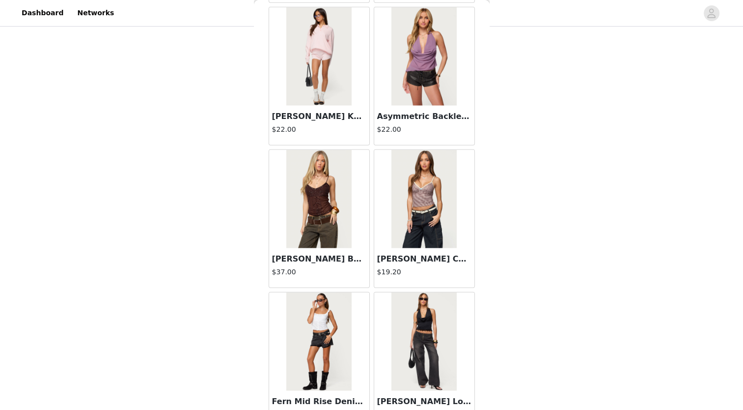
scroll to position [13898, 0]
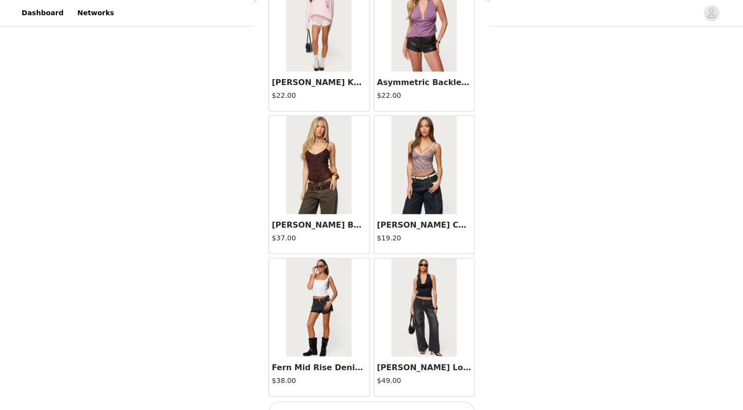
click at [381, 401] on button "Load More" at bounding box center [372, 413] width 206 height 24
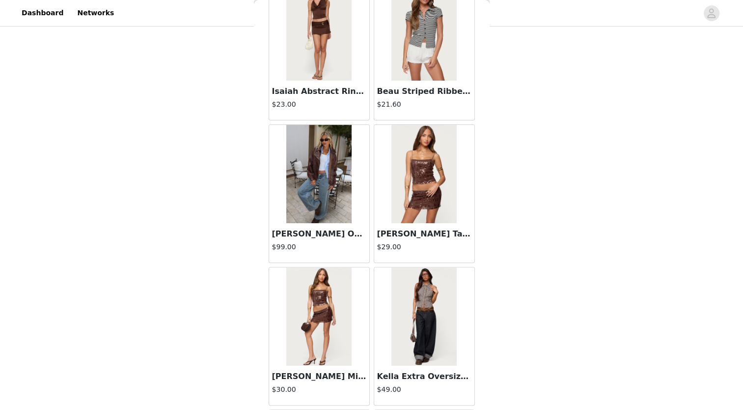
scroll to position [15321, 0]
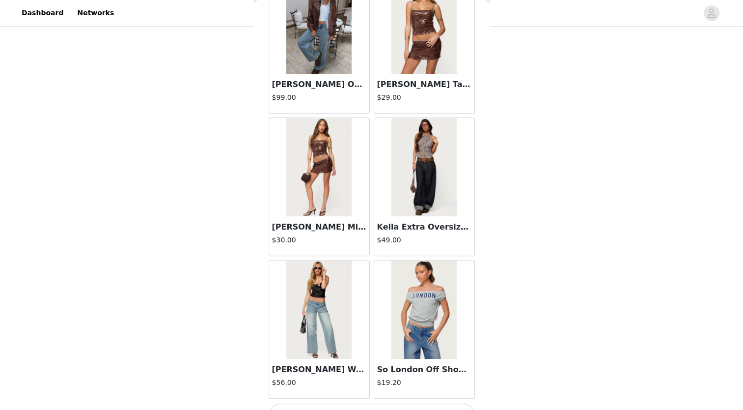
click at [372, 403] on button "Load More" at bounding box center [372, 415] width 206 height 24
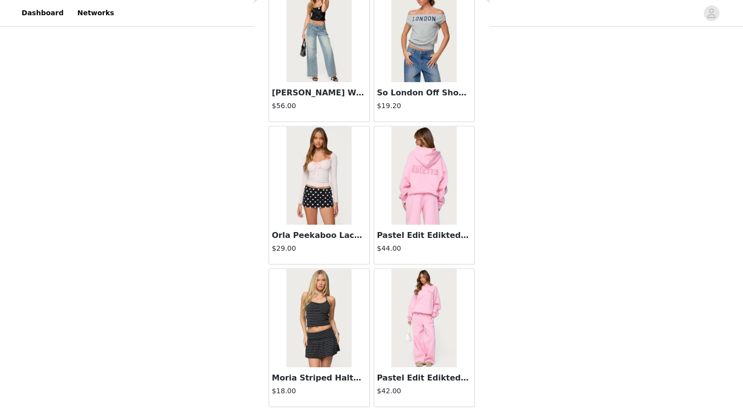
scroll to position [15597, 0]
click at [423, 162] on img at bounding box center [424, 175] width 65 height 98
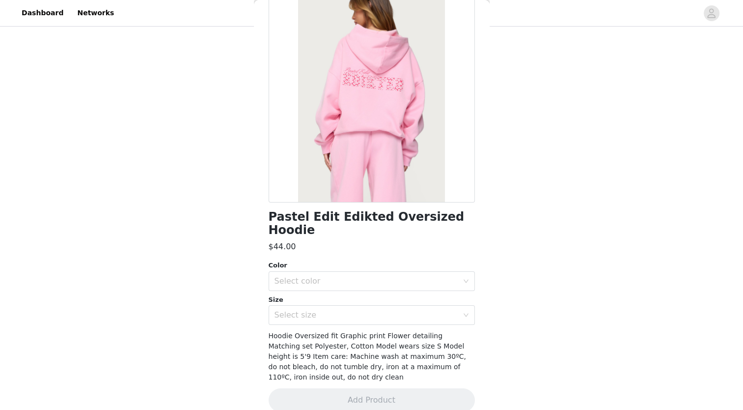
scroll to position [0, 0]
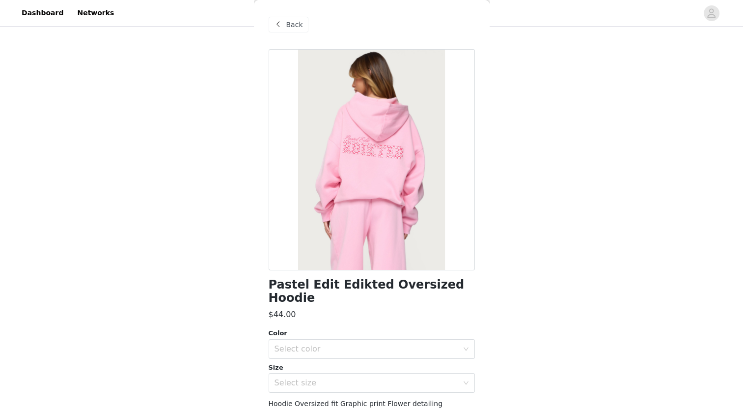
click at [296, 28] on span "Back" at bounding box center [294, 25] width 17 height 10
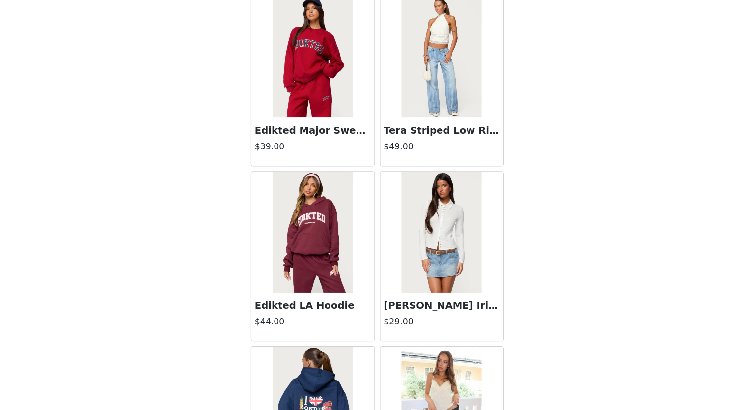
scroll to position [16527, 0]
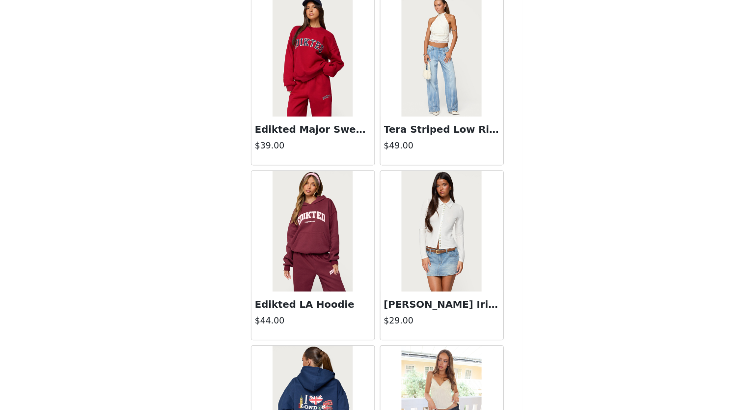
click at [318, 224] on img at bounding box center [318, 243] width 65 height 98
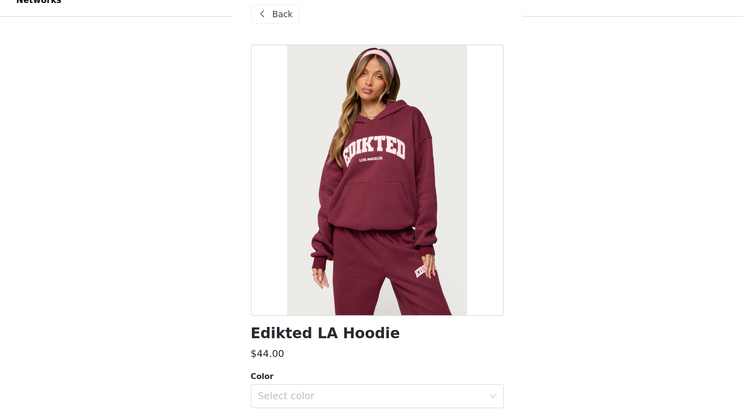
scroll to position [123, 0]
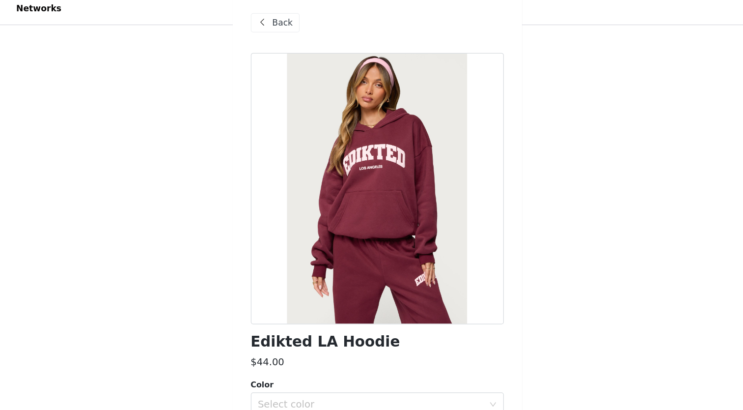
click at [296, 25] on span "Back" at bounding box center [294, 25] width 17 height 10
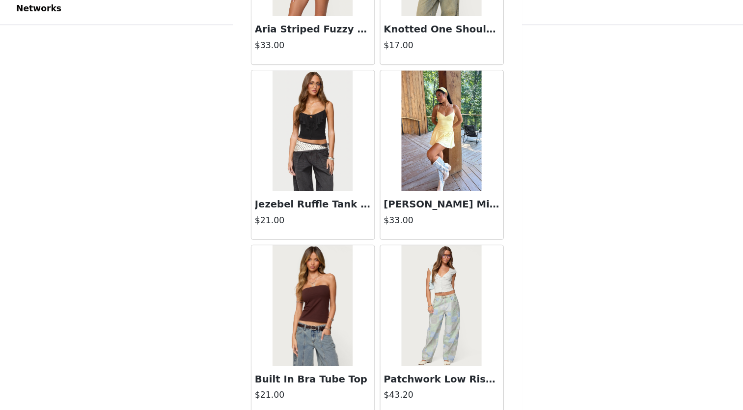
scroll to position [6680, 0]
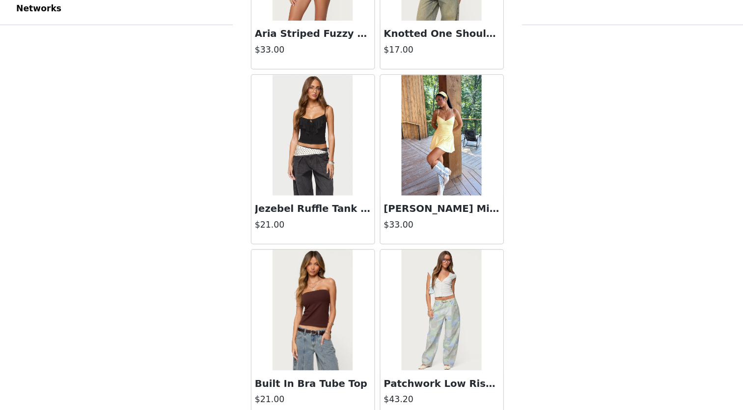
click at [323, 104] on img at bounding box center [318, 116] width 65 height 98
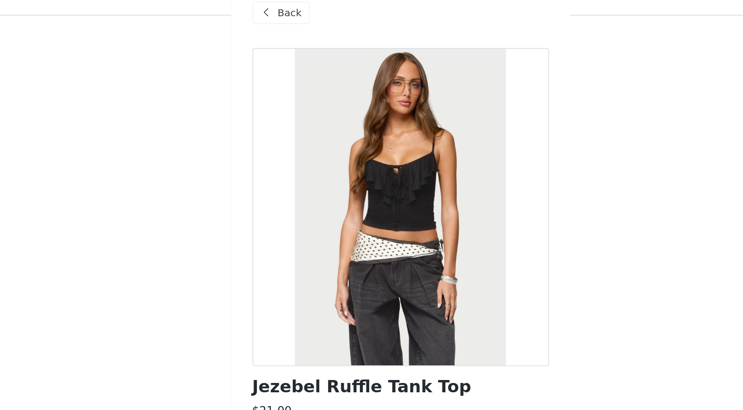
scroll to position [123, 0]
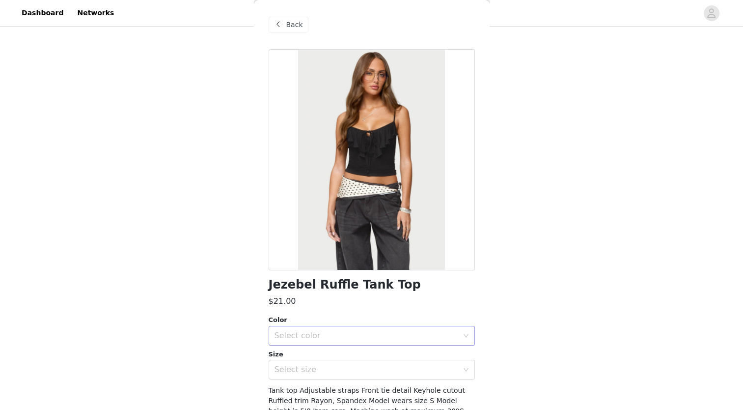
click at [341, 333] on div "Select color" at bounding box center [367, 336] width 184 height 10
click at [314, 356] on li "BLACK" at bounding box center [367, 357] width 199 height 16
click at [312, 367] on div "Select size" at bounding box center [367, 370] width 184 height 10
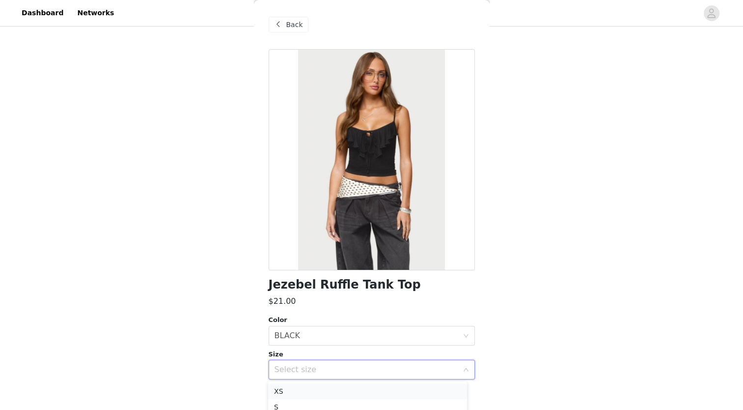
click at [292, 390] on li "XS" at bounding box center [367, 391] width 199 height 16
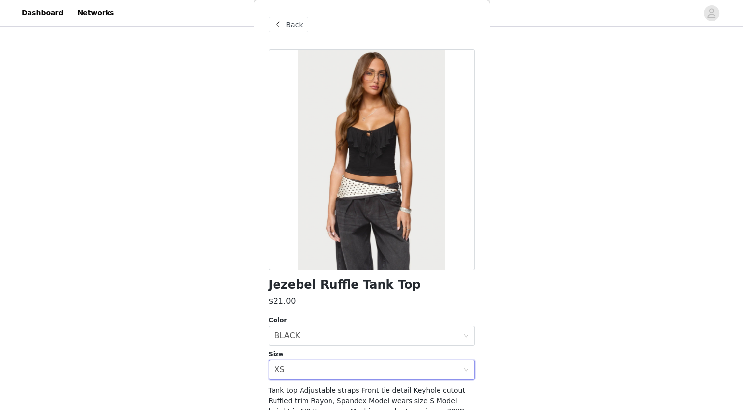
click at [291, 28] on span "Back" at bounding box center [294, 25] width 17 height 10
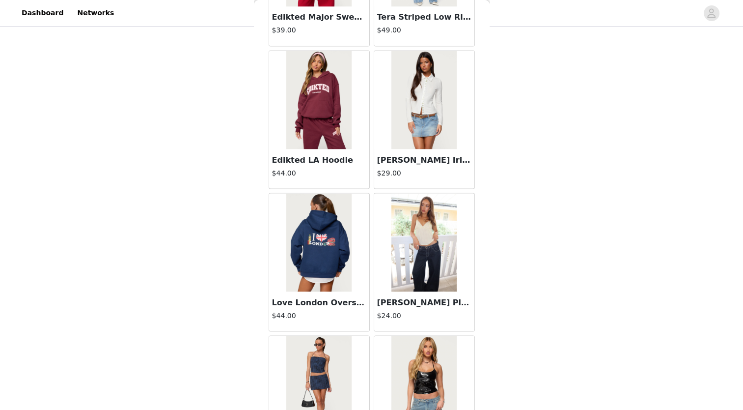
scroll to position [16744, 0]
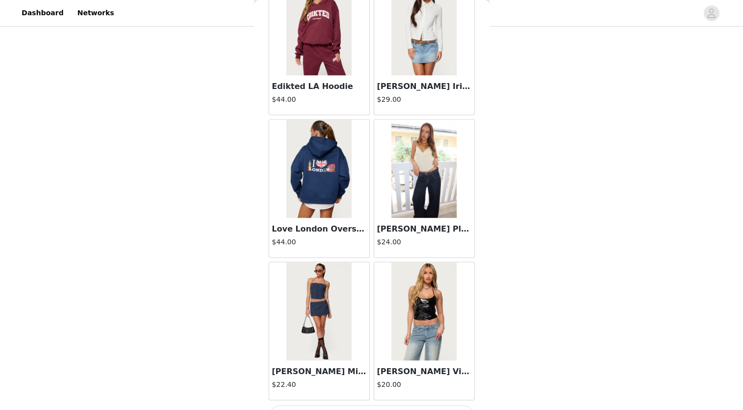
click at [388, 405] on button "Load More" at bounding box center [372, 417] width 206 height 24
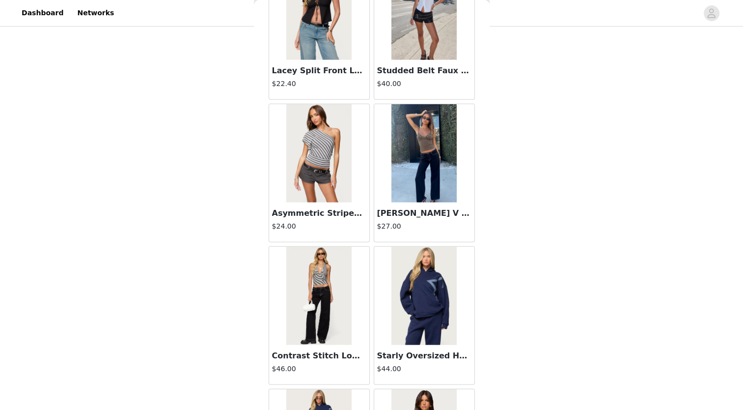
scroll to position [17615, 0]
click at [329, 291] on img at bounding box center [318, 295] width 65 height 98
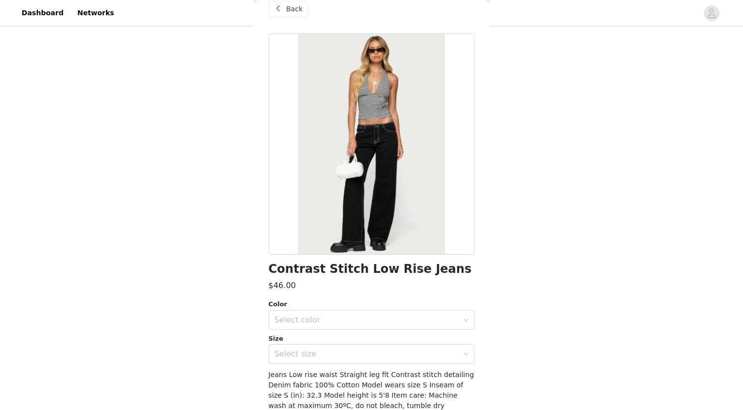
scroll to position [15, 0]
click at [297, 12] on span "Back" at bounding box center [294, 10] width 17 height 10
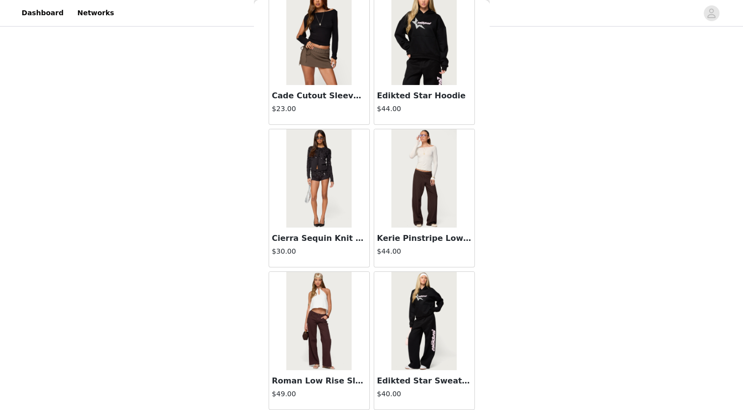
scroll to position [18167, 0]
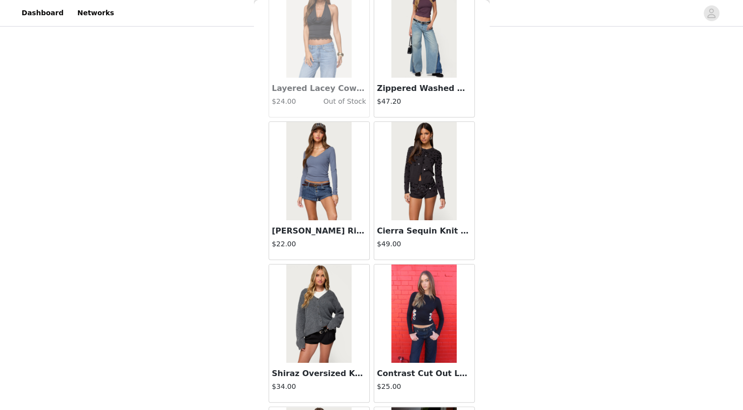
scroll to position [18737, 0]
click at [421, 148] on img at bounding box center [424, 170] width 65 height 98
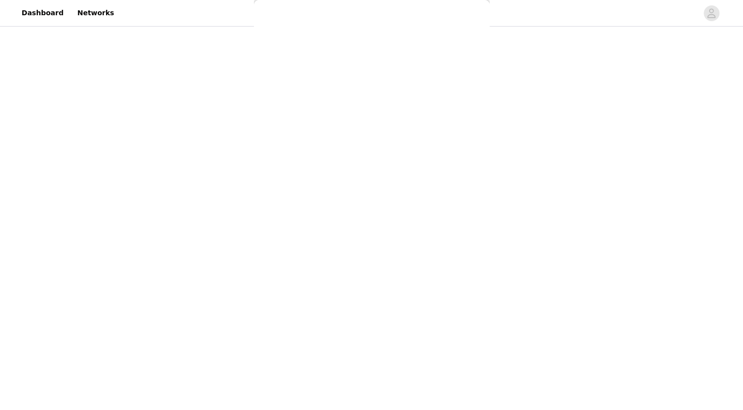
scroll to position [57, 0]
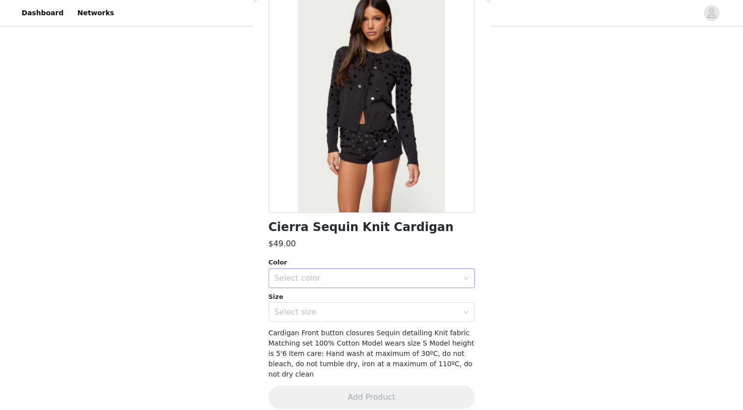
click at [329, 277] on div "Select color" at bounding box center [367, 278] width 184 height 10
click at [312, 300] on li "DARK-GRAY" at bounding box center [367, 300] width 199 height 16
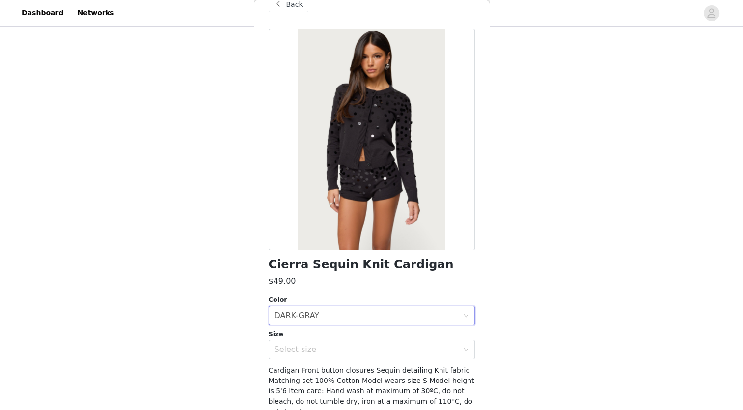
scroll to position [2, 0]
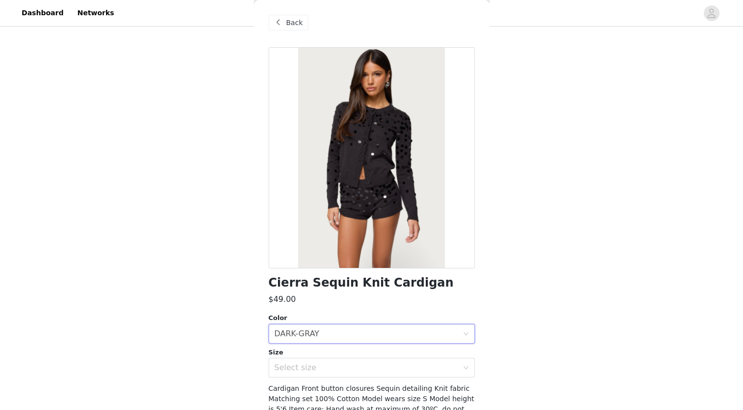
click at [298, 23] on span "Back" at bounding box center [294, 23] width 17 height 10
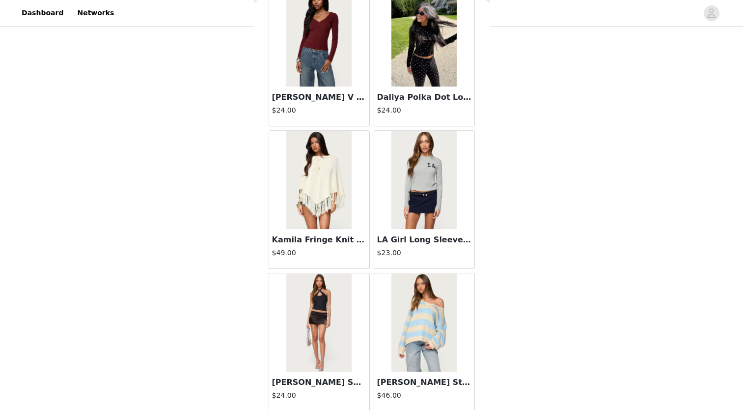
scroll to position [19590, 0]
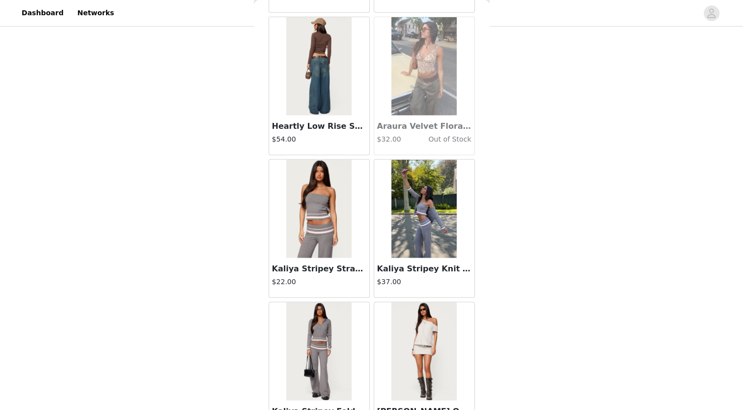
scroll to position [21012, 0]
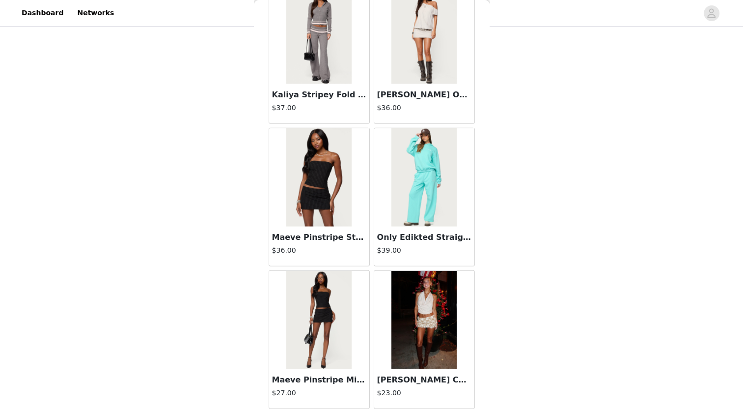
scroll to position [21293, 0]
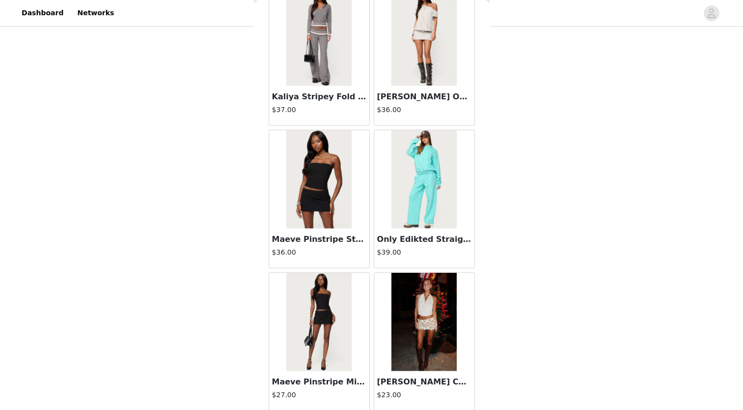
click at [324, 166] on img at bounding box center [318, 179] width 65 height 98
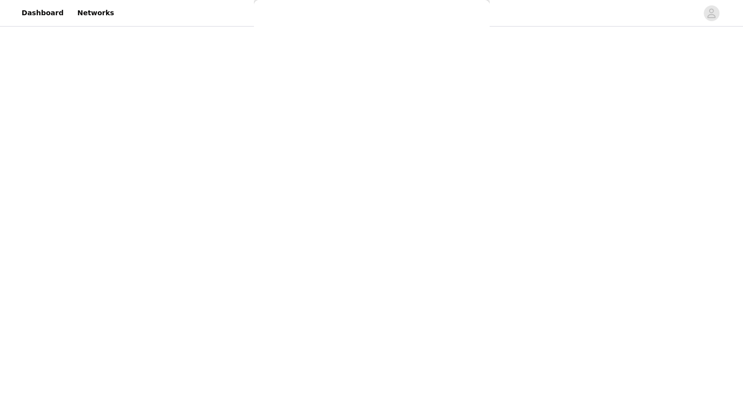
scroll to position [68, 0]
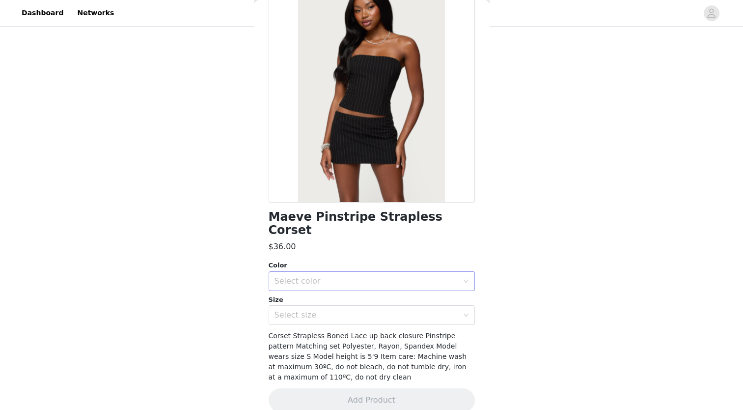
click at [313, 276] on div "Select color" at bounding box center [367, 281] width 184 height 10
click at [299, 291] on li "BLACK" at bounding box center [367, 290] width 199 height 16
click at [299, 310] on div "Select size" at bounding box center [367, 315] width 184 height 10
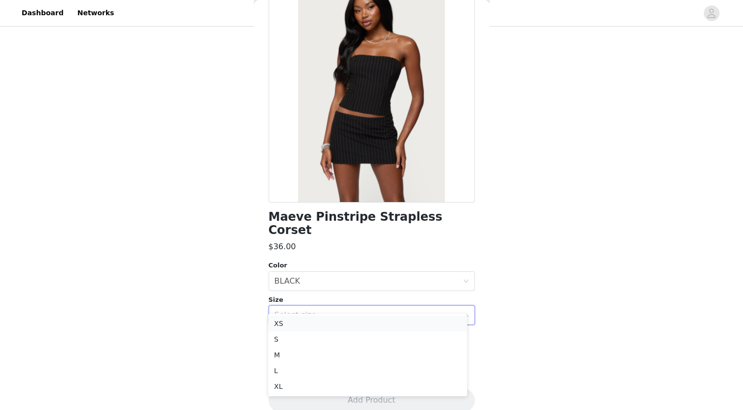
click at [283, 321] on li "XS" at bounding box center [367, 323] width 199 height 16
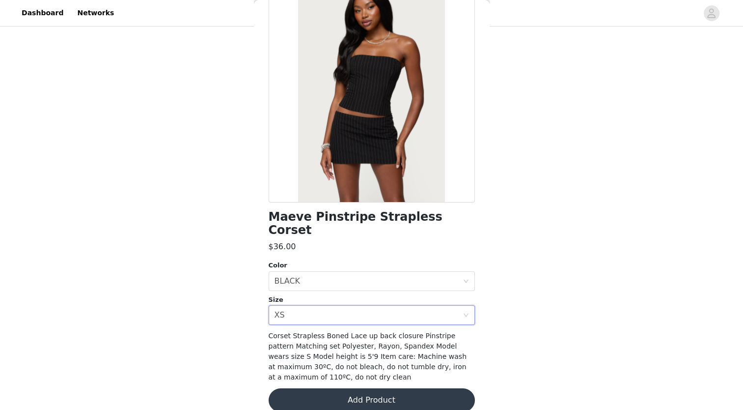
click at [350, 388] on button "Add Product" at bounding box center [372, 400] width 206 height 24
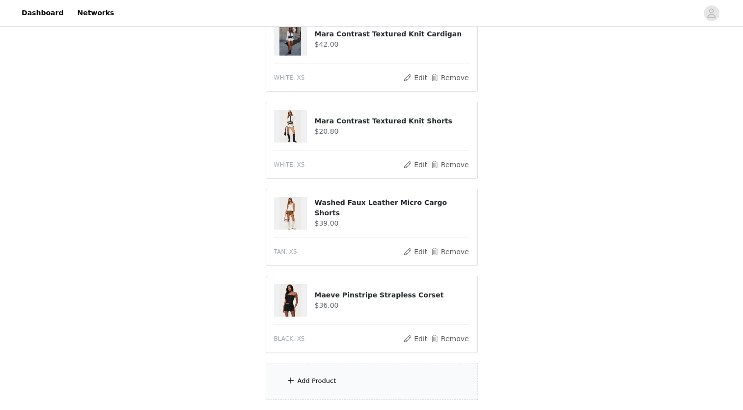
scroll to position [122, 0]
click at [455, 337] on button "Remove" at bounding box center [449, 338] width 39 height 12
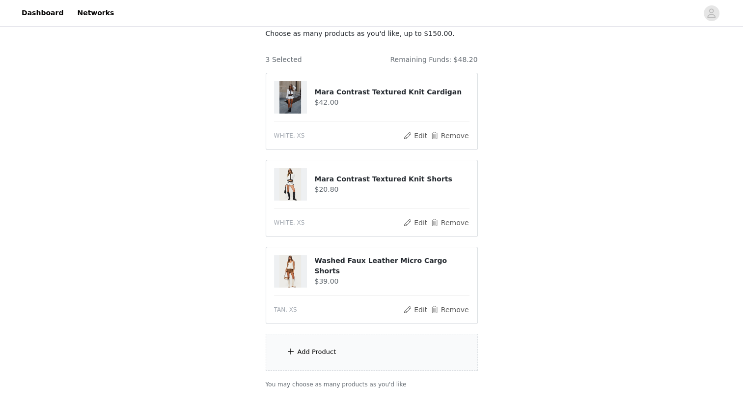
scroll to position [63, 0]
click at [337, 352] on div "Add Product" at bounding box center [372, 352] width 212 height 37
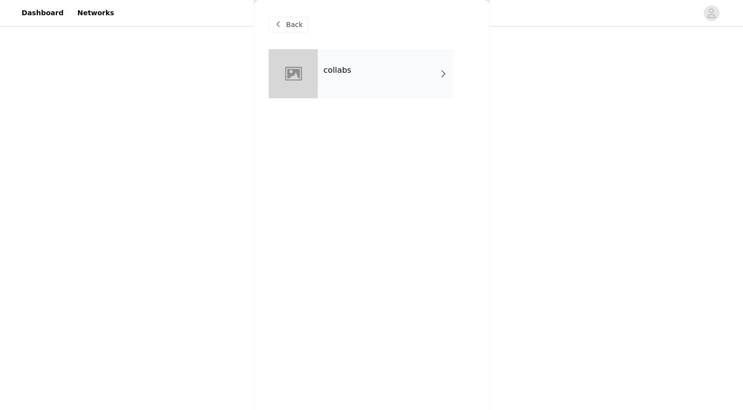
click at [373, 79] on div "collabs" at bounding box center [386, 73] width 137 height 49
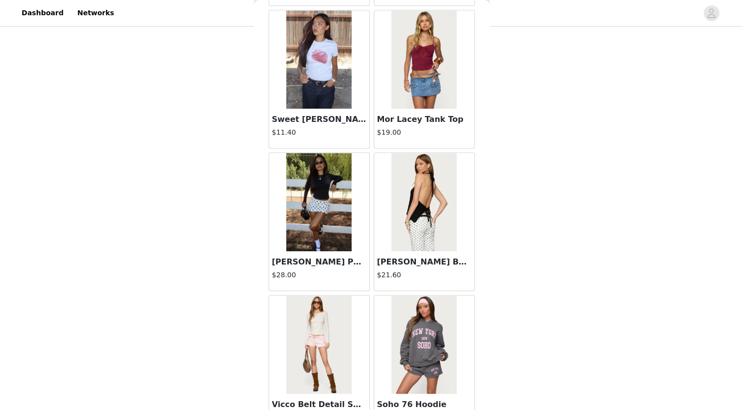
scroll to position [1091, 0]
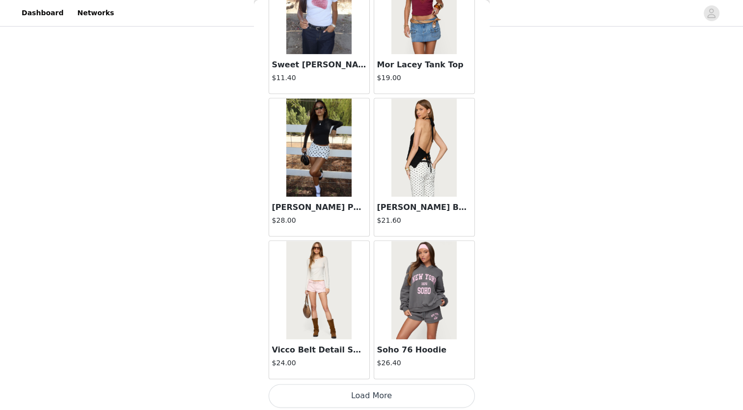
click at [410, 395] on button "Load More" at bounding box center [372, 396] width 206 height 24
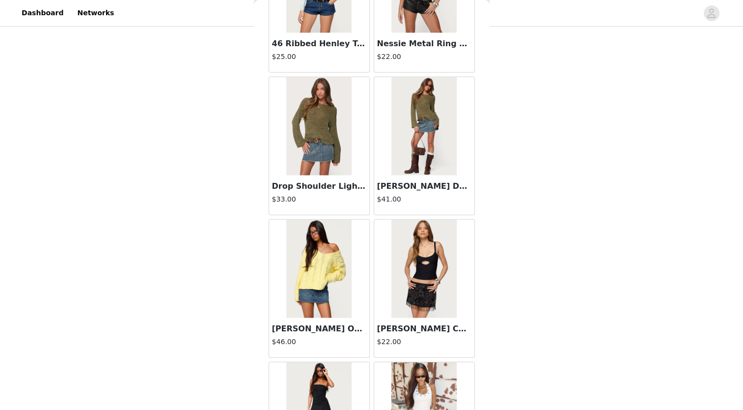
scroll to position [2514, 0]
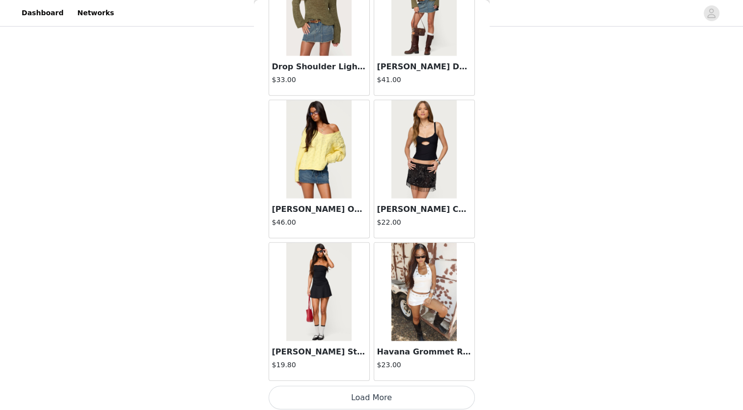
click at [382, 392] on button "Load More" at bounding box center [372, 398] width 206 height 24
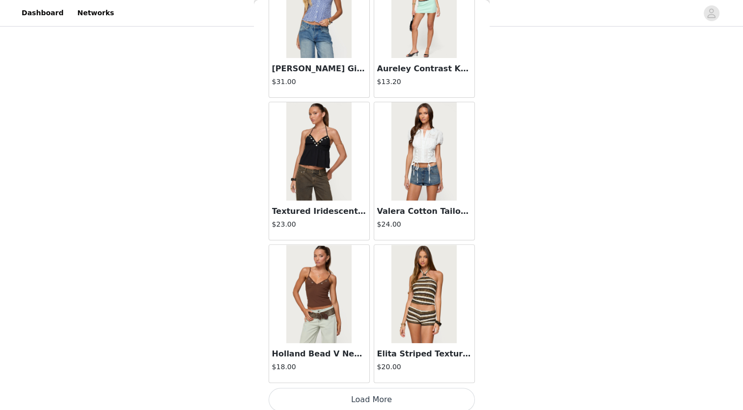
scroll to position [123, 0]
click at [372, 397] on button "Load More" at bounding box center [372, 400] width 206 height 24
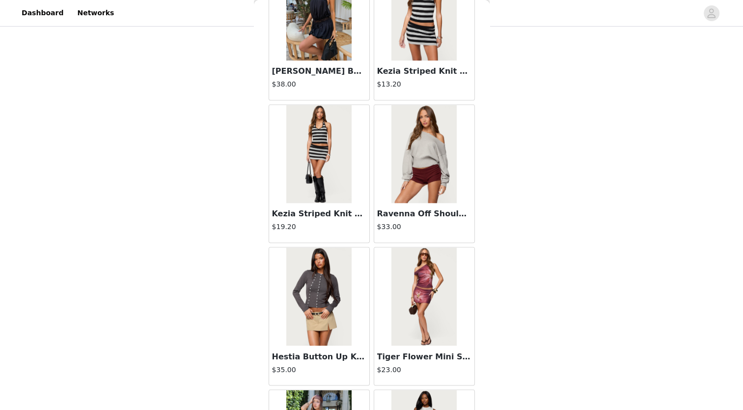
scroll to position [5360, 0]
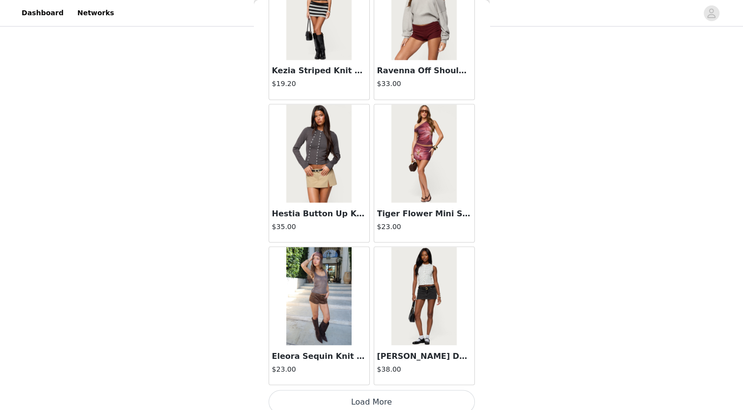
click at [358, 393] on button "Load More" at bounding box center [372, 402] width 206 height 24
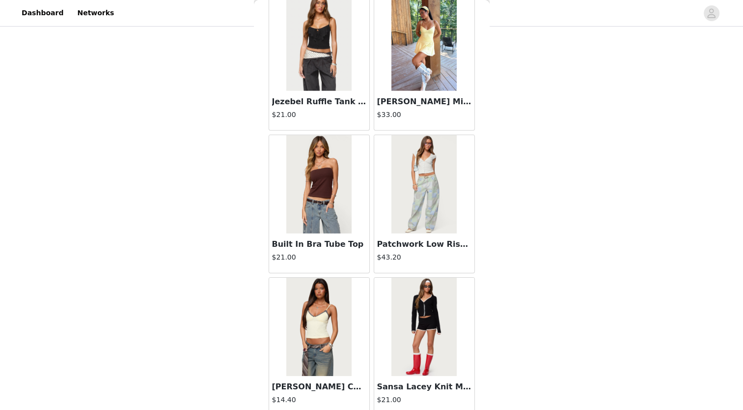
scroll to position [6783, 0]
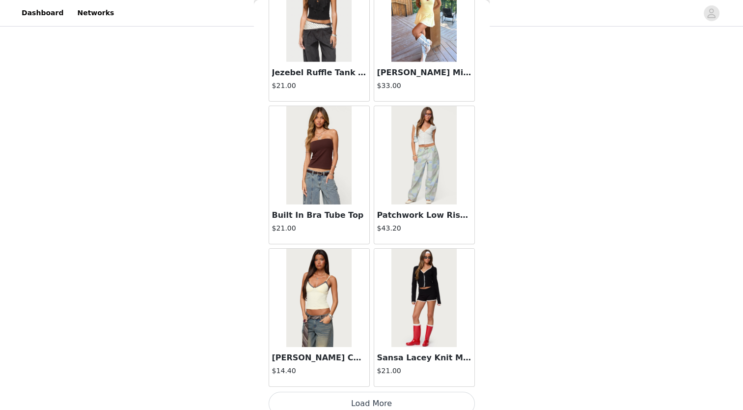
click at [363, 396] on button "Load More" at bounding box center [372, 404] width 206 height 24
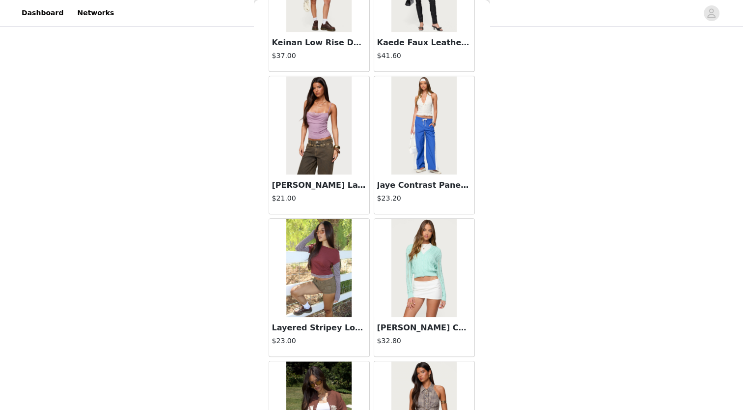
scroll to position [8206, 0]
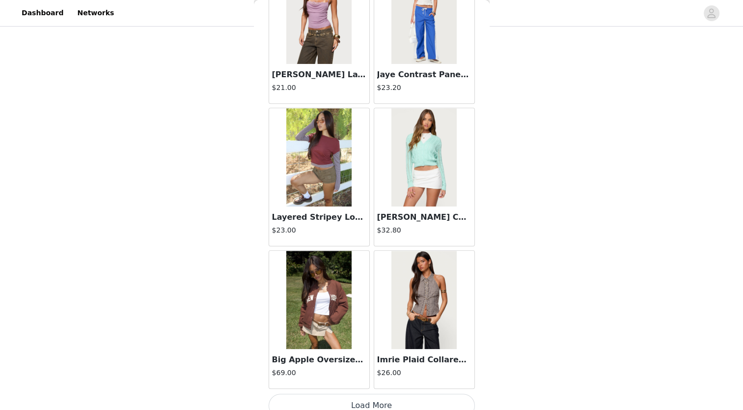
click at [378, 394] on button "Load More" at bounding box center [372, 406] width 206 height 24
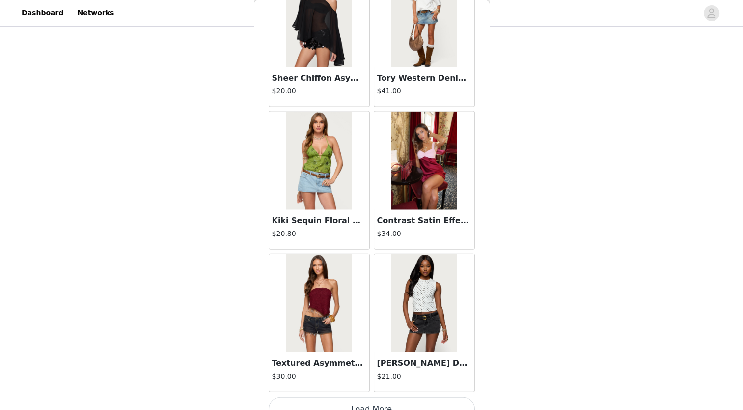
scroll to position [9629, 0]
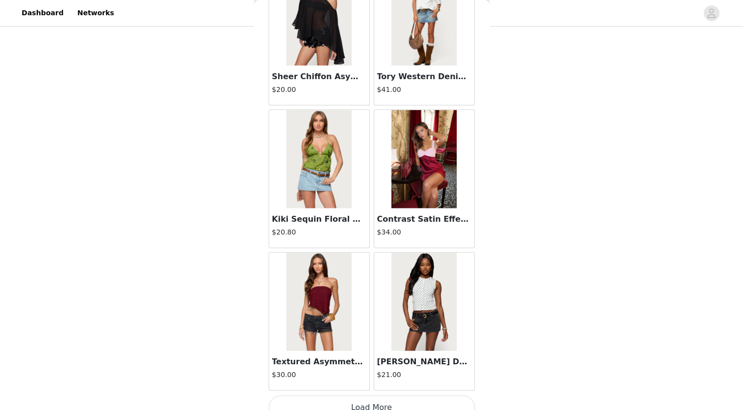
click at [369, 396] on button "Load More" at bounding box center [372, 408] width 206 height 24
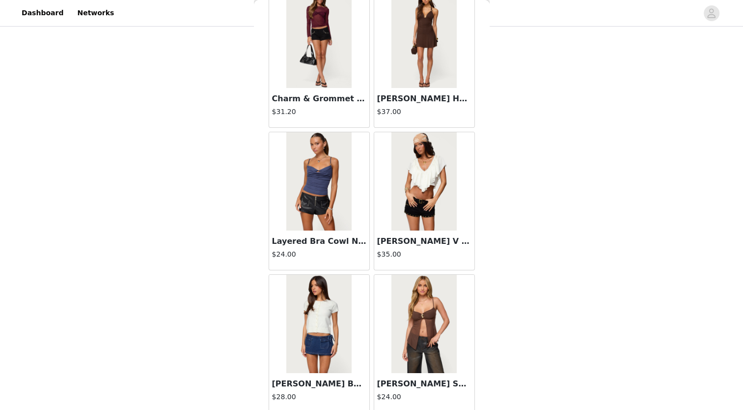
scroll to position [11052, 0]
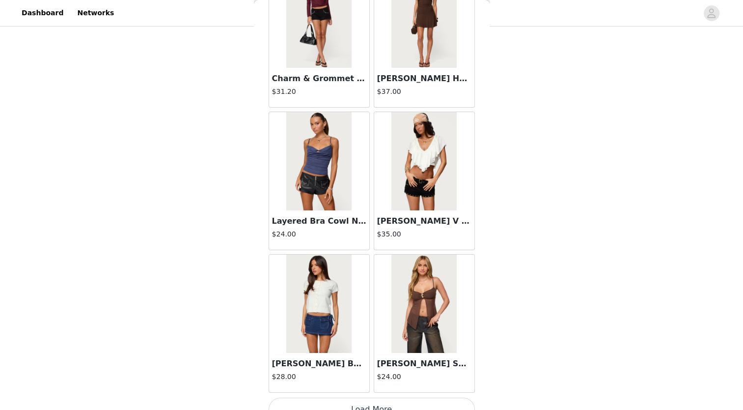
click at [363, 398] on button "Load More" at bounding box center [372, 410] width 206 height 24
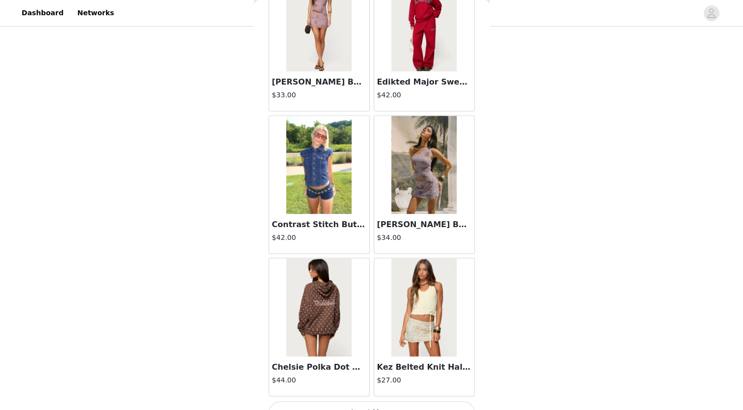
scroll to position [12475, 0]
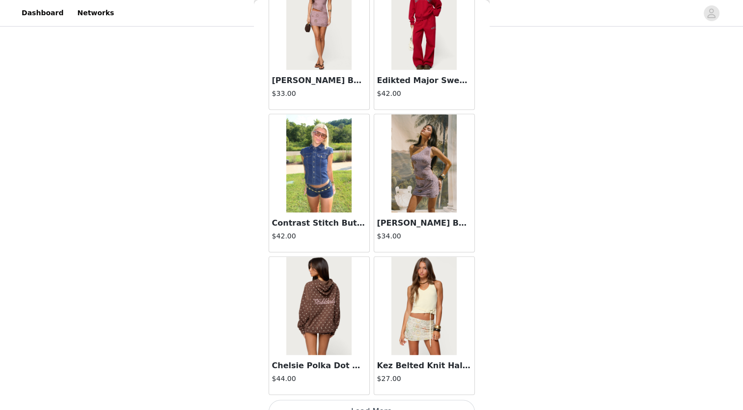
click at [373, 399] on button "Load More" at bounding box center [372, 411] width 206 height 24
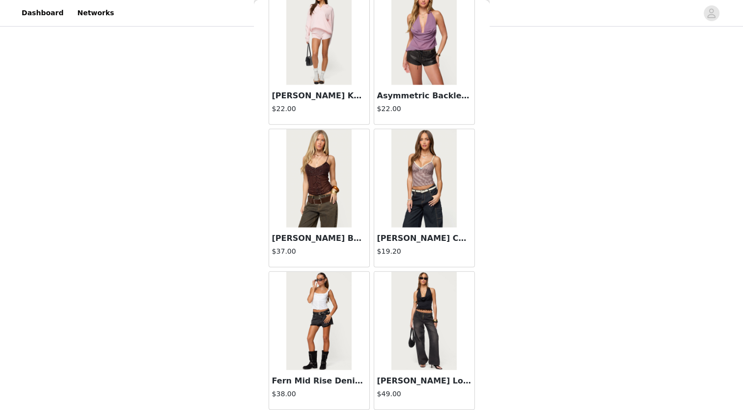
scroll to position [13898, 0]
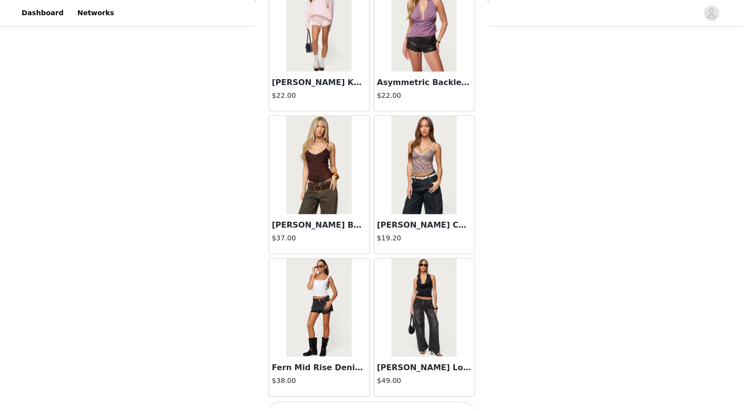
click at [368, 401] on button "Load More" at bounding box center [372, 413] width 206 height 24
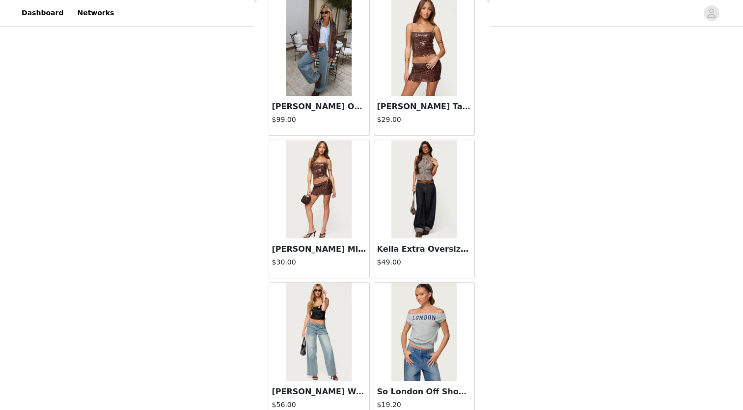
scroll to position [15321, 0]
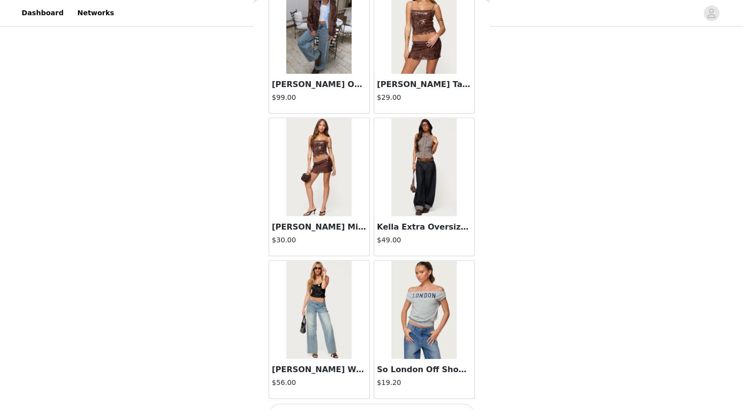
click at [369, 403] on button "Load More" at bounding box center [372, 415] width 206 height 24
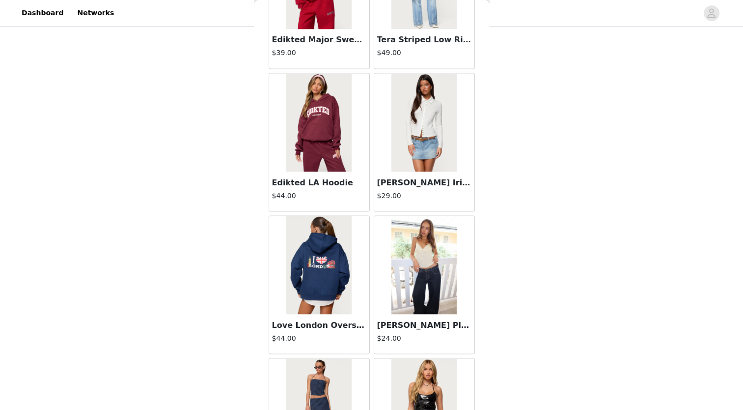
scroll to position [16744, 0]
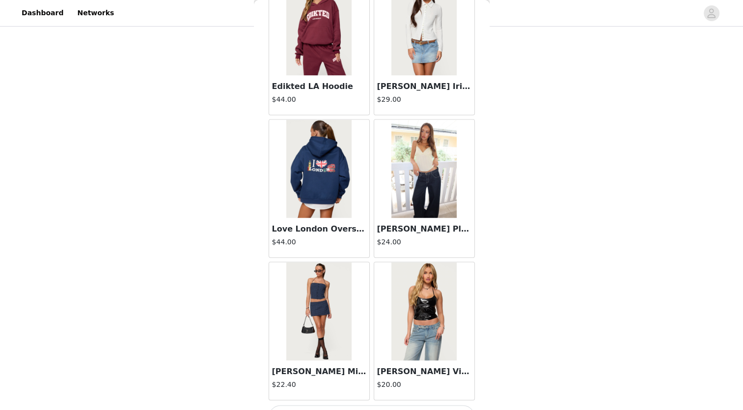
click at [377, 405] on button "Load More" at bounding box center [372, 417] width 206 height 24
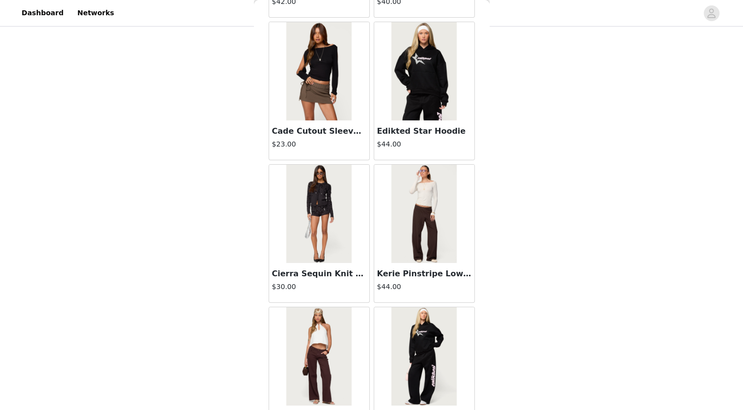
scroll to position [18167, 0]
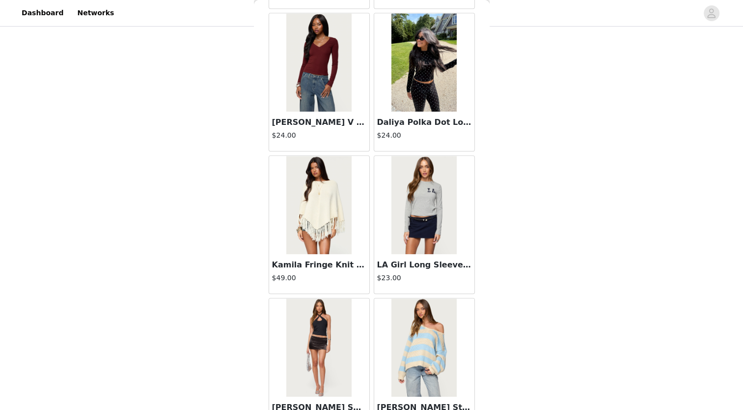
scroll to position [19590, 0]
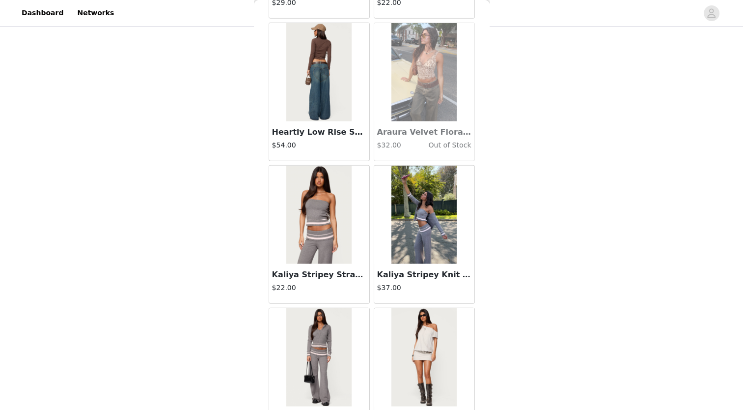
scroll to position [21012, 0]
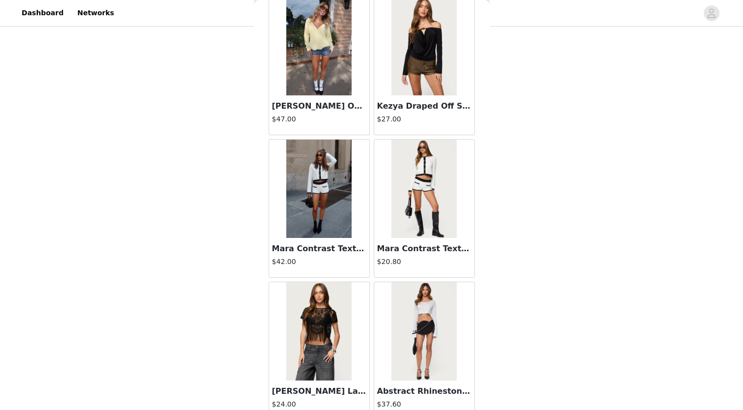
scroll to position [22435, 0]
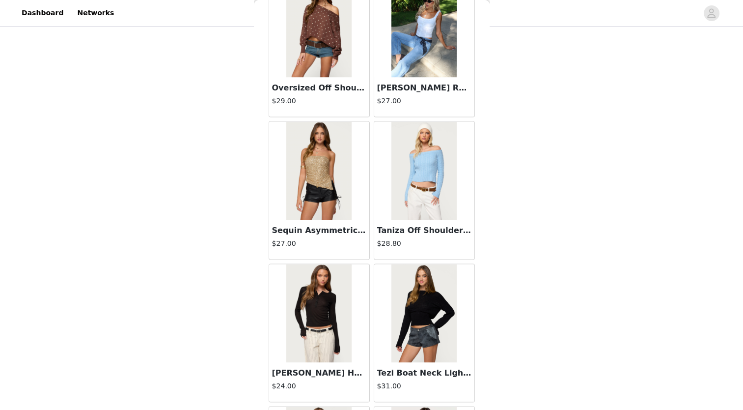
scroll to position [23858, 0]
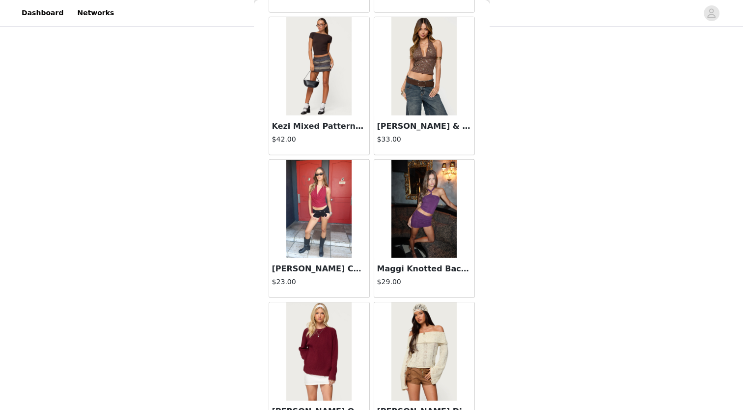
scroll to position [25281, 0]
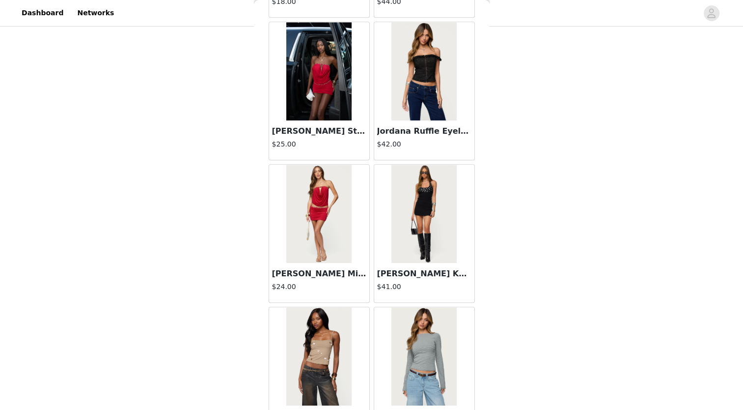
scroll to position [26704, 0]
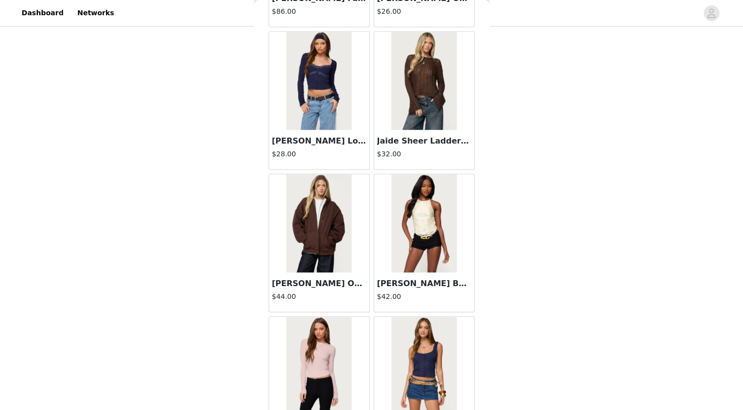
scroll to position [28127, 0]
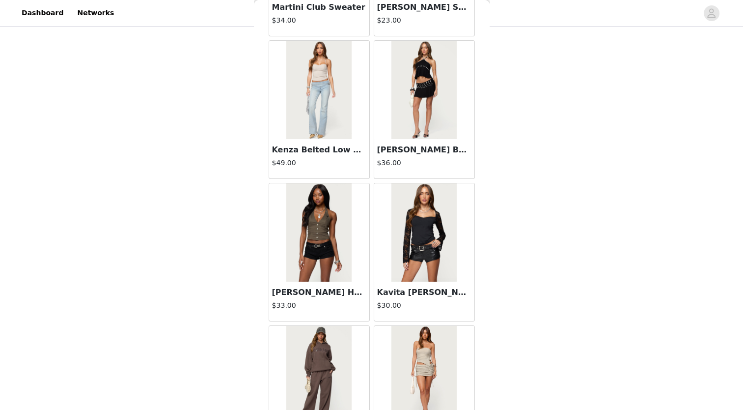
scroll to position [29550, 0]
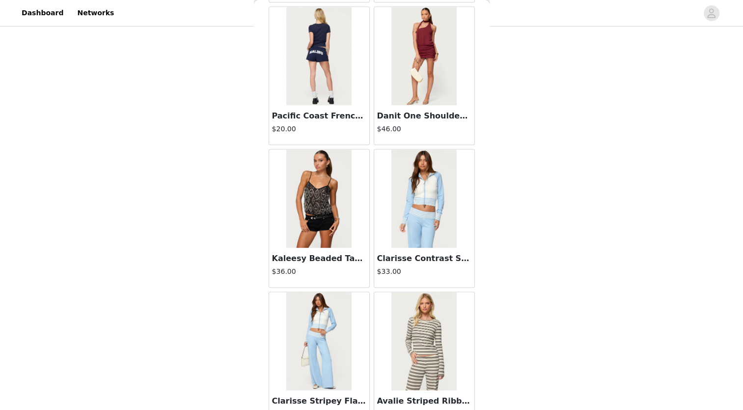
scroll to position [30973, 0]
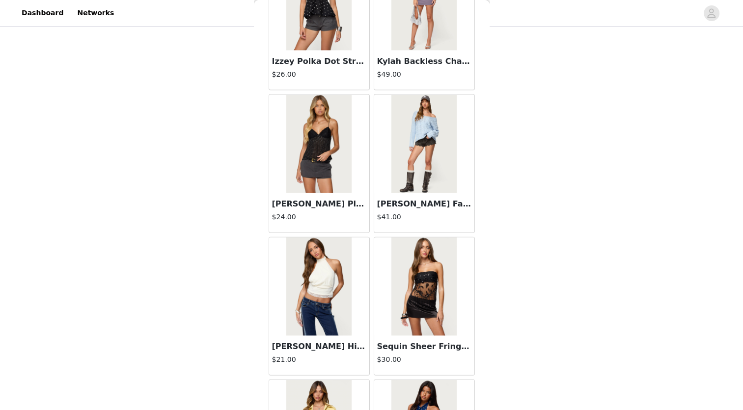
scroll to position [31909, 0]
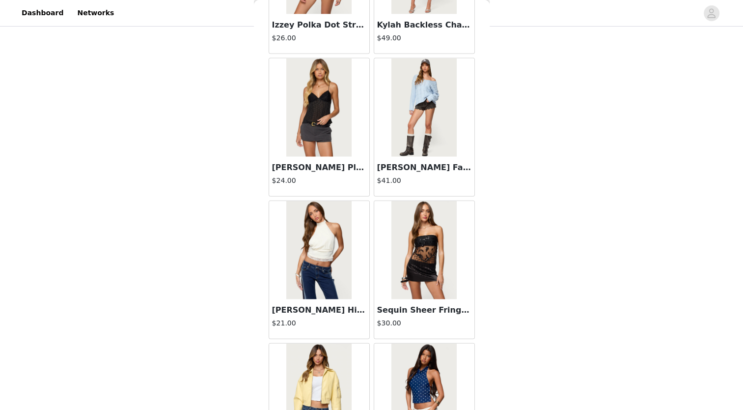
click at [337, 209] on img at bounding box center [318, 250] width 65 height 98
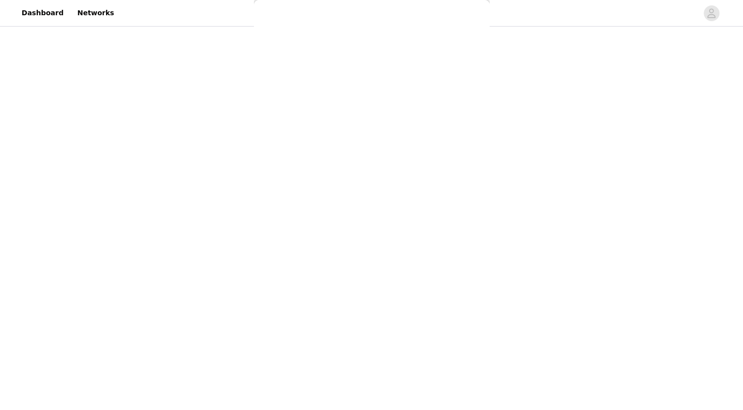
scroll to position [0, 0]
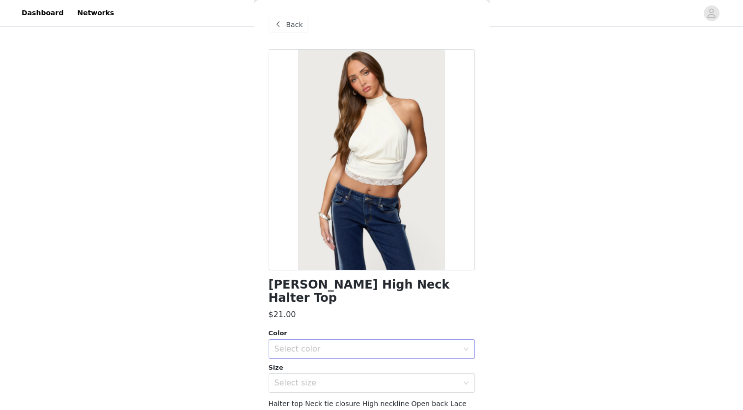
click at [319, 344] on div "Select color" at bounding box center [367, 349] width 184 height 10
click at [307, 357] on li "CREAM" at bounding box center [367, 357] width 199 height 16
click at [303, 378] on div "Select size" at bounding box center [367, 383] width 184 height 10
click at [293, 391] on li "XS" at bounding box center [367, 391] width 199 height 16
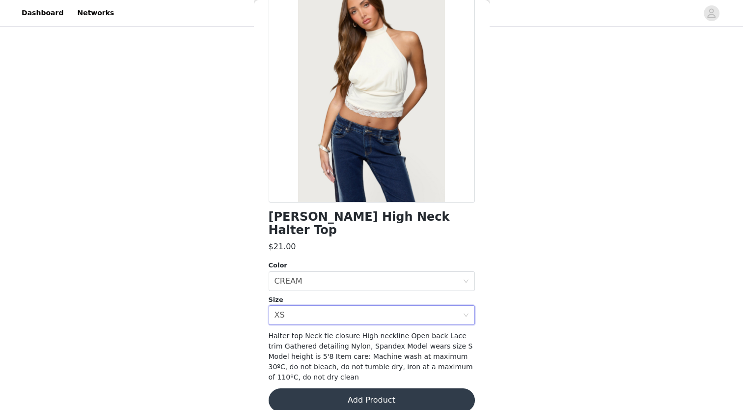
click at [343, 388] on button "Add Product" at bounding box center [372, 400] width 206 height 24
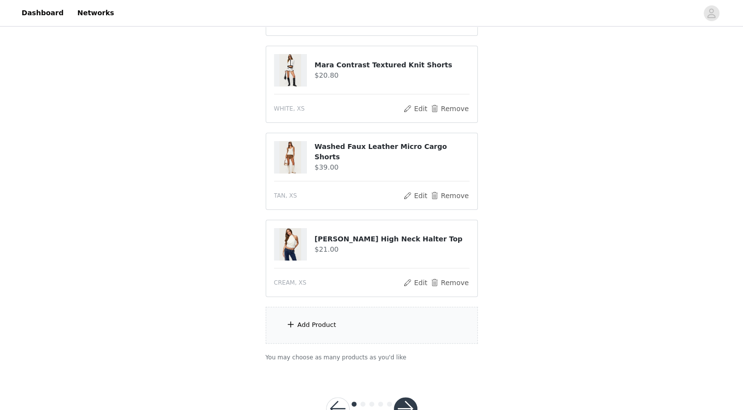
scroll to position [210, 0]
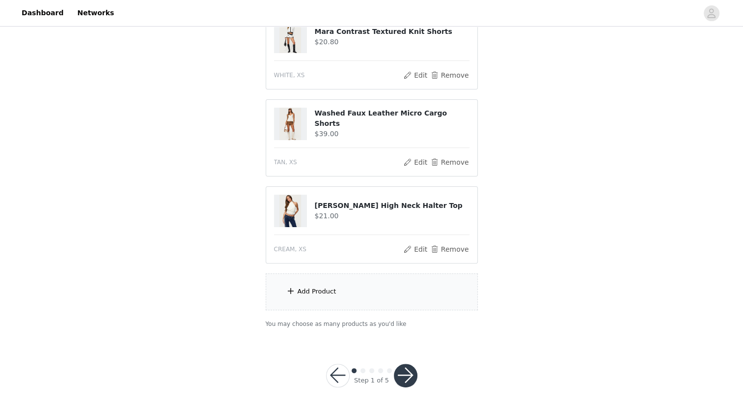
click at [353, 288] on div "Add Product" at bounding box center [372, 291] width 212 height 37
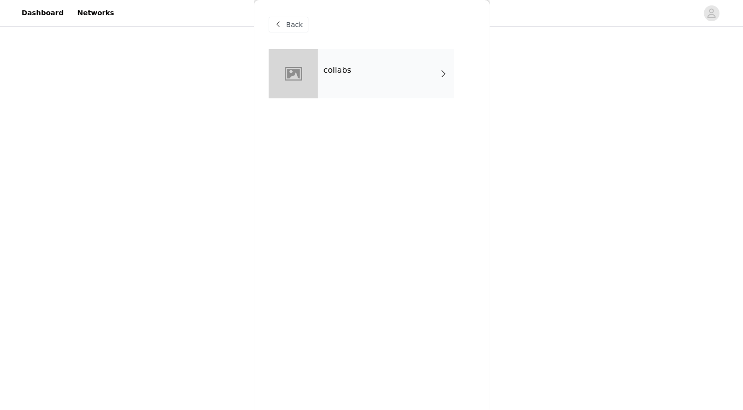
click at [389, 73] on div "collabs" at bounding box center [386, 73] width 137 height 49
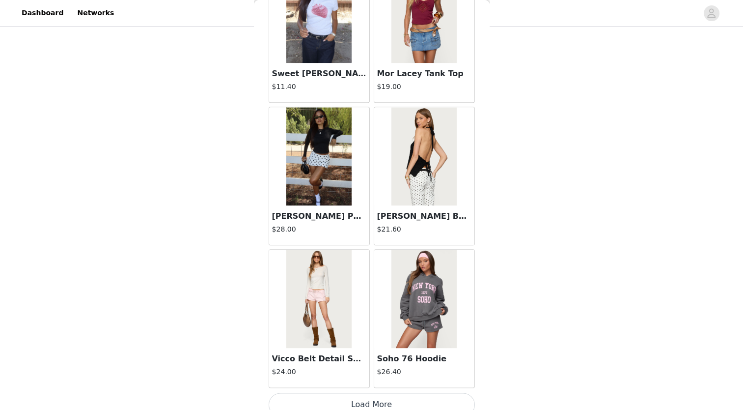
scroll to position [1091, 0]
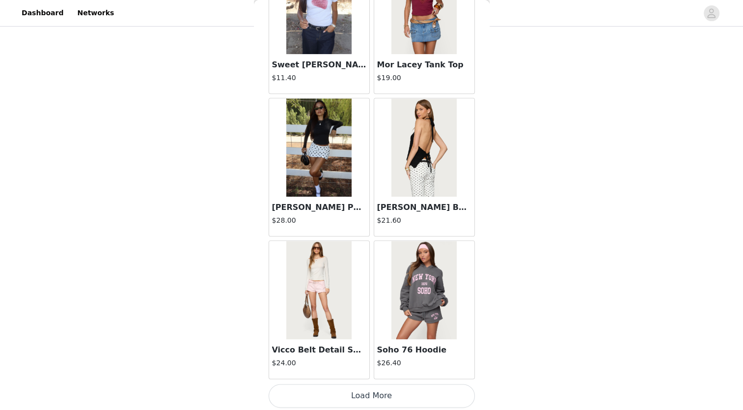
click at [358, 395] on button "Load More" at bounding box center [372, 396] width 206 height 24
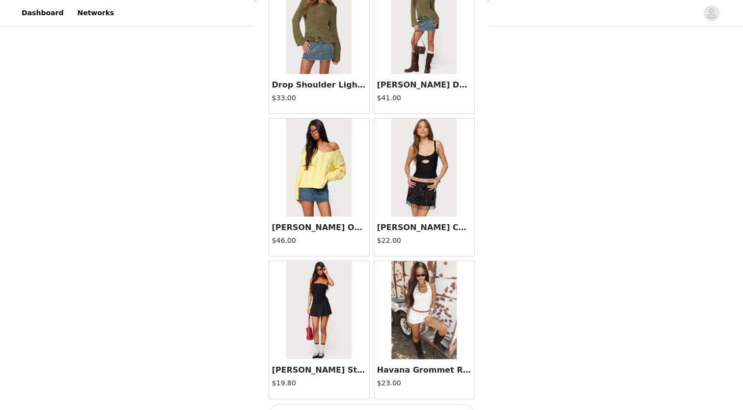
scroll to position [2514, 0]
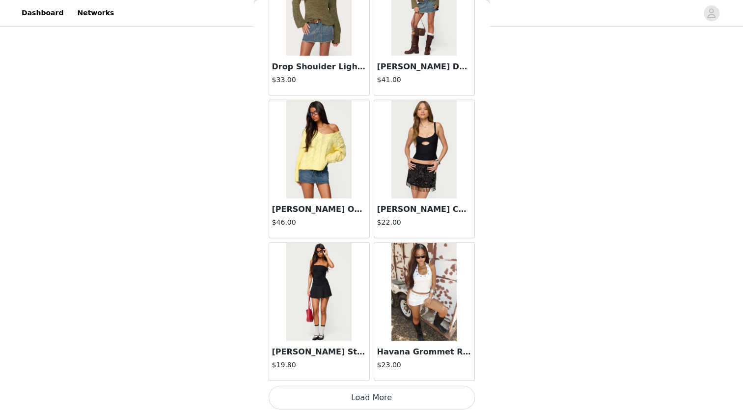
click at [391, 396] on button "Load More" at bounding box center [372, 398] width 206 height 24
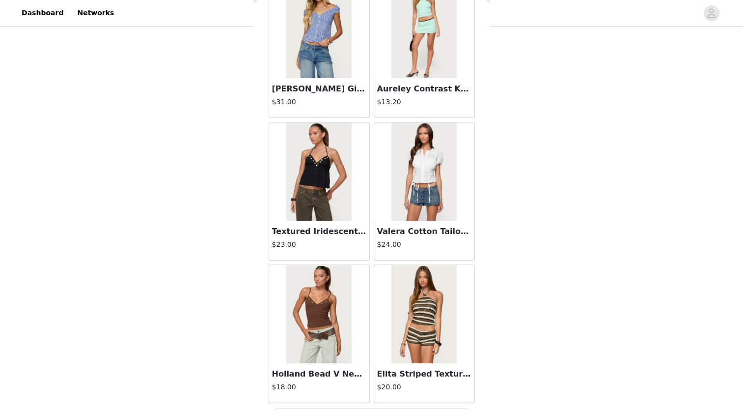
scroll to position [3937, 0]
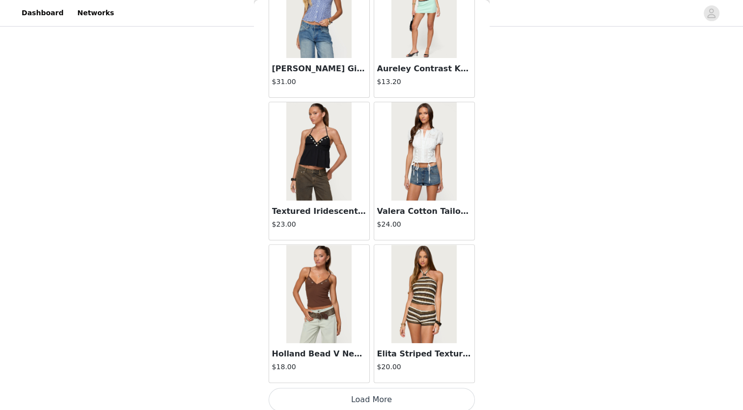
click at [381, 396] on button "Load More" at bounding box center [372, 400] width 206 height 24
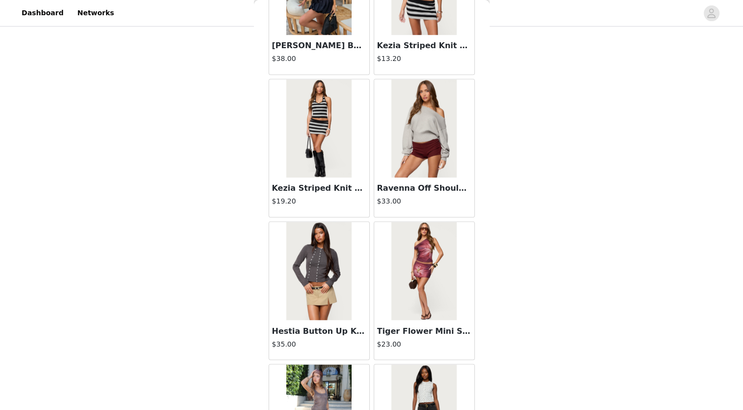
scroll to position [5360, 0]
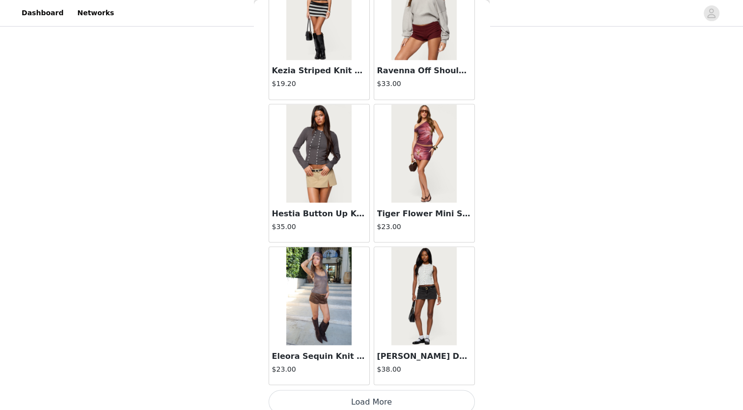
click at [395, 392] on button "Load More" at bounding box center [372, 402] width 206 height 24
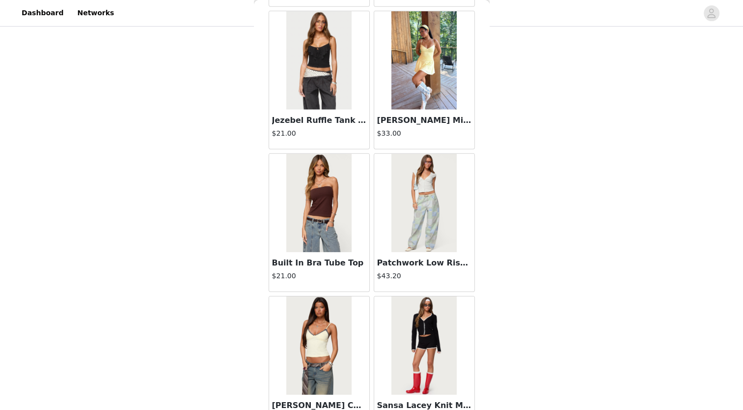
scroll to position [6783, 0]
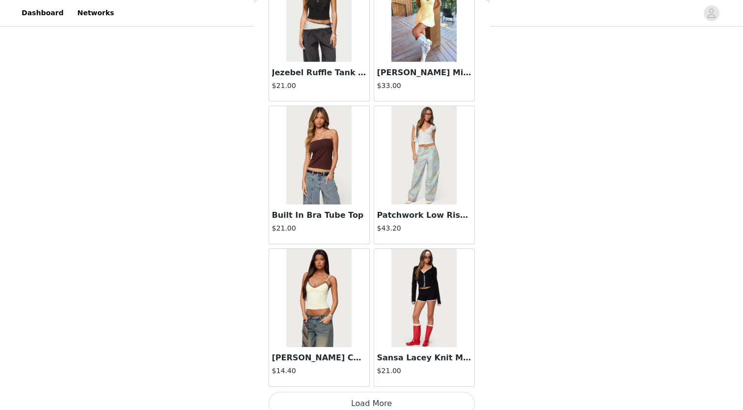
click at [377, 392] on button "Load More" at bounding box center [372, 404] width 206 height 24
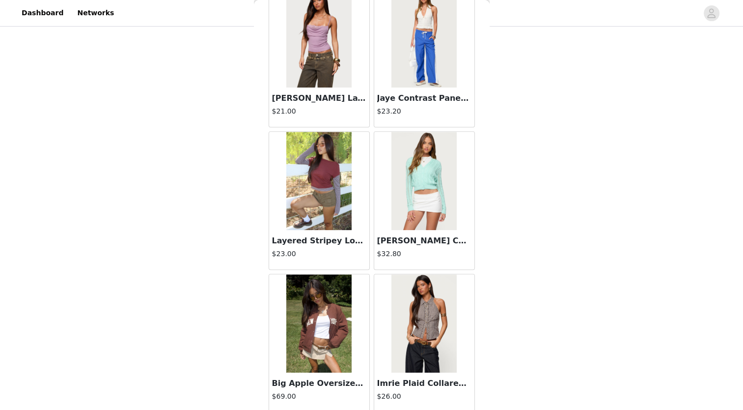
scroll to position [8206, 0]
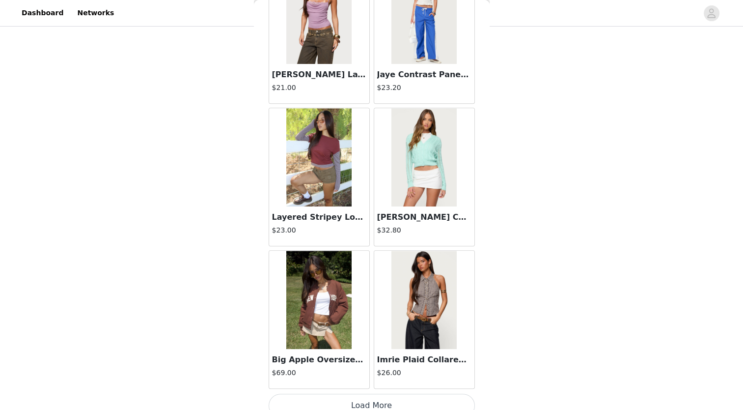
click at [401, 394] on button "Load More" at bounding box center [372, 406] width 206 height 24
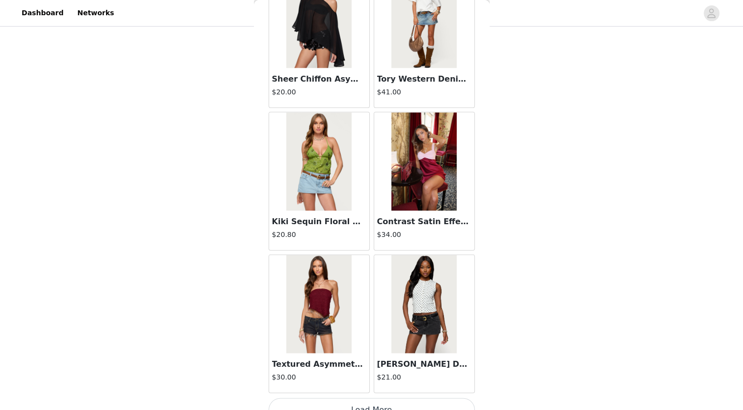
scroll to position [9629, 0]
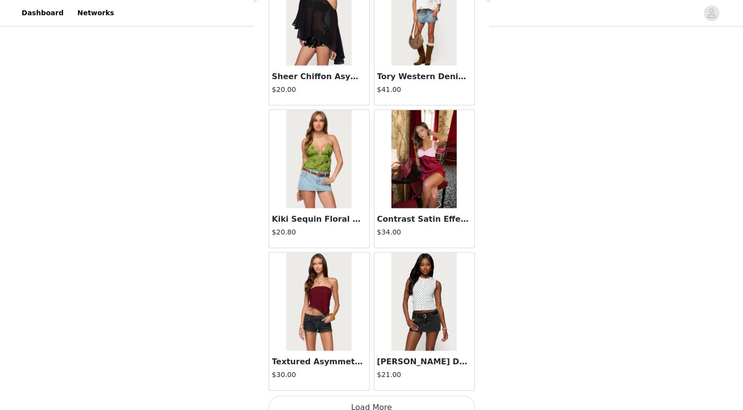
click at [382, 396] on button "Load More" at bounding box center [372, 408] width 206 height 24
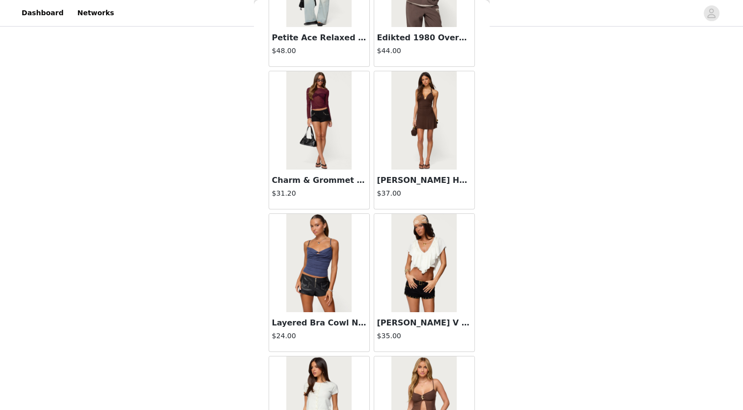
scroll to position [11052, 0]
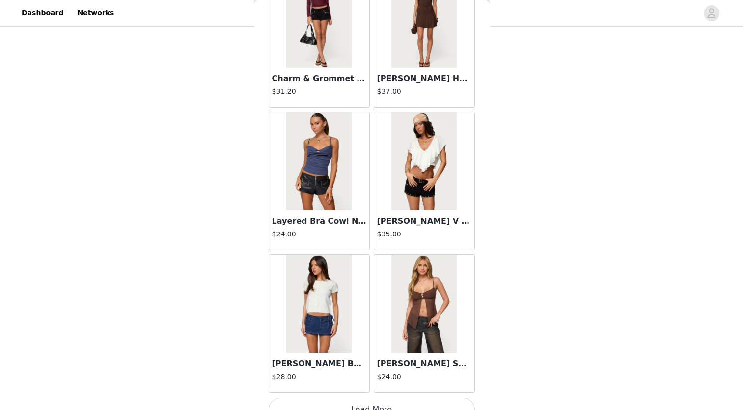
click at [387, 398] on button "Load More" at bounding box center [372, 410] width 206 height 24
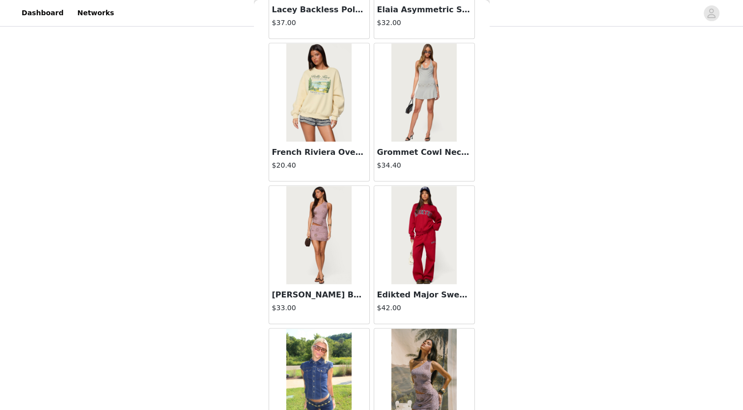
scroll to position [12475, 0]
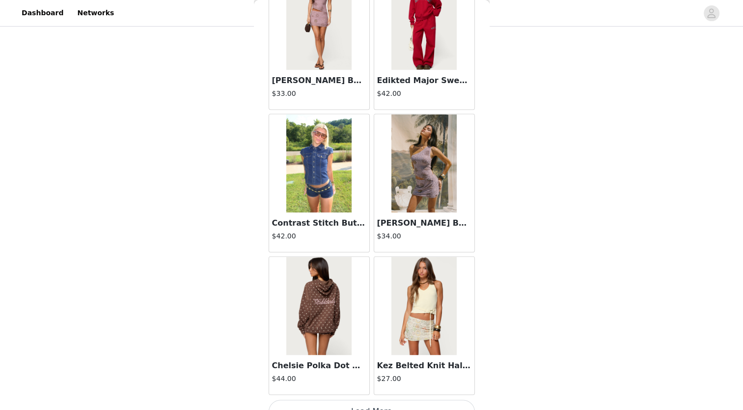
click at [385, 399] on button "Load More" at bounding box center [372, 411] width 206 height 24
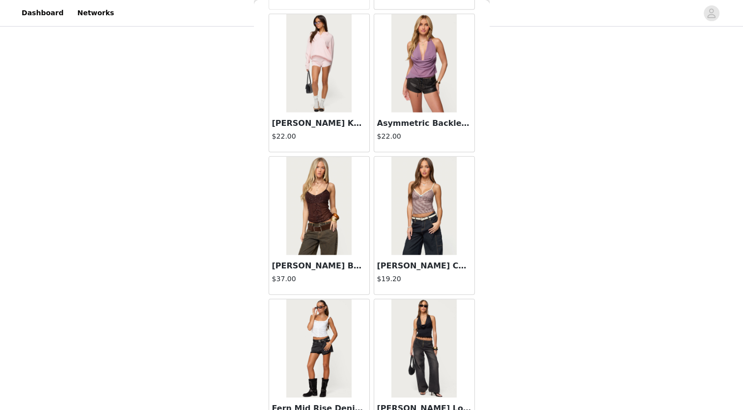
scroll to position [13898, 0]
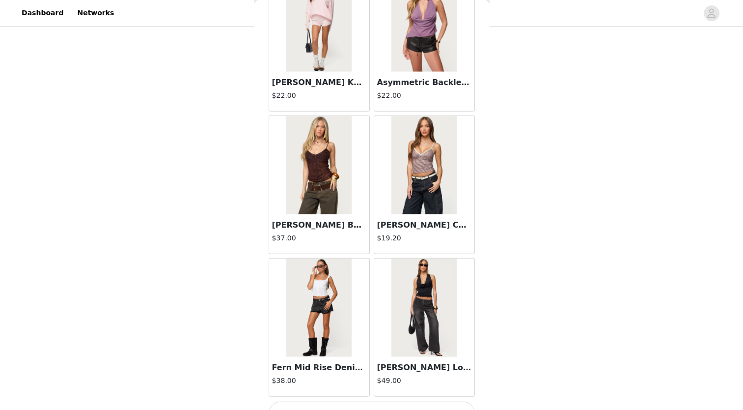
click at [387, 401] on button "Load More" at bounding box center [372, 413] width 206 height 24
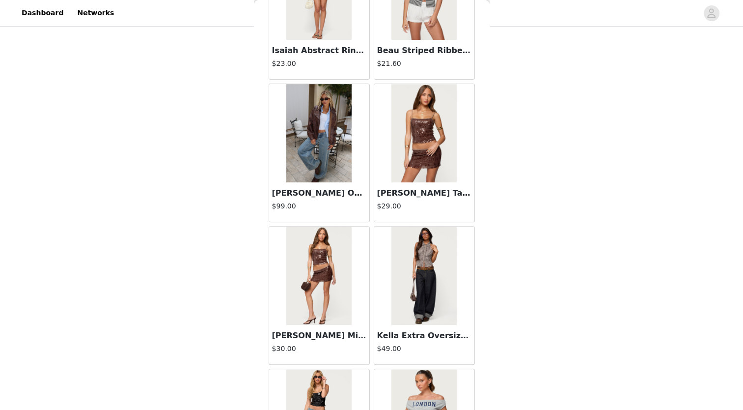
scroll to position [15321, 0]
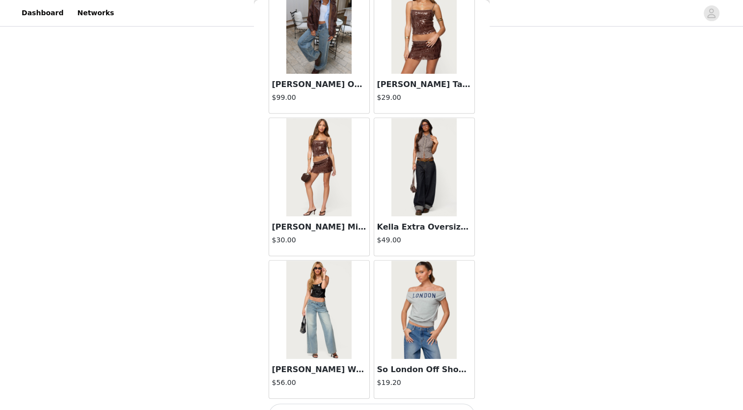
click at [394, 403] on button "Load More" at bounding box center [372, 415] width 206 height 24
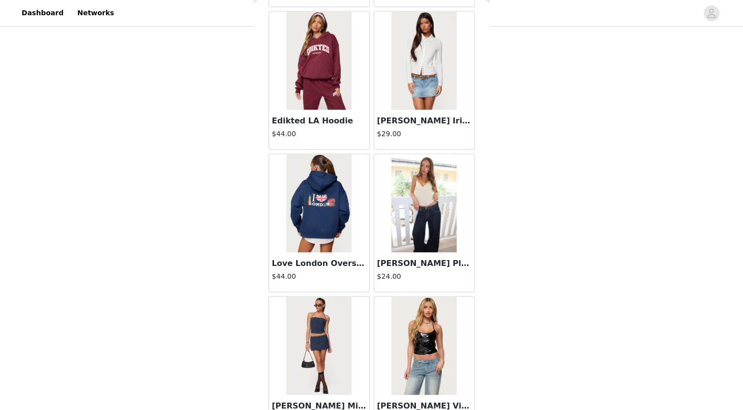
scroll to position [16744, 0]
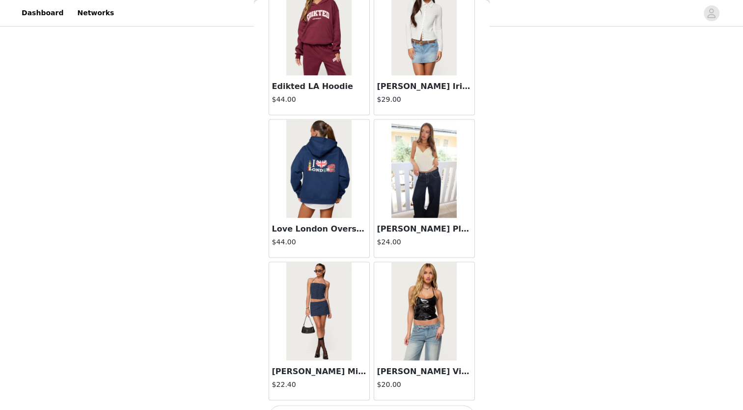
click at [376, 405] on button "Load More" at bounding box center [372, 417] width 206 height 24
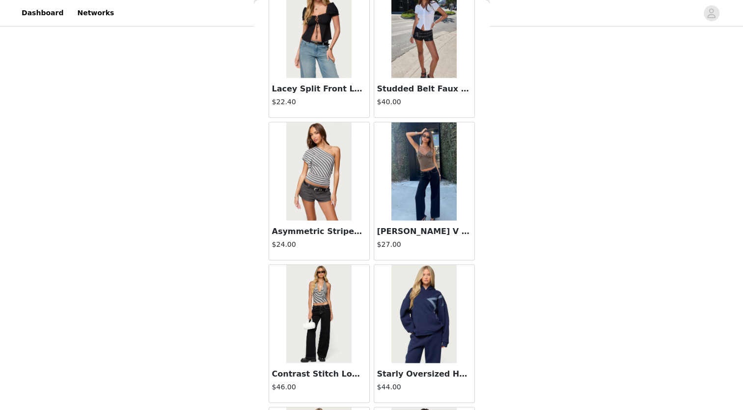
scroll to position [17595, 0]
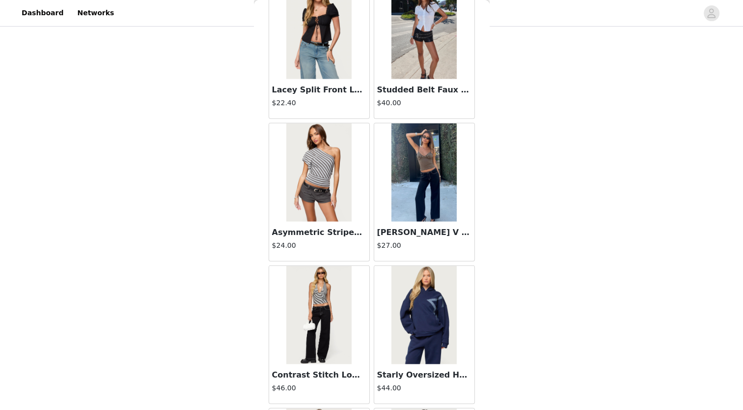
click at [413, 144] on img at bounding box center [424, 172] width 65 height 98
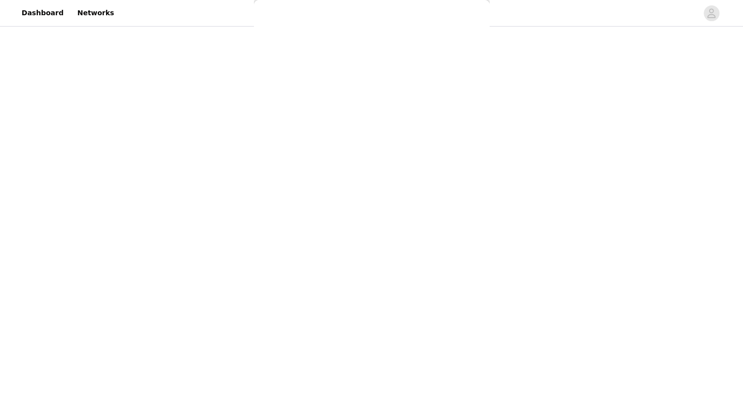
scroll to position [68, 0]
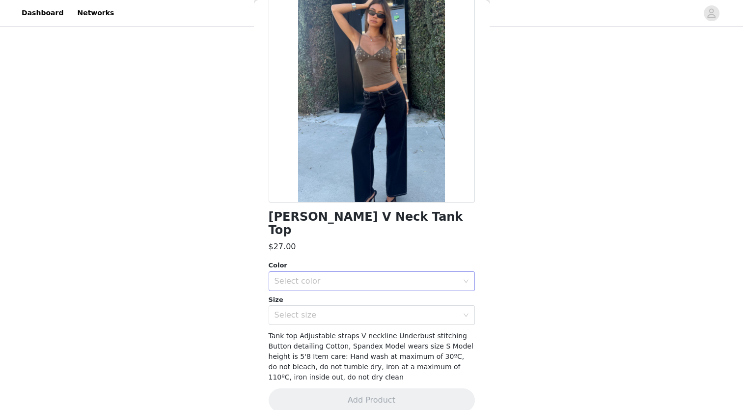
click at [328, 276] on div "Select color" at bounding box center [367, 281] width 184 height 10
click at [308, 292] on li "BROWN" at bounding box center [367, 289] width 199 height 16
click at [304, 310] on div "Select size" at bounding box center [367, 315] width 184 height 10
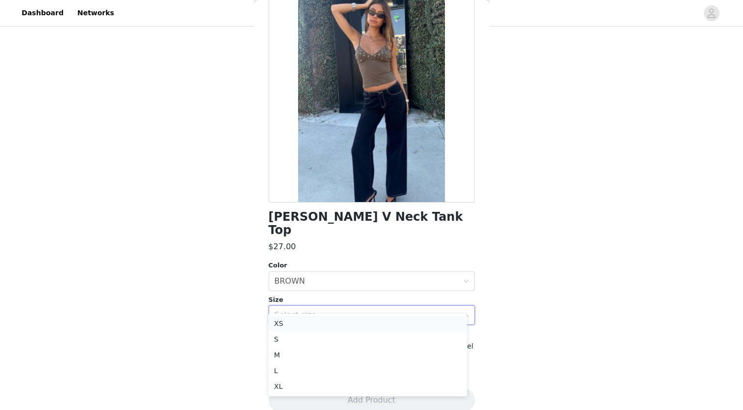
click at [298, 324] on li "XS" at bounding box center [367, 323] width 199 height 16
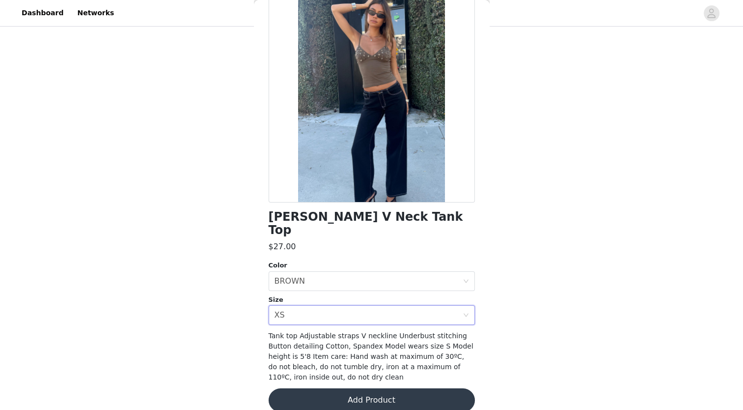
click at [367, 388] on button "Add Product" at bounding box center [372, 400] width 206 height 24
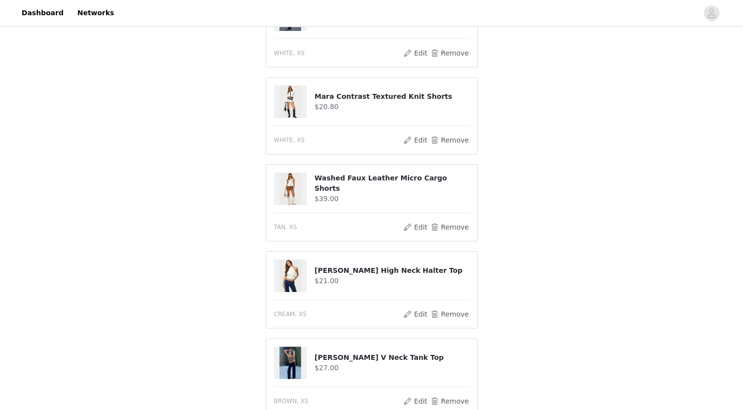
scroll to position [297, 0]
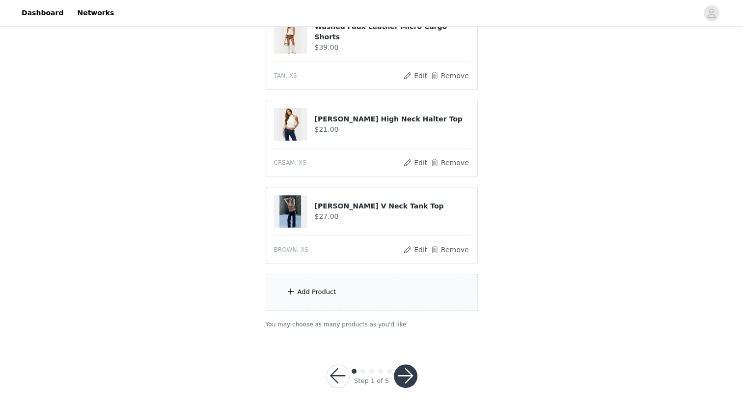
click at [405, 370] on button "button" at bounding box center [406, 376] width 24 height 24
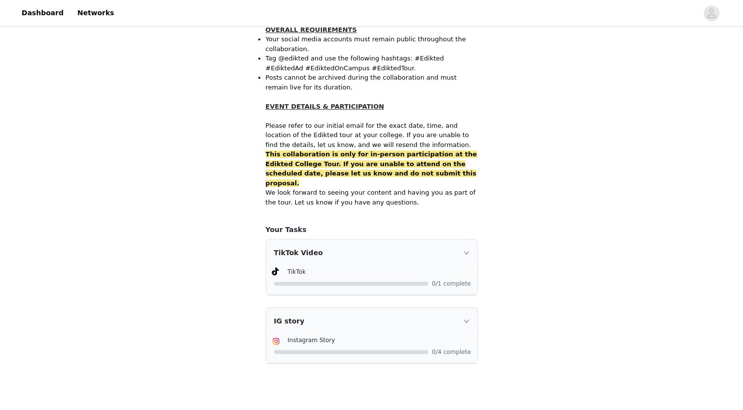
scroll to position [643, 0]
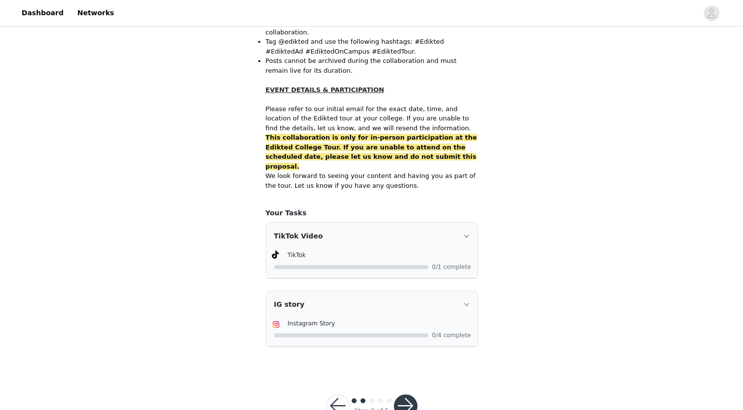
click at [410, 394] on button "button" at bounding box center [406, 406] width 24 height 24
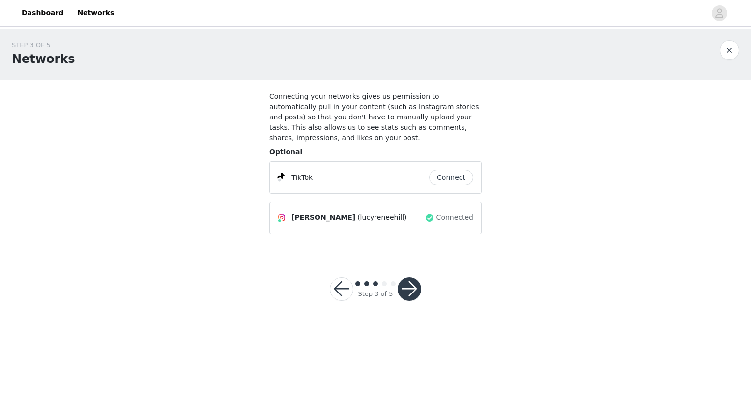
click at [450, 170] on button "Connect" at bounding box center [451, 178] width 44 height 16
click at [407, 279] on button "button" at bounding box center [410, 289] width 24 height 24
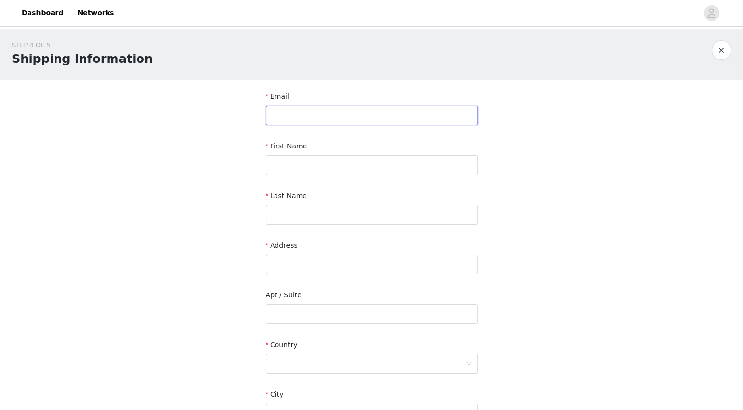
click at [294, 120] on input "text" at bounding box center [372, 116] width 212 height 20
type input "[EMAIL_ADDRESS][DOMAIN_NAME]"
type input "[PERSON_NAME]"
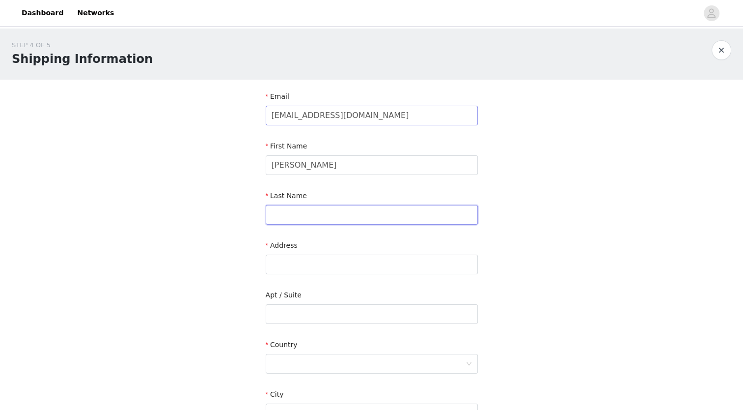
type input "Hill"
type input "[STREET_ADDRESS]"
type input "[PERSON_NAME]"
type input "43316-1410"
type input "4194299775"
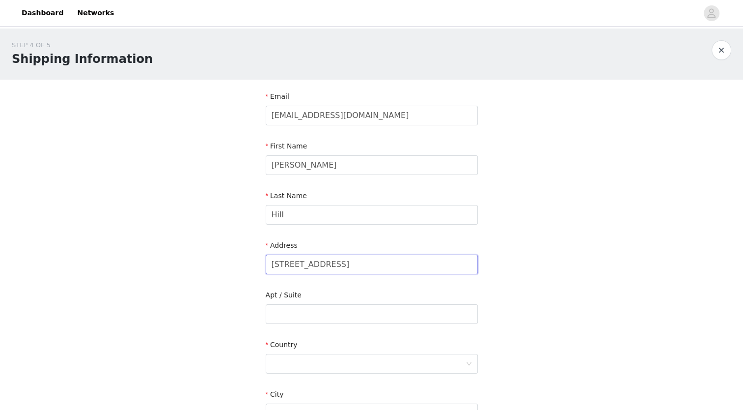
drag, startPoint x: 323, startPoint y: 266, endPoint x: 258, endPoint y: 263, distance: 64.9
click at [258, 263] on section "Email [EMAIL_ADDRESS][DOMAIN_NAME] First Name [PERSON_NAME] Last Name [PERSON_N…" at bounding box center [372, 315] width 236 height 470
type input "[STREET_ADDRESS]"
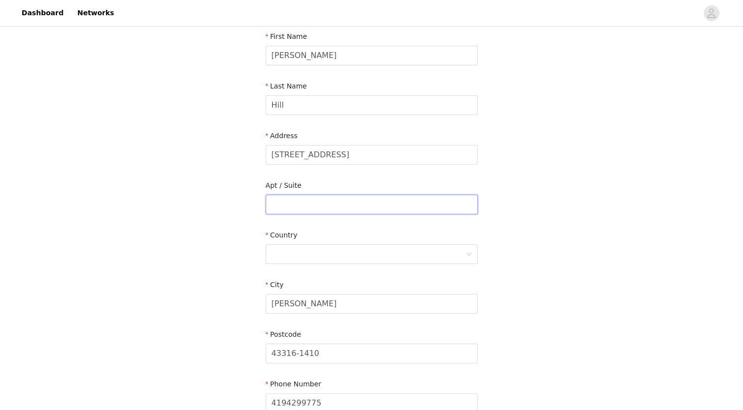
scroll to position [110, 0]
click at [290, 246] on div at bounding box center [369, 253] width 194 height 19
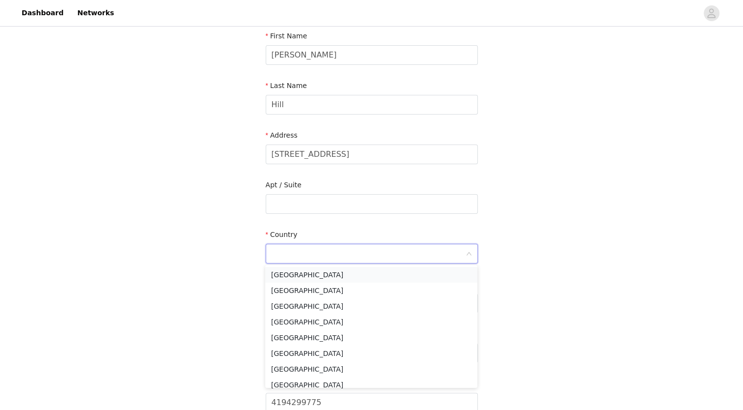
click at [288, 272] on li "[GEOGRAPHIC_DATA]" at bounding box center [371, 275] width 212 height 16
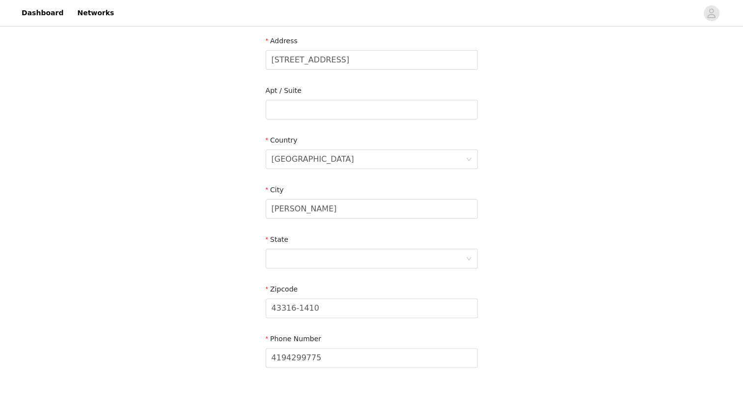
scroll to position [207, 0]
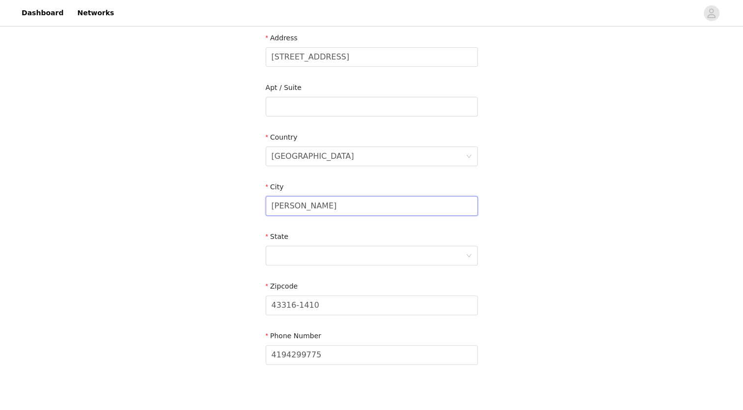
drag, startPoint x: 293, startPoint y: 201, endPoint x: 261, endPoint y: 200, distance: 31.5
click at [261, 200] on section "Email [EMAIL_ADDRESS][DOMAIN_NAME] First Name [PERSON_NAME] Last Name [PERSON_N…" at bounding box center [372, 132] width 236 height 520
type input "[GEOGRAPHIC_DATA]"
click at [297, 259] on div at bounding box center [369, 255] width 194 height 19
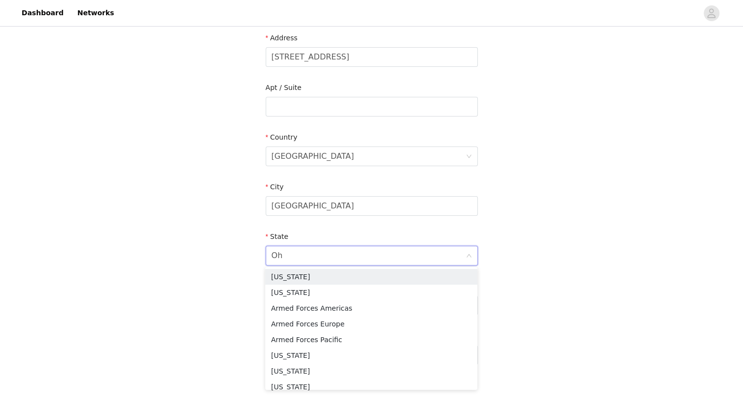
type input "Ohi"
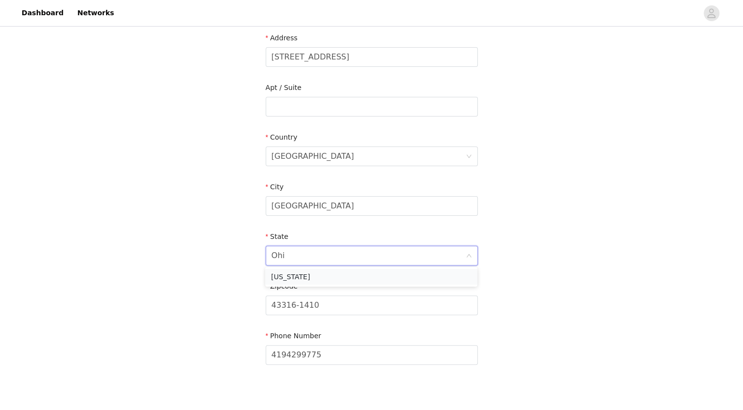
click at [286, 275] on li "[US_STATE]" at bounding box center [371, 277] width 212 height 16
drag, startPoint x: 331, startPoint y: 305, endPoint x: 256, endPoint y: 304, distance: 74.7
click at [256, 304] on section "Email [EMAIL_ADDRESS][DOMAIN_NAME] First Name [PERSON_NAME] Last Name [PERSON_N…" at bounding box center [372, 132] width 236 height 520
type input "45056"
type input "4197219120"
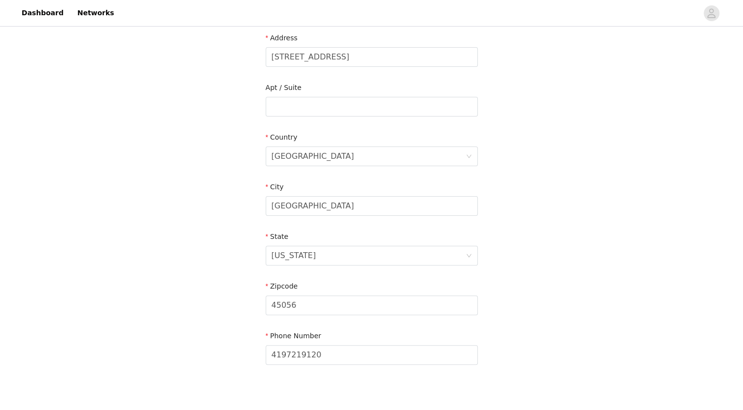
click at [516, 347] on div "STEP 4 OF 5 Shipping Information Email [EMAIL_ADDRESS][DOMAIN_NAME] First Name …" at bounding box center [371, 106] width 743 height 571
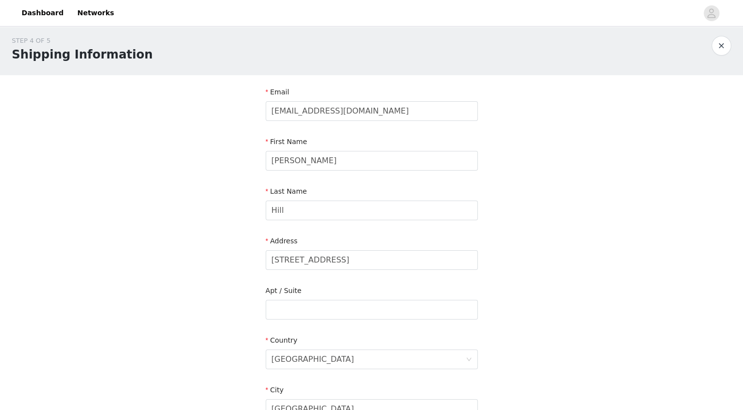
scroll to position [0, 0]
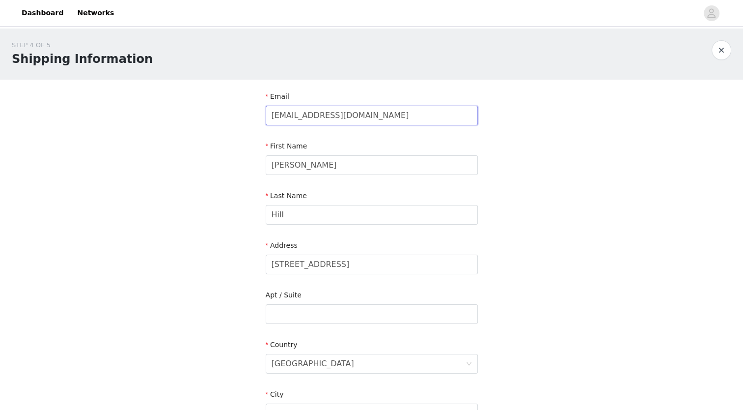
drag, startPoint x: 354, startPoint y: 116, endPoint x: 256, endPoint y: 112, distance: 98.3
click at [256, 112] on section "Email [EMAIL_ADDRESS][DOMAIN_NAME] First Name [PERSON_NAME] Last Name [PERSON_N…" at bounding box center [372, 340] width 236 height 520
type input "[EMAIL_ADDRESS][DOMAIN_NAME]"
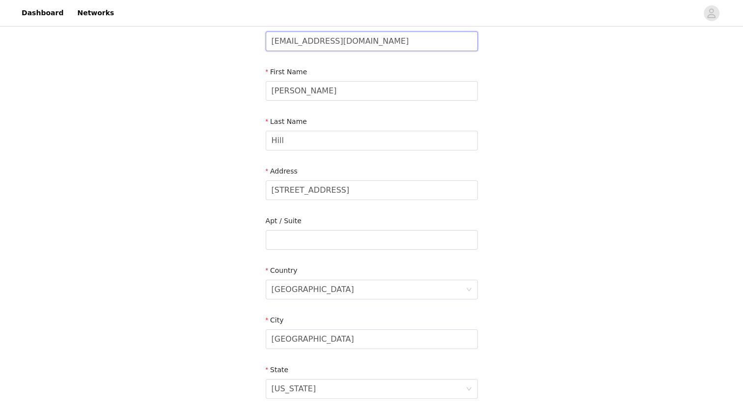
scroll to position [259, 0]
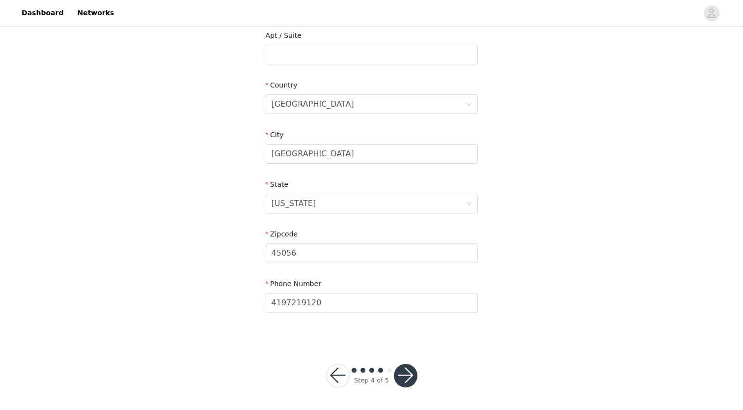
click at [406, 372] on button "button" at bounding box center [406, 376] width 24 height 24
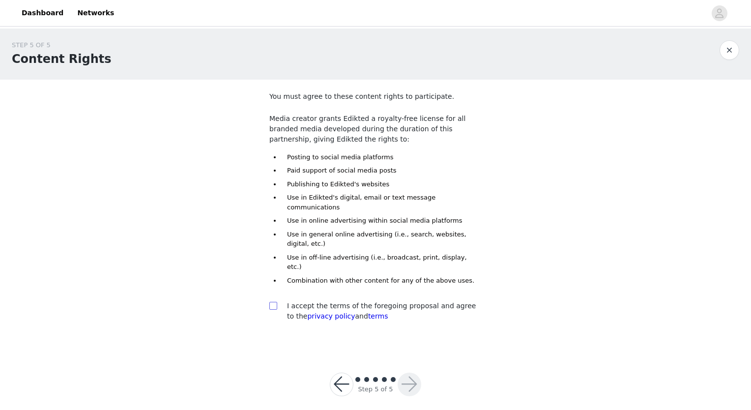
click at [275, 302] on input "checkbox" at bounding box center [272, 305] width 7 height 7
checkbox input "true"
click at [405, 372] on button "button" at bounding box center [410, 384] width 24 height 24
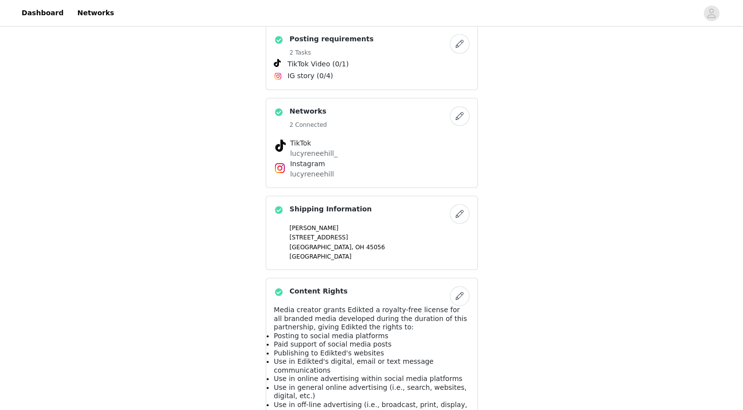
scroll to position [593, 0]
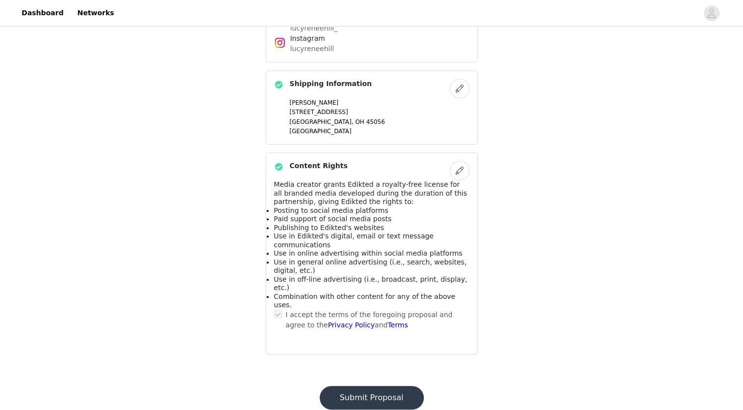
click at [385, 386] on button "Submit Proposal" at bounding box center [372, 398] width 104 height 24
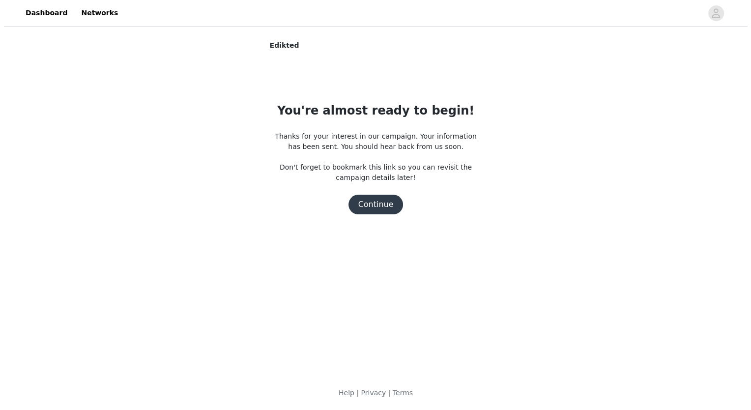
scroll to position [0, 0]
click at [383, 204] on button "Continue" at bounding box center [375, 205] width 55 height 20
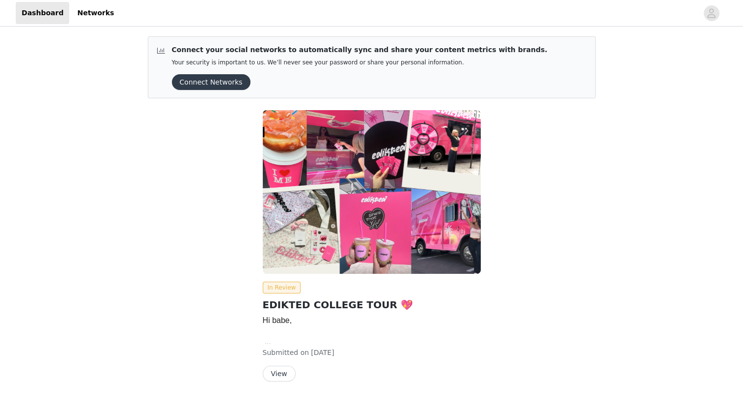
click at [596, 112] on div "In Review EDIKTED COLLEGE TOUR 💖 Hi babe, We are so happy to move forward with …" at bounding box center [372, 247] width 460 height 287
